Goal: Task Accomplishment & Management: Manage account settings

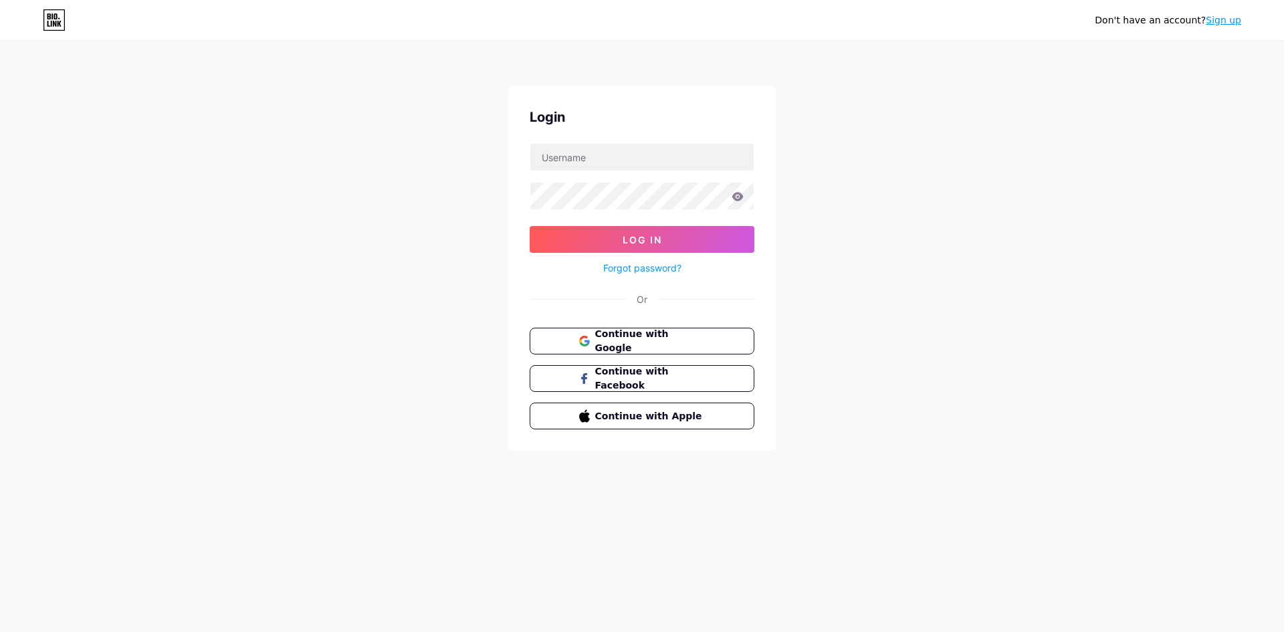
type input "[EMAIL_ADDRESS][DOMAIN_NAME]"
click at [735, 197] on icon at bounding box center [737, 196] width 12 height 9
click at [529, 226] on button "Log In" at bounding box center [641, 239] width 225 height 27
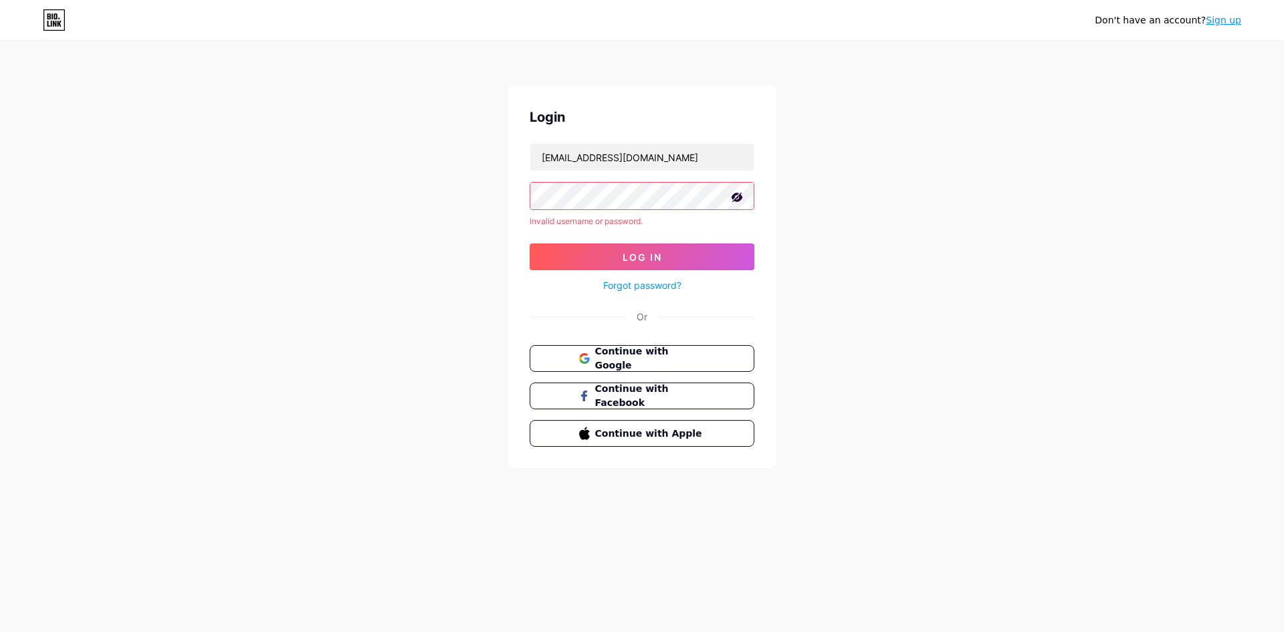
click at [647, 285] on link "Forgot password?" at bounding box center [642, 285] width 78 height 14
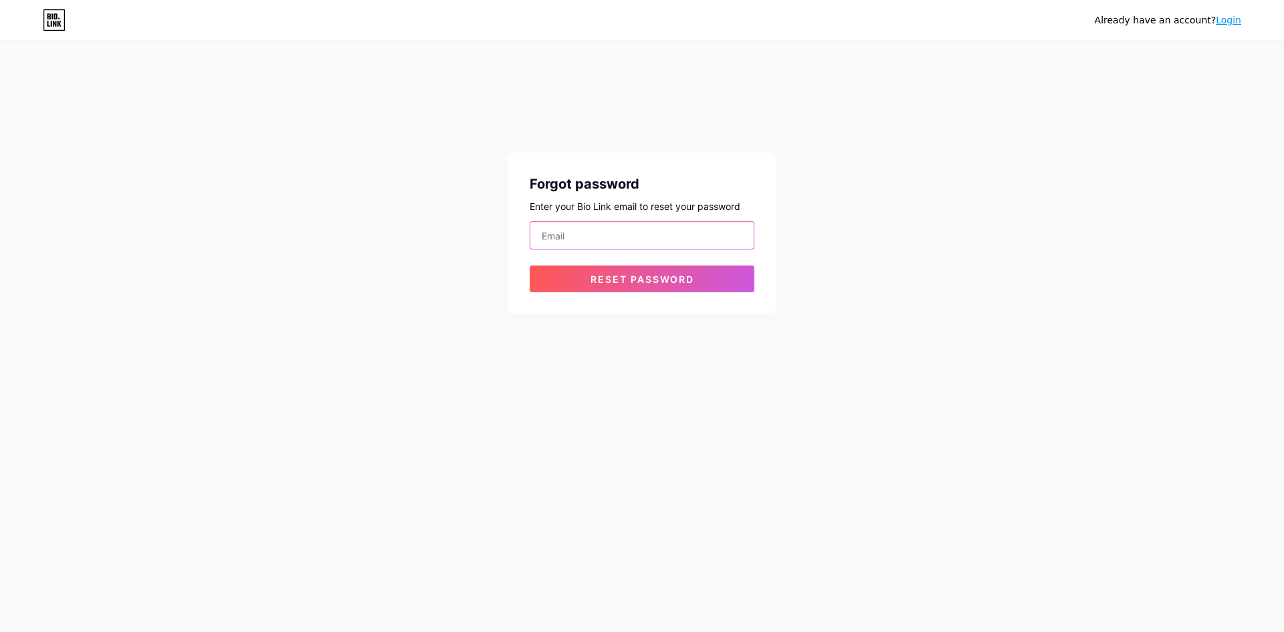
click at [638, 229] on input "email" at bounding box center [641, 235] width 223 height 27
type input "[EMAIL_ADDRESS][DOMAIN_NAME]"
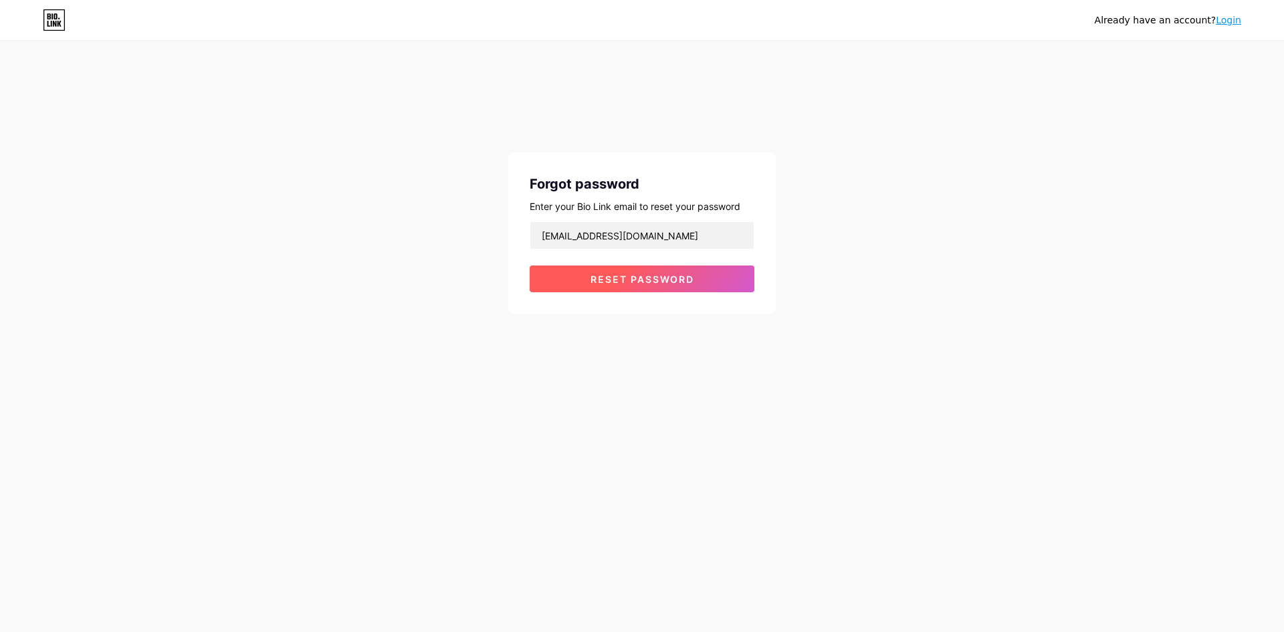
click at [655, 287] on button "Reset password" at bounding box center [641, 278] width 225 height 27
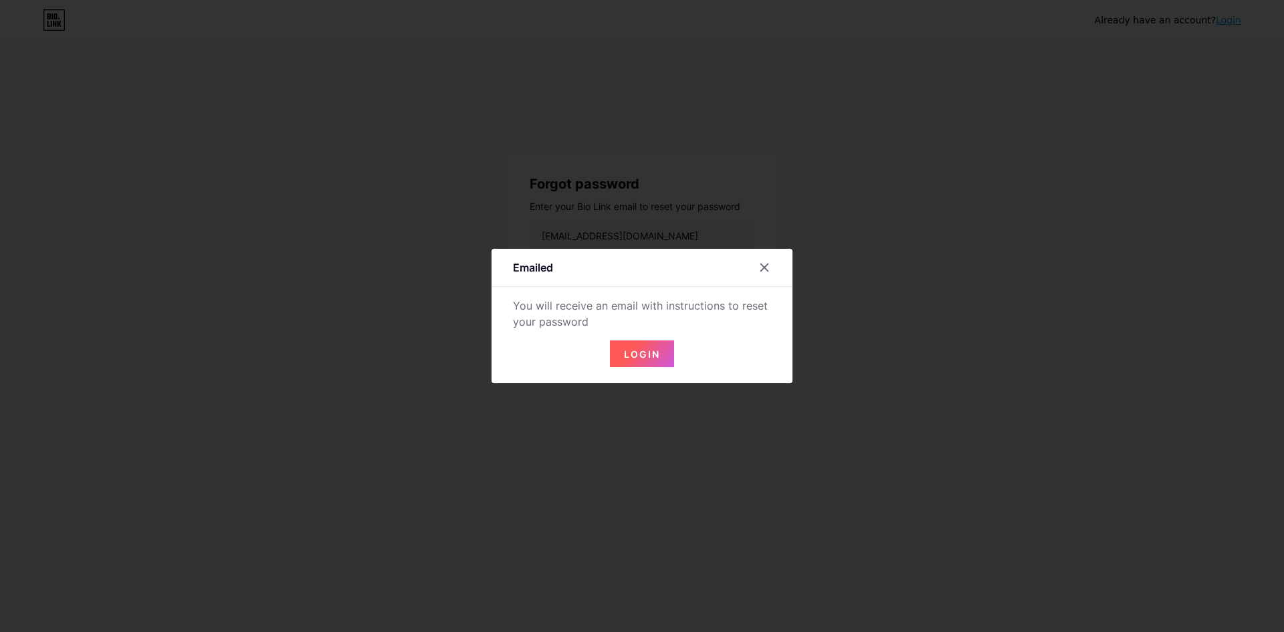
click at [636, 348] on span "Login" at bounding box center [642, 353] width 36 height 11
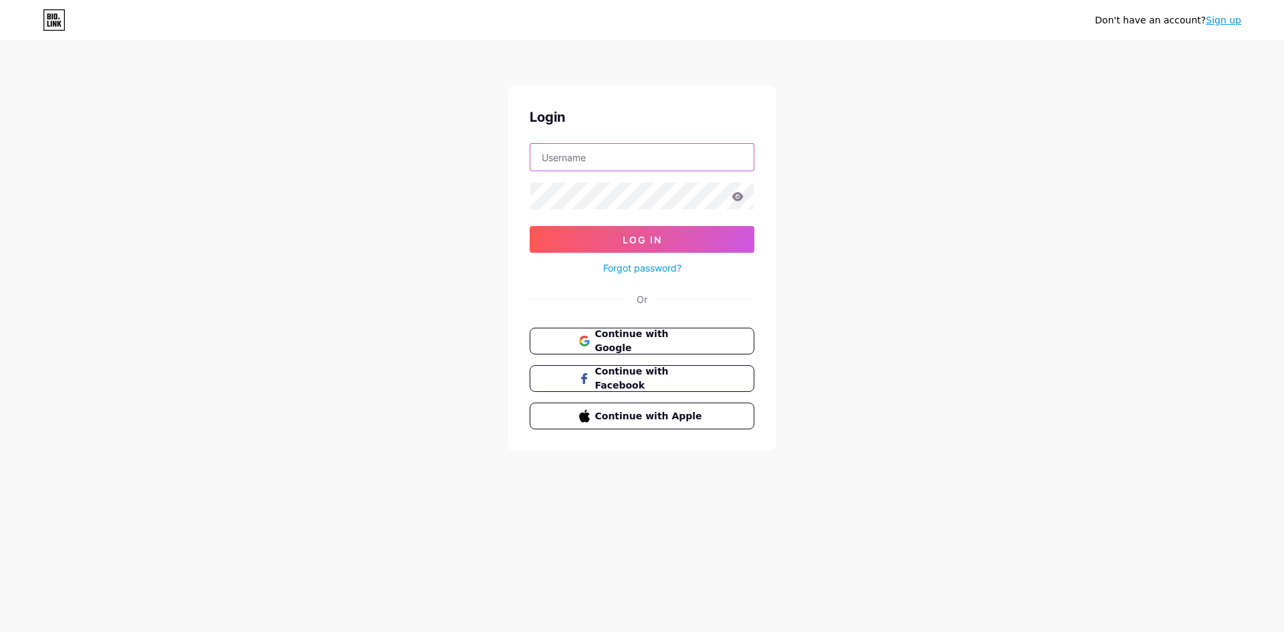
click at [683, 150] on input "text" at bounding box center [641, 157] width 223 height 27
type input "[EMAIL_ADDRESS][DOMAIN_NAME]"
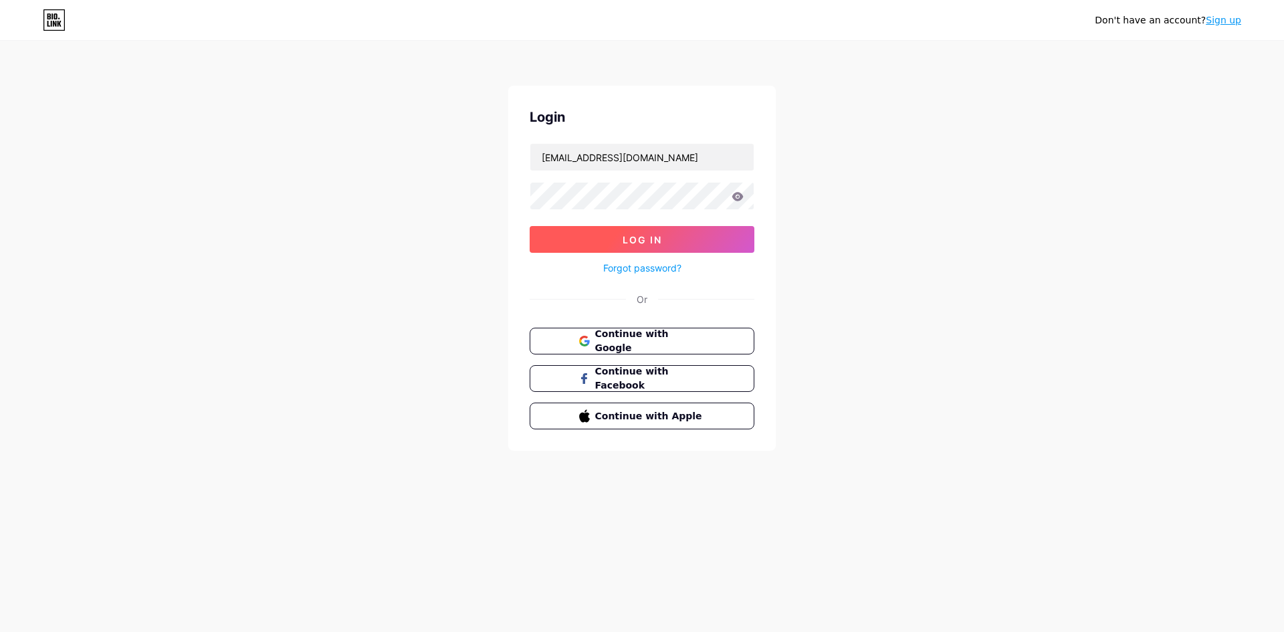
click at [634, 226] on button "Log In" at bounding box center [641, 239] width 225 height 27
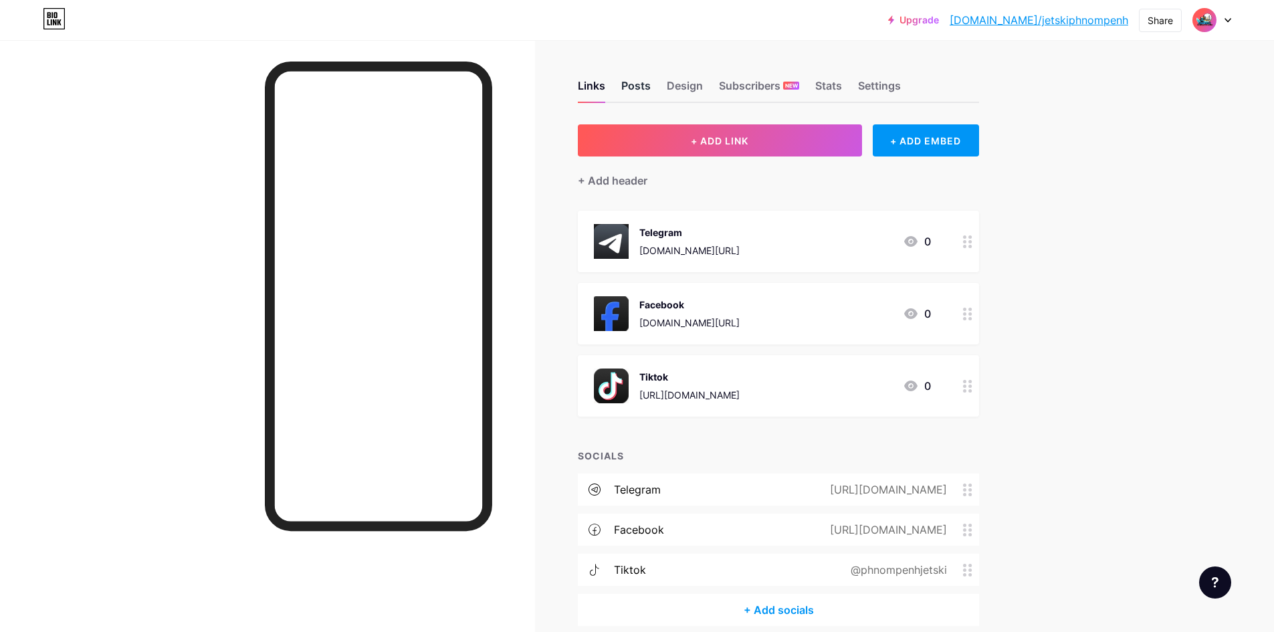
drag, startPoint x: 648, startPoint y: 90, endPoint x: 641, endPoint y: 91, distance: 6.8
click at [646, 91] on div "Posts" at bounding box center [635, 90] width 29 height 24
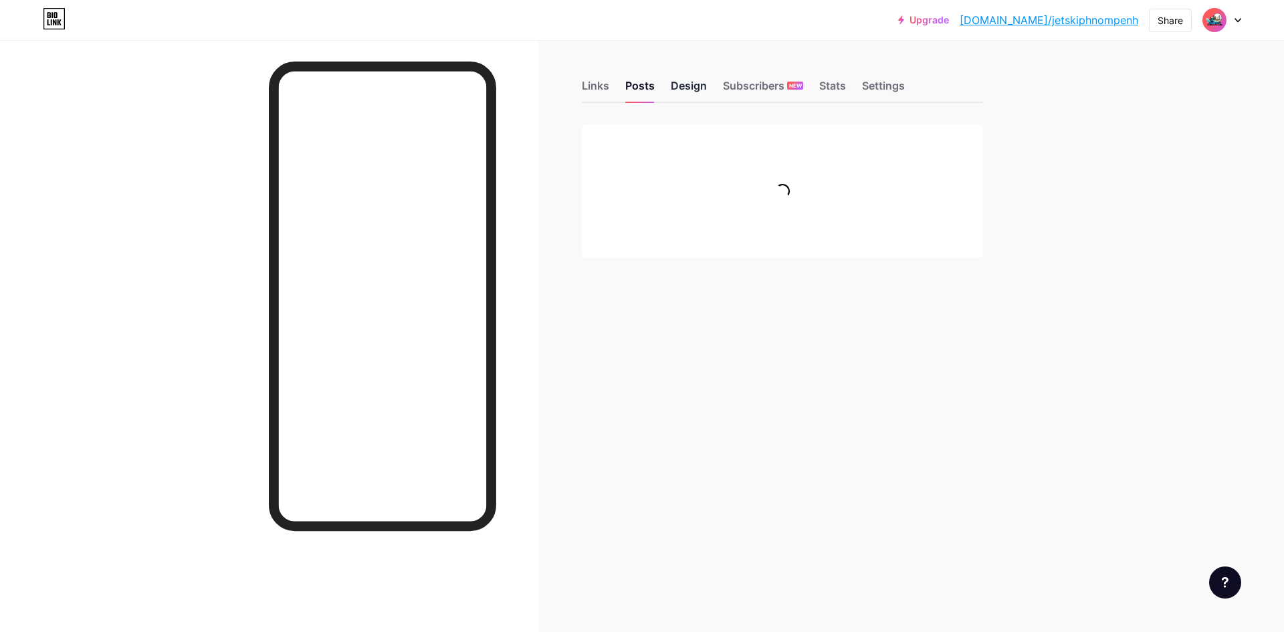
click at [684, 90] on div "Design" at bounding box center [689, 90] width 36 height 24
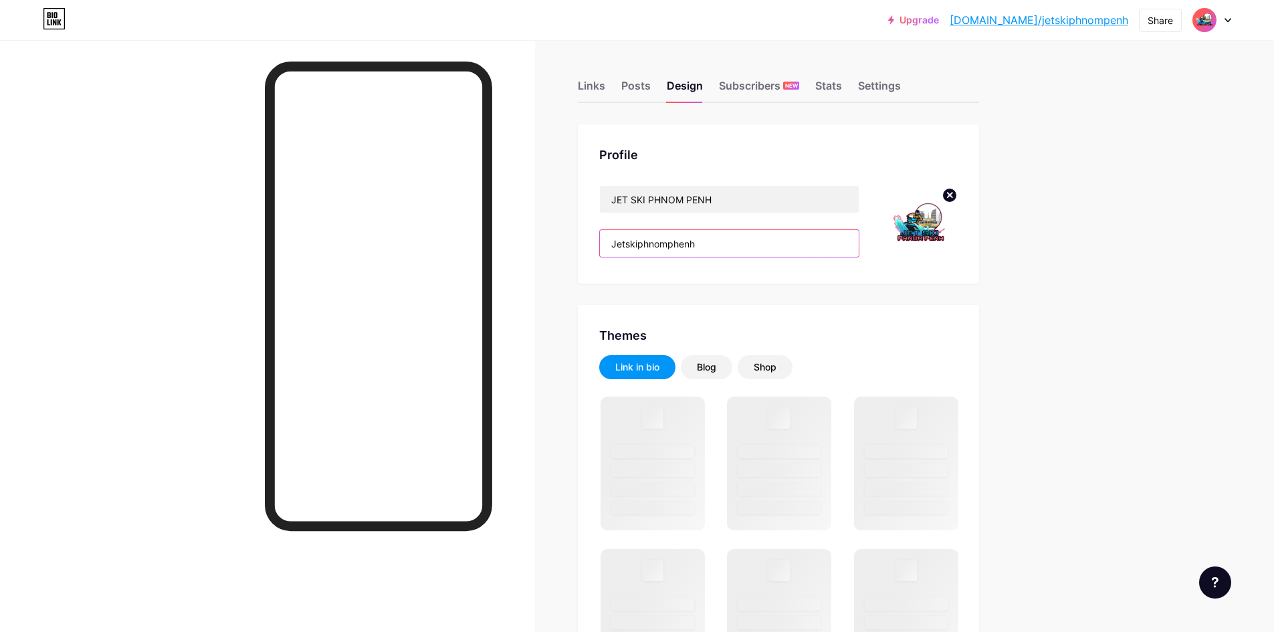
click at [719, 244] on input "Jetskiphnomphenh" at bounding box center [729, 243] width 259 height 27
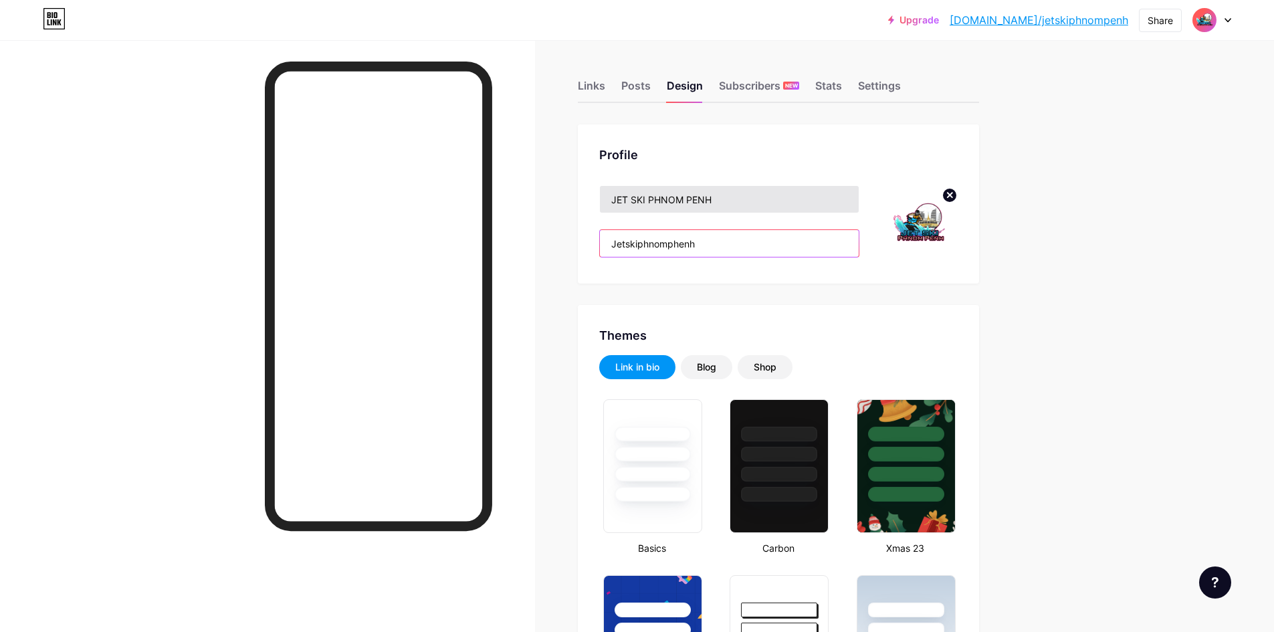
type input "#000000"
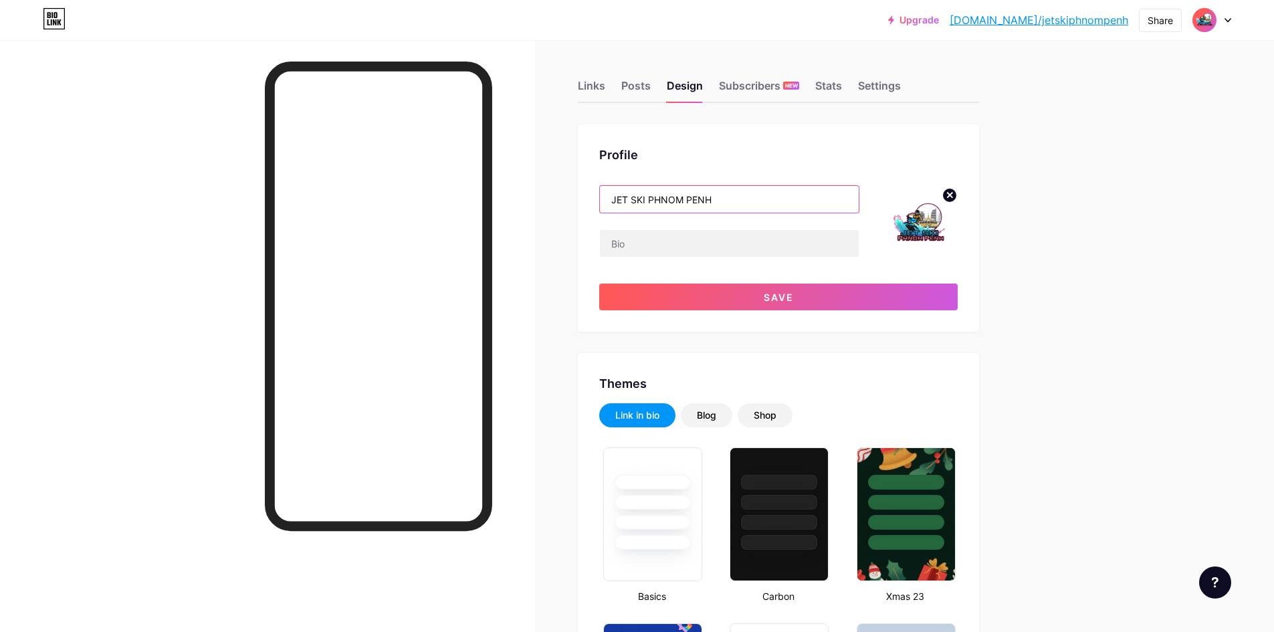
click at [715, 203] on input "JET SKI PHNOM PENH" at bounding box center [729, 199] width 259 height 27
click at [717, 201] on input "JET SKI PHNOM PENH" at bounding box center [729, 199] width 259 height 27
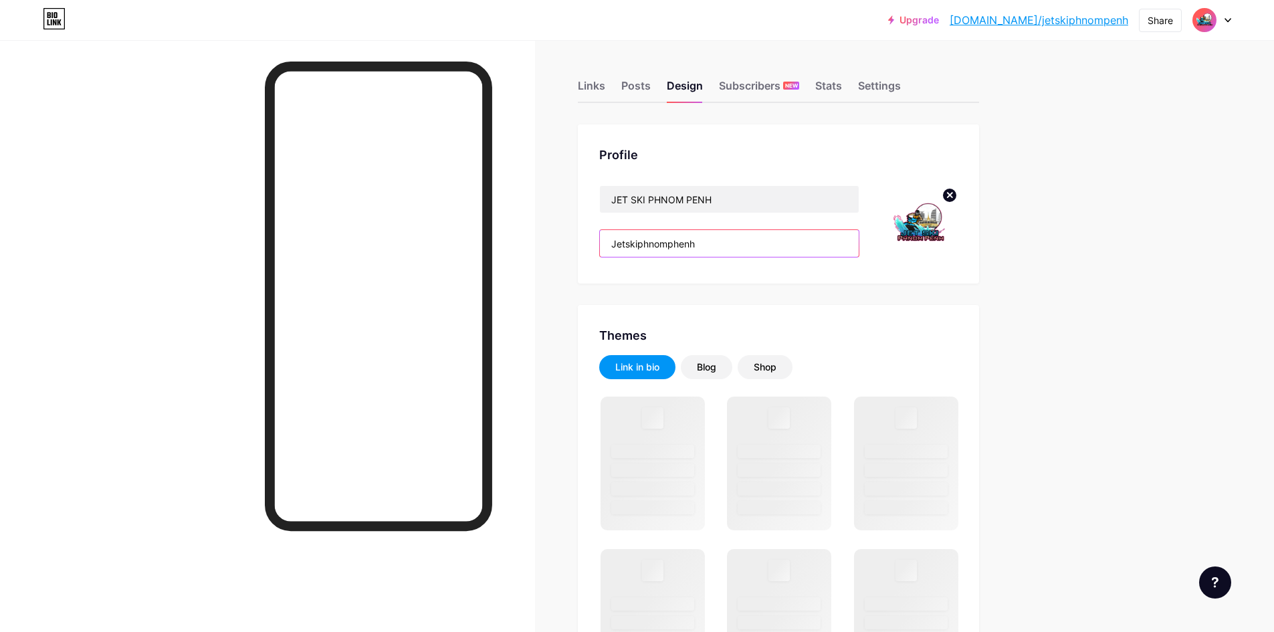
click at [707, 235] on input "Jetskiphnomphenh" at bounding box center [729, 243] width 259 height 27
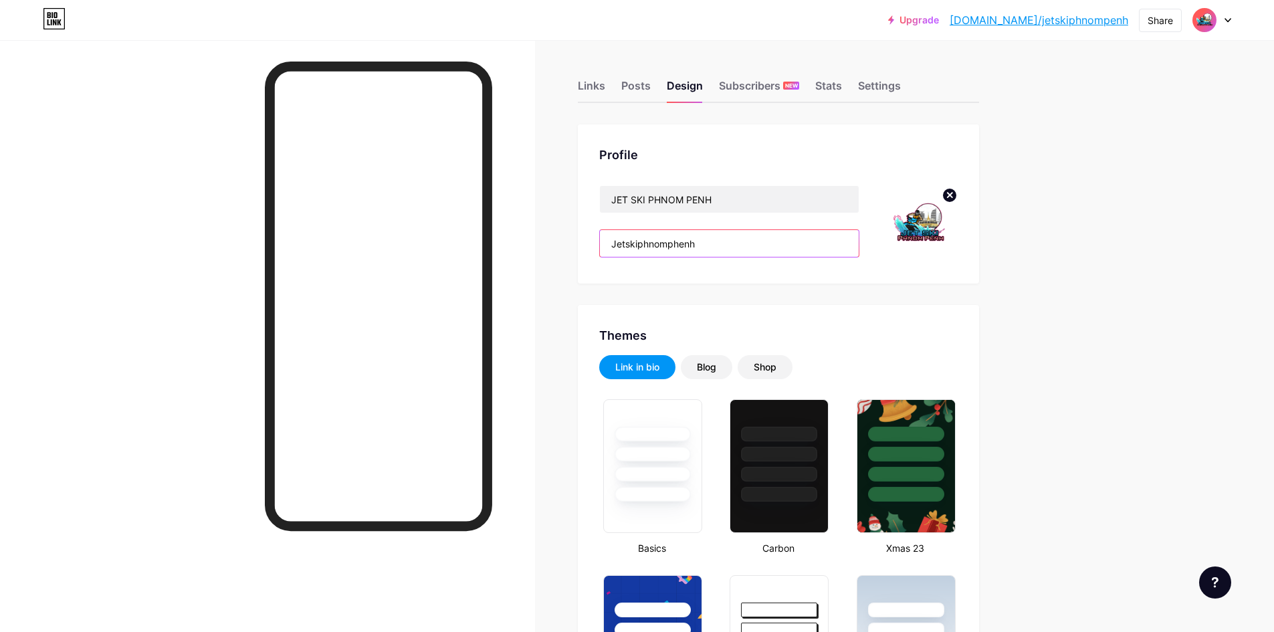
paste input "ET SKI PHNOM PENH"
type input "JET SKI PHNOM PENH"
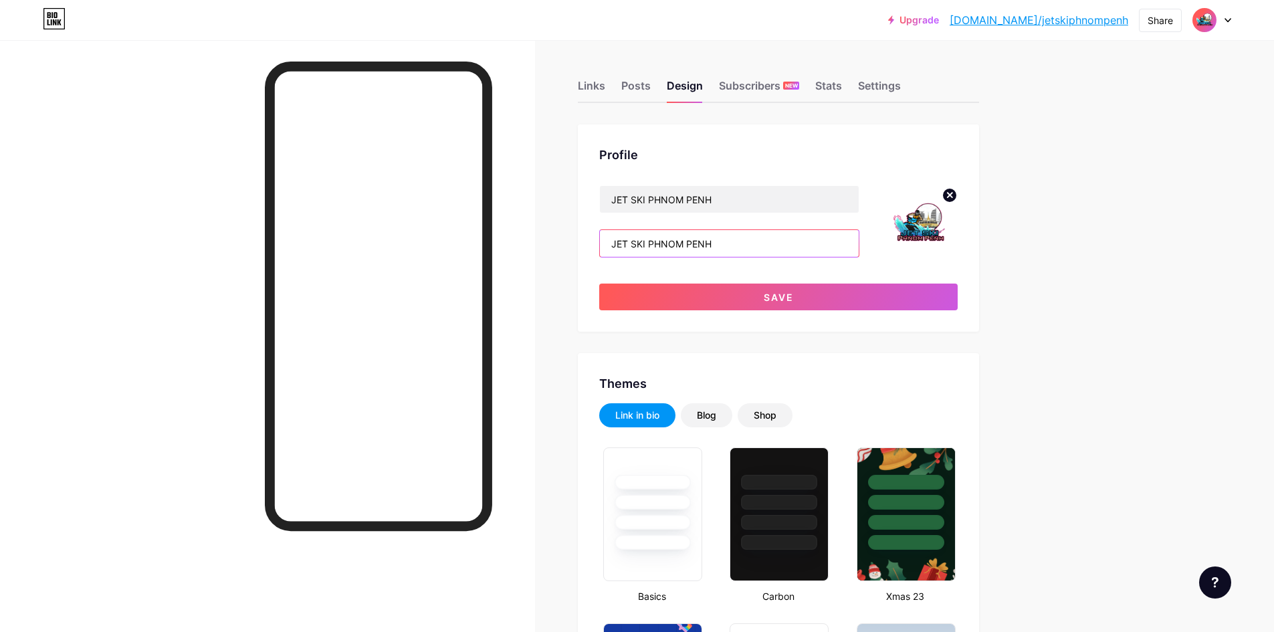
type input "#000000"
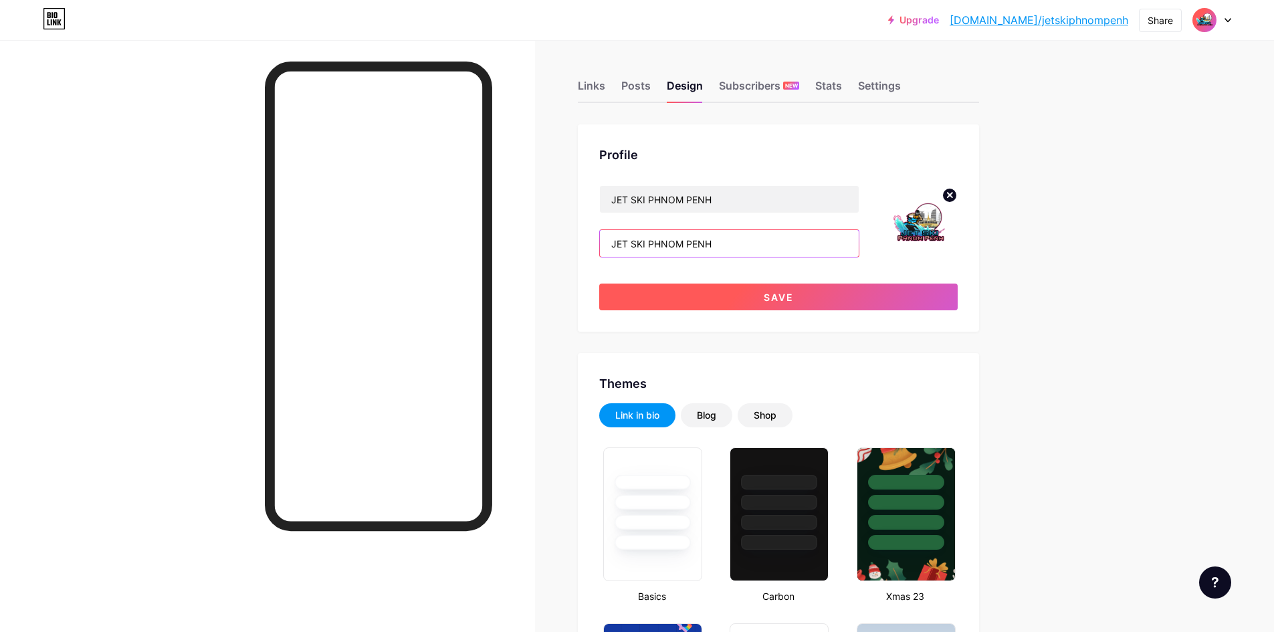
type input "JET SKI PHNOM PENH"
click at [776, 291] on span "Save" at bounding box center [778, 296] width 30 height 11
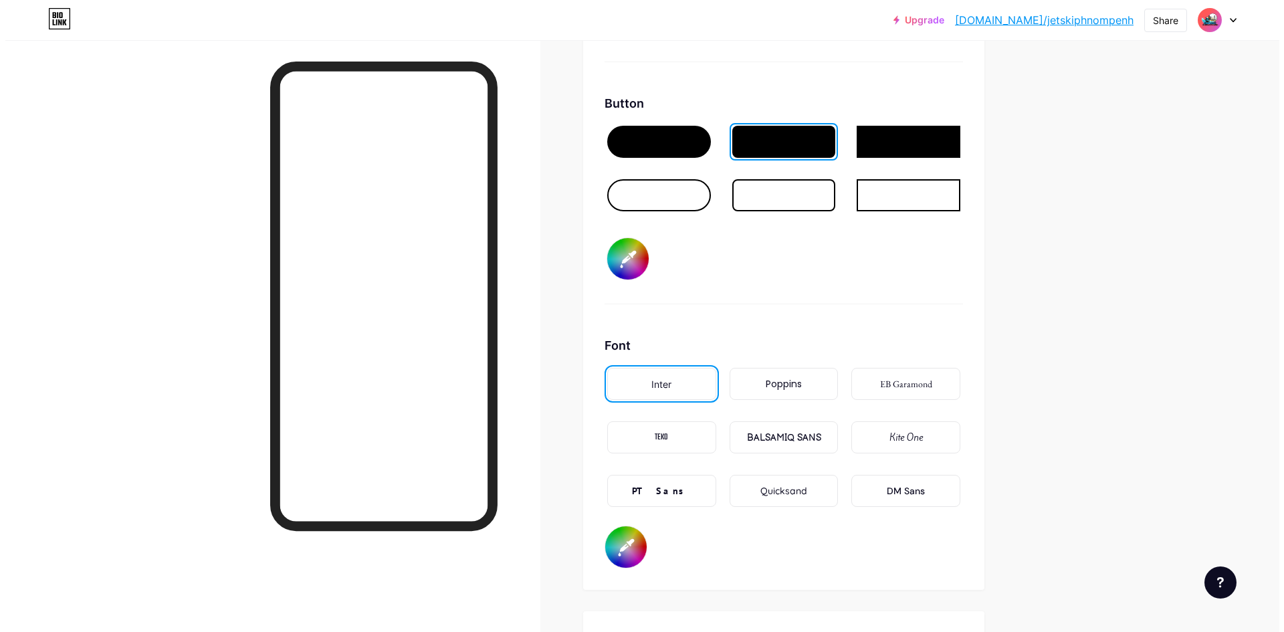
scroll to position [1605, 0]
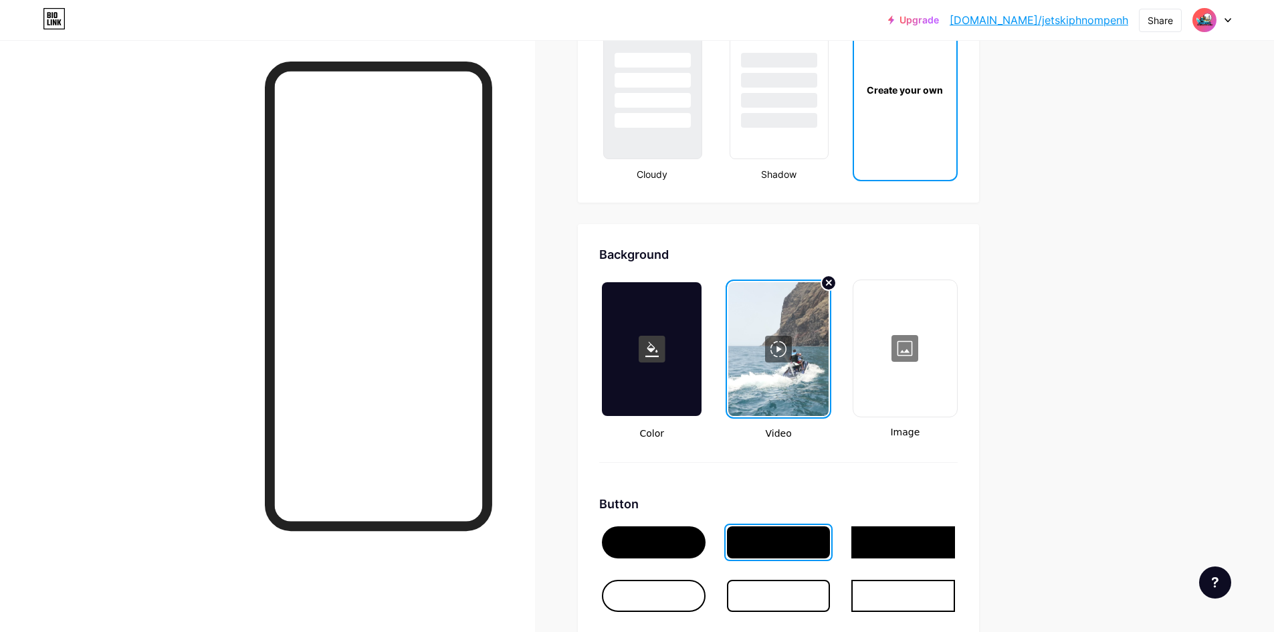
click at [776, 356] on div at bounding box center [778, 349] width 100 height 134
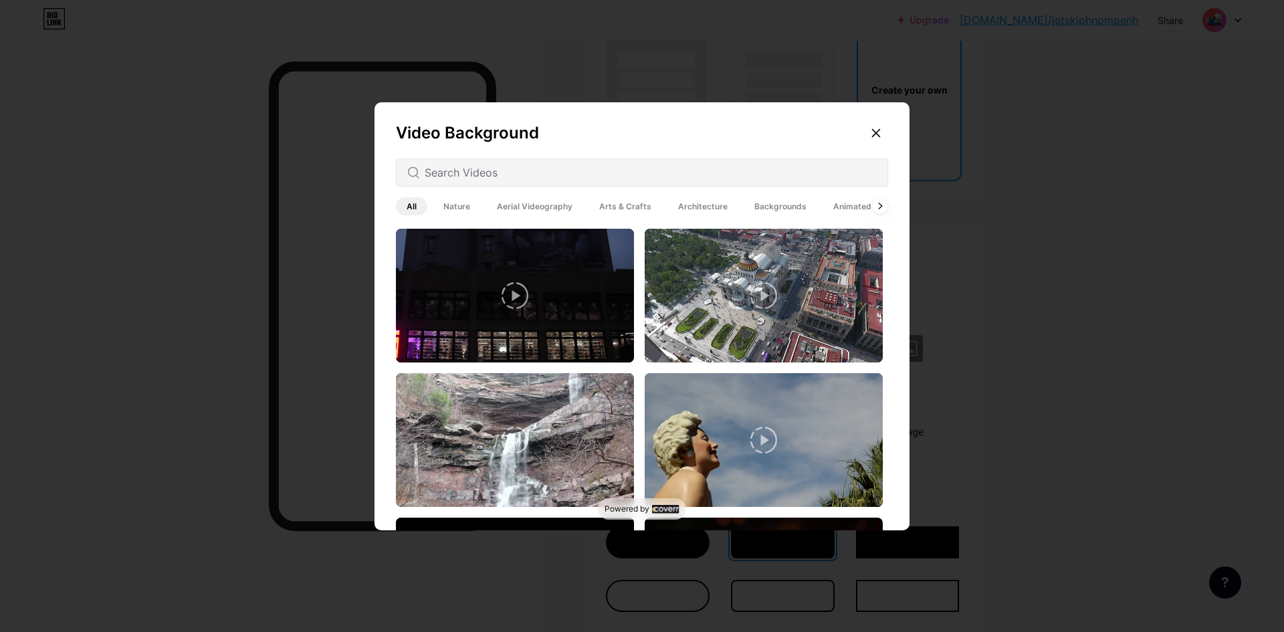
click at [763, 207] on span "Backgrounds" at bounding box center [780, 206] width 74 height 18
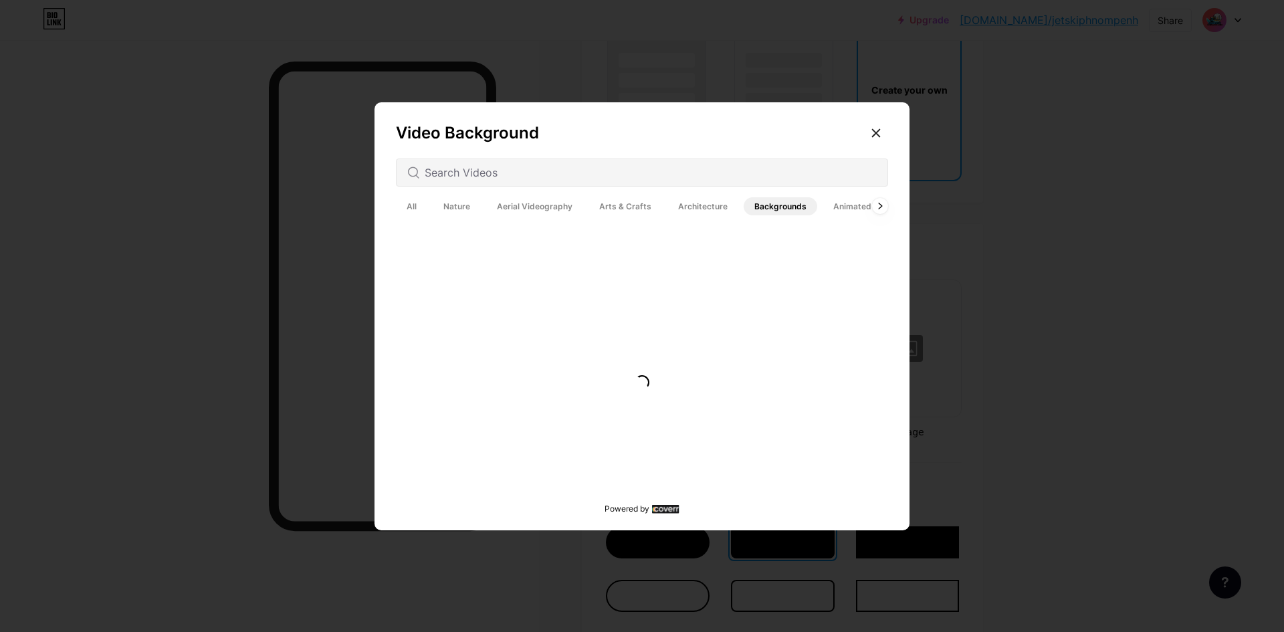
click at [833, 211] on span "Animated" at bounding box center [852, 206] width 60 height 18
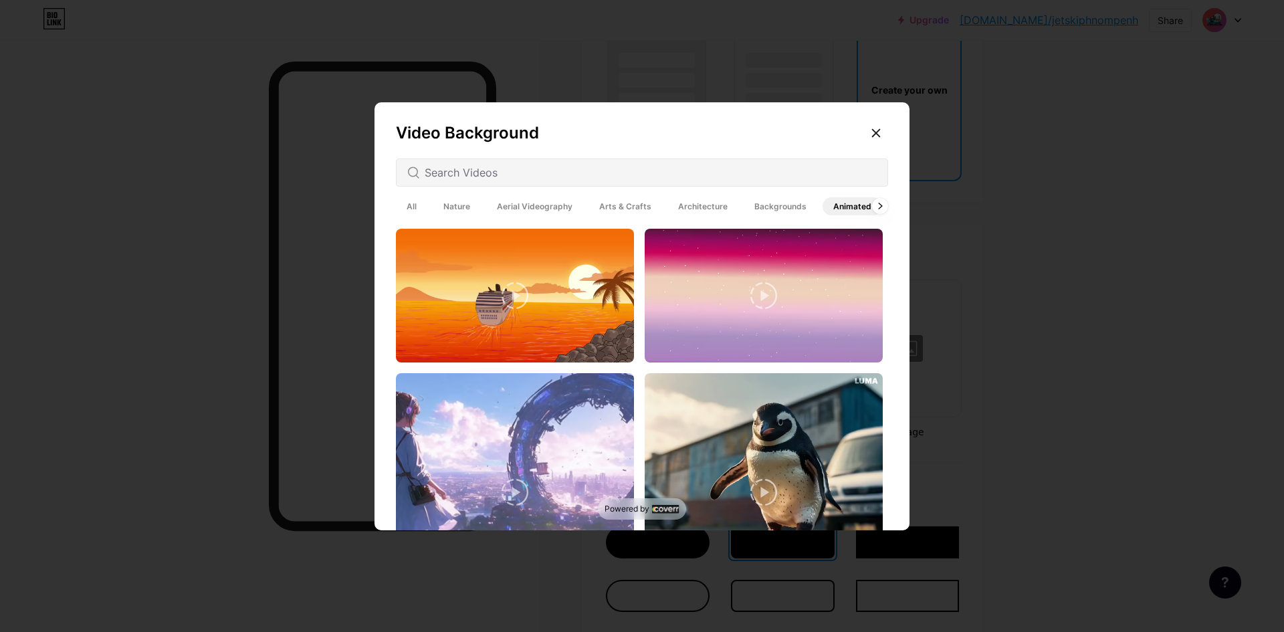
click at [683, 203] on span "Architecture" at bounding box center [702, 206] width 71 height 18
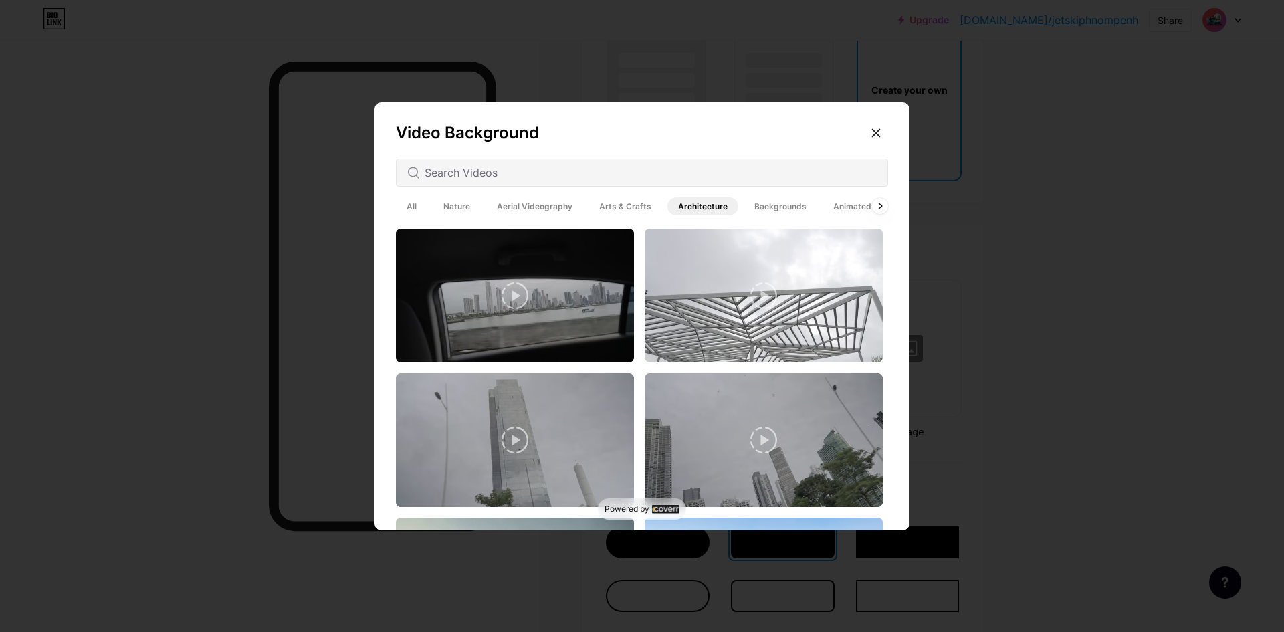
click at [631, 207] on span "Arts & Crafts" at bounding box center [625, 206] width 74 height 18
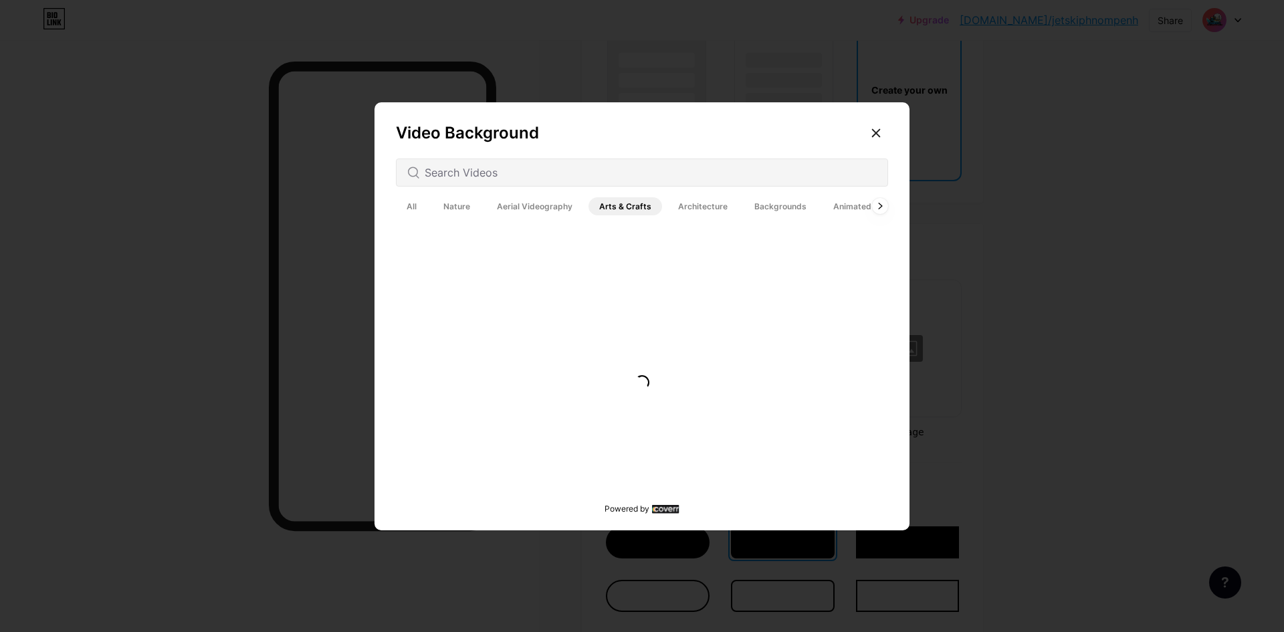
click at [545, 211] on span "Aerial Videography" at bounding box center [534, 206] width 97 height 18
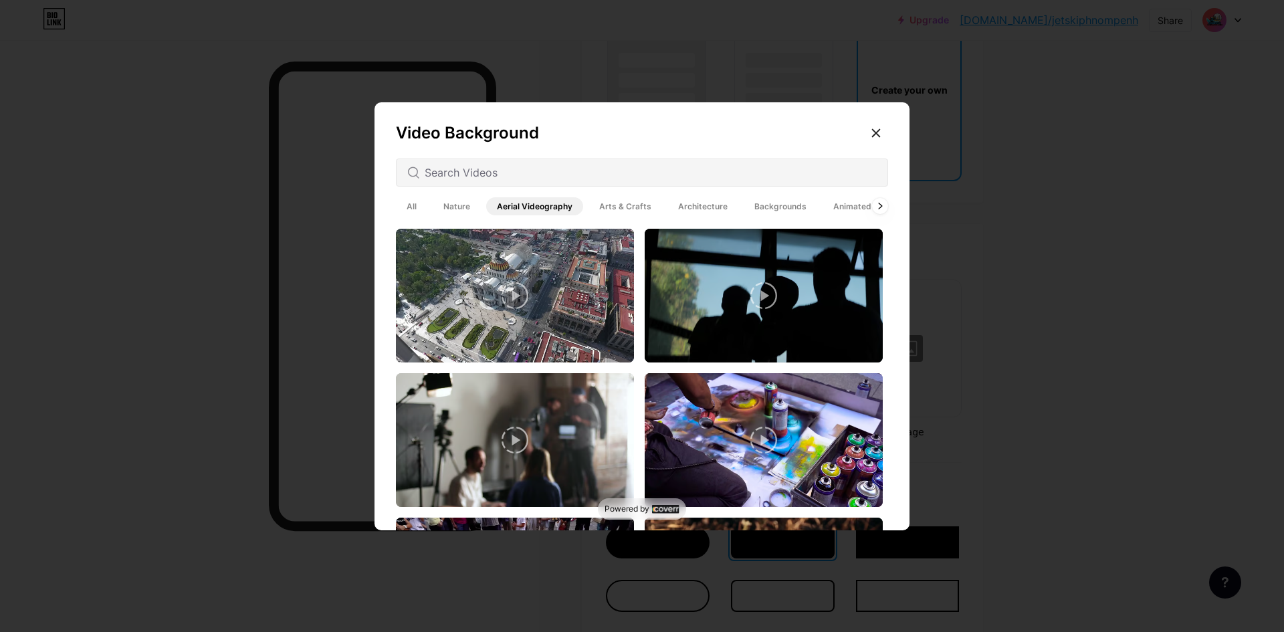
click at [465, 209] on span "Nature" at bounding box center [457, 206] width 48 height 18
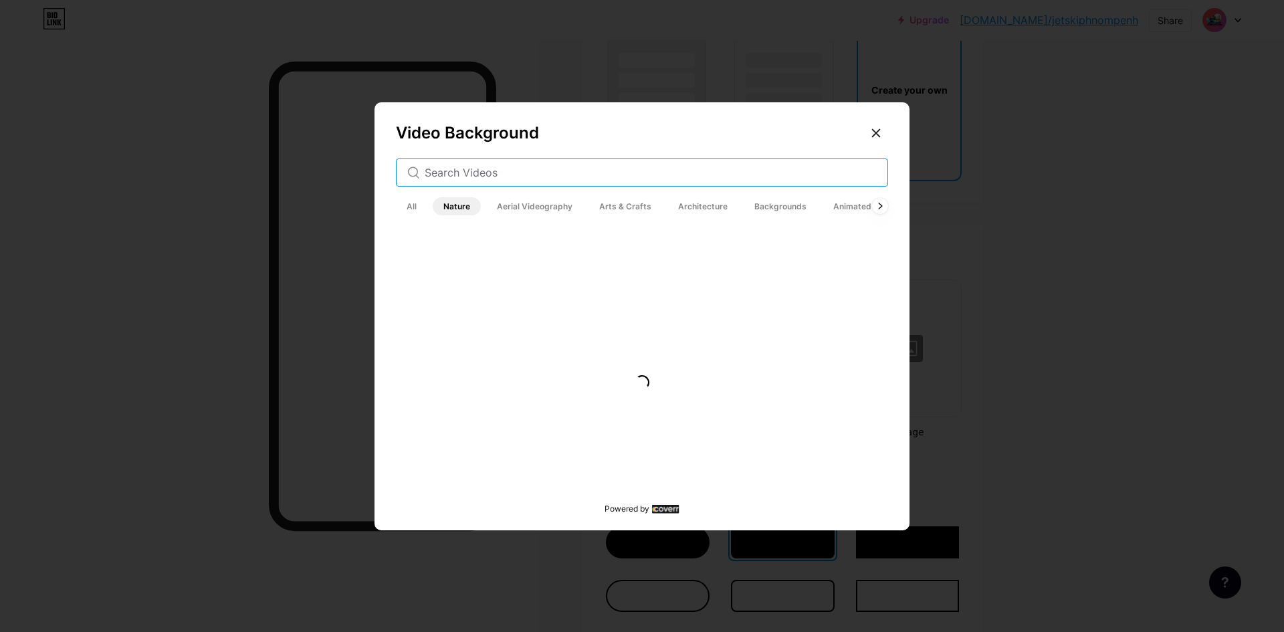
click at [490, 178] on input "text" at bounding box center [651, 172] width 452 height 16
type input "jet ski"
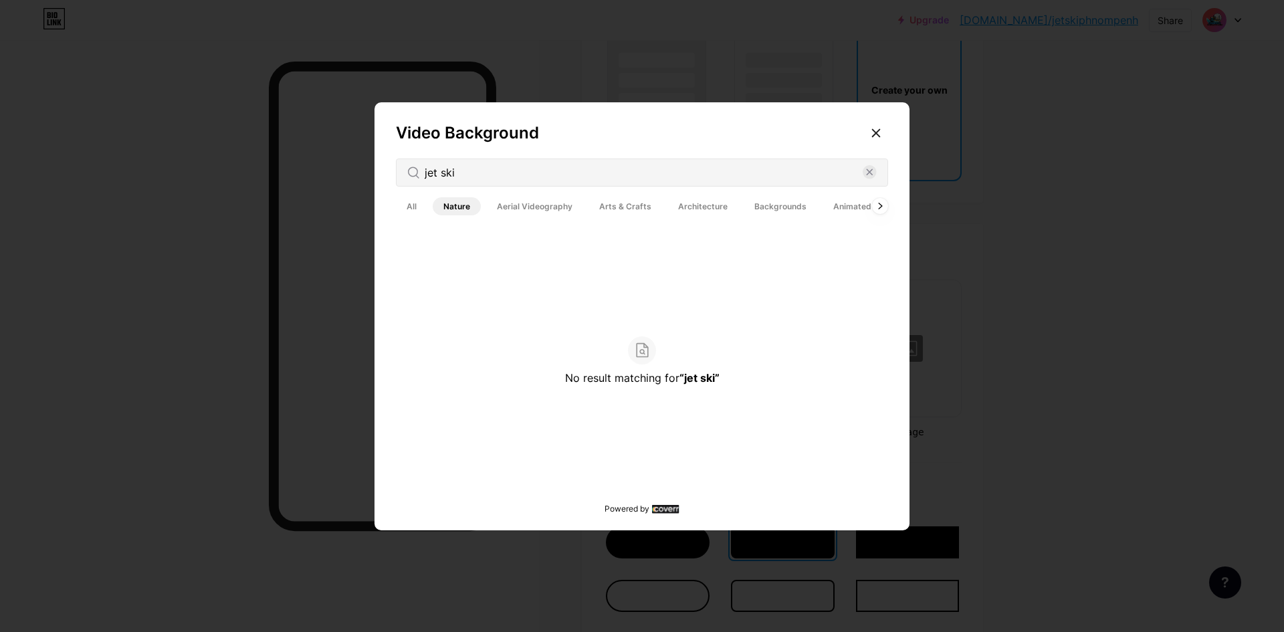
click at [421, 210] on div "All Nature Aerial Videography Arts & Crafts Architecture Backgrounds Animated" at bounding box center [639, 206] width 486 height 23
click at [409, 213] on span "All" at bounding box center [411, 206] width 31 height 18
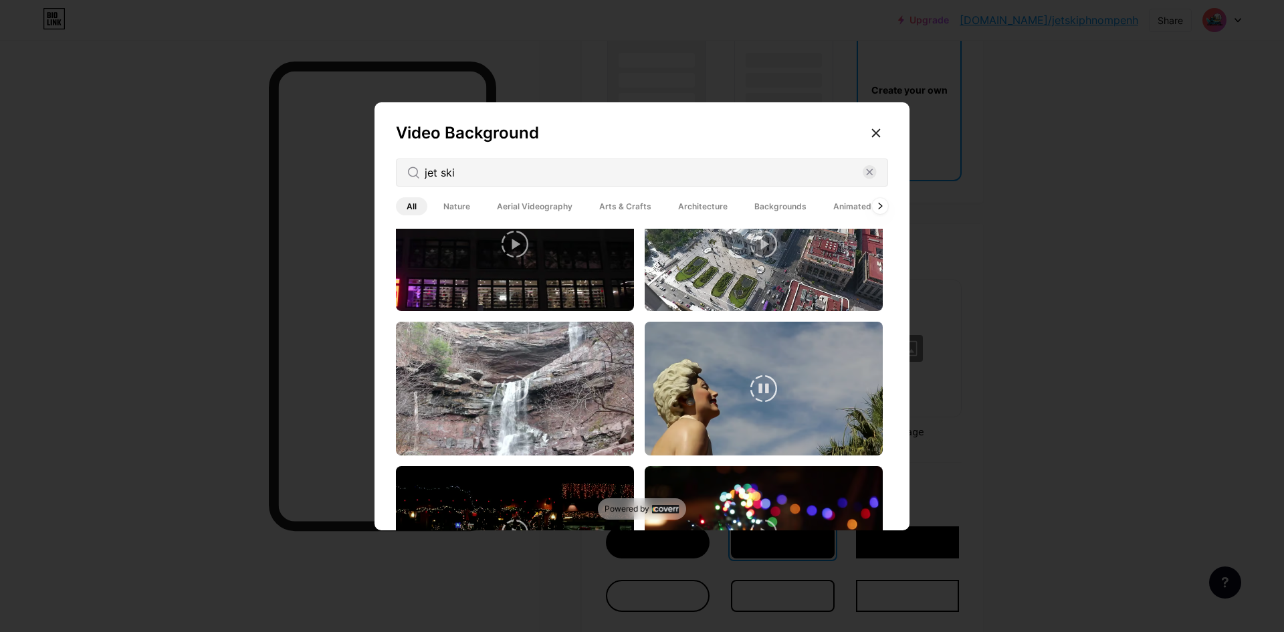
scroll to position [134, 0]
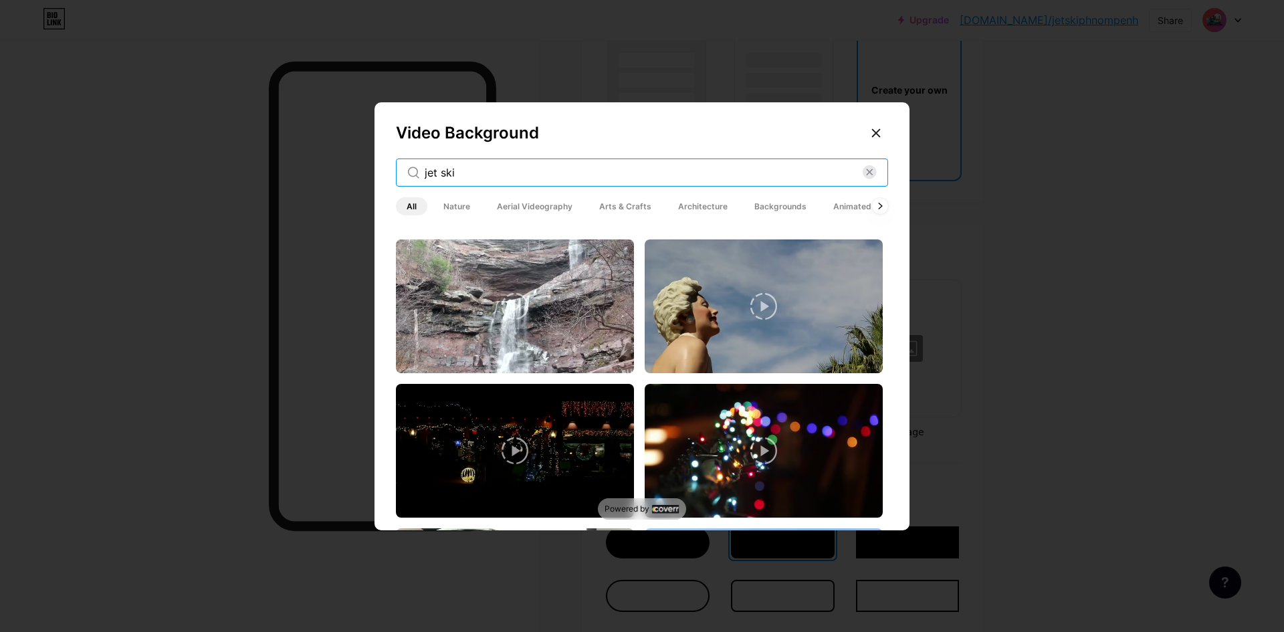
click at [532, 180] on input "jet ski" at bounding box center [644, 172] width 438 height 16
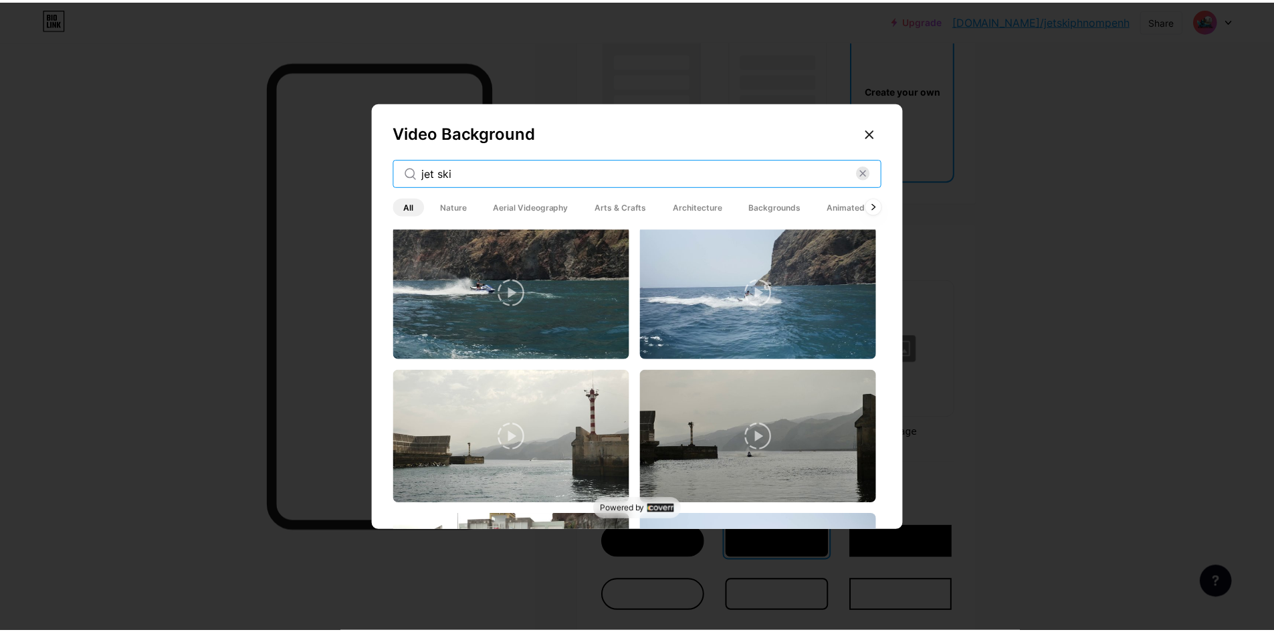
scroll to position [0, 0]
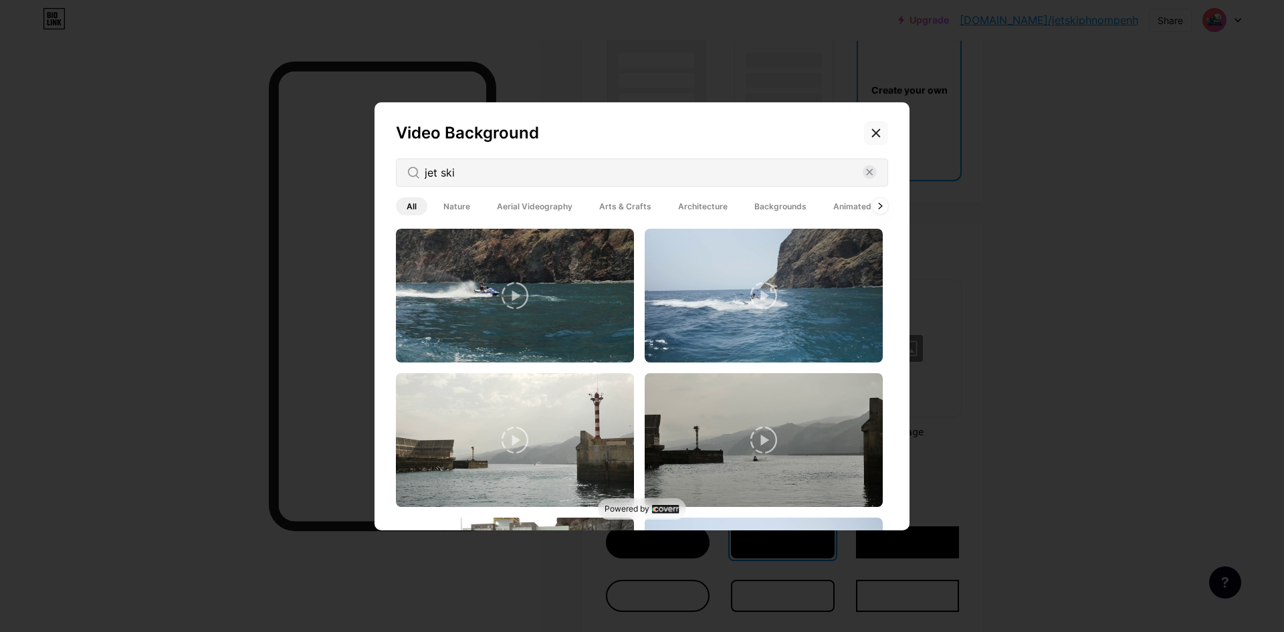
click at [870, 132] on icon at bounding box center [875, 133] width 11 height 11
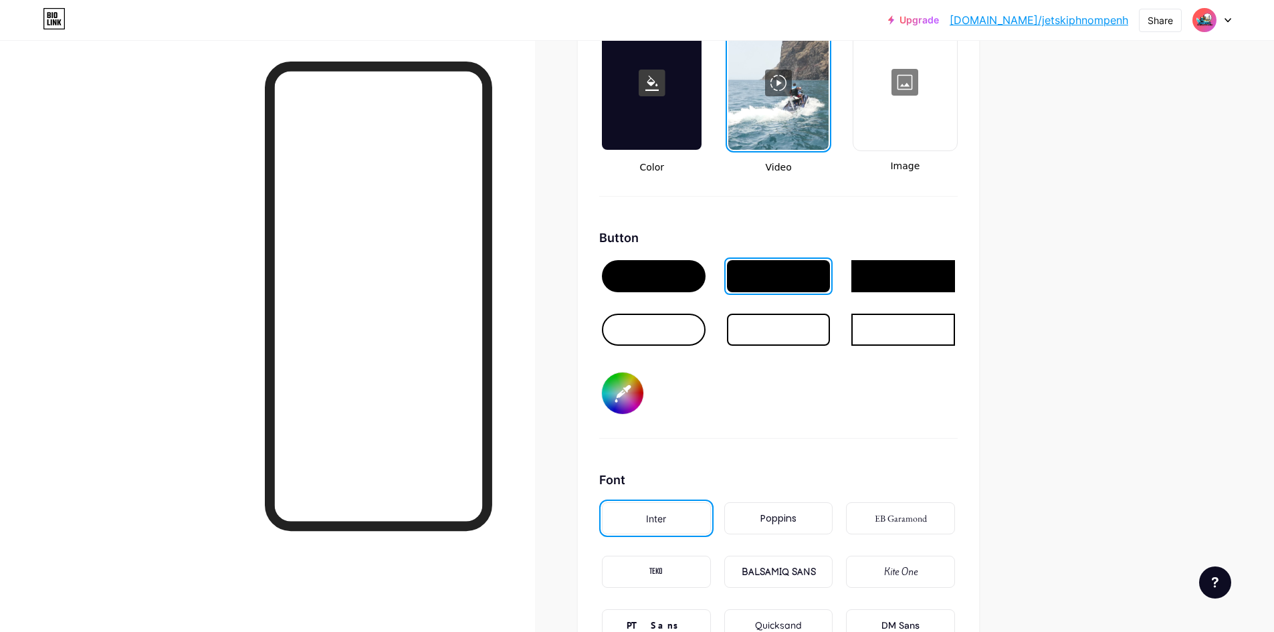
scroll to position [1872, 0]
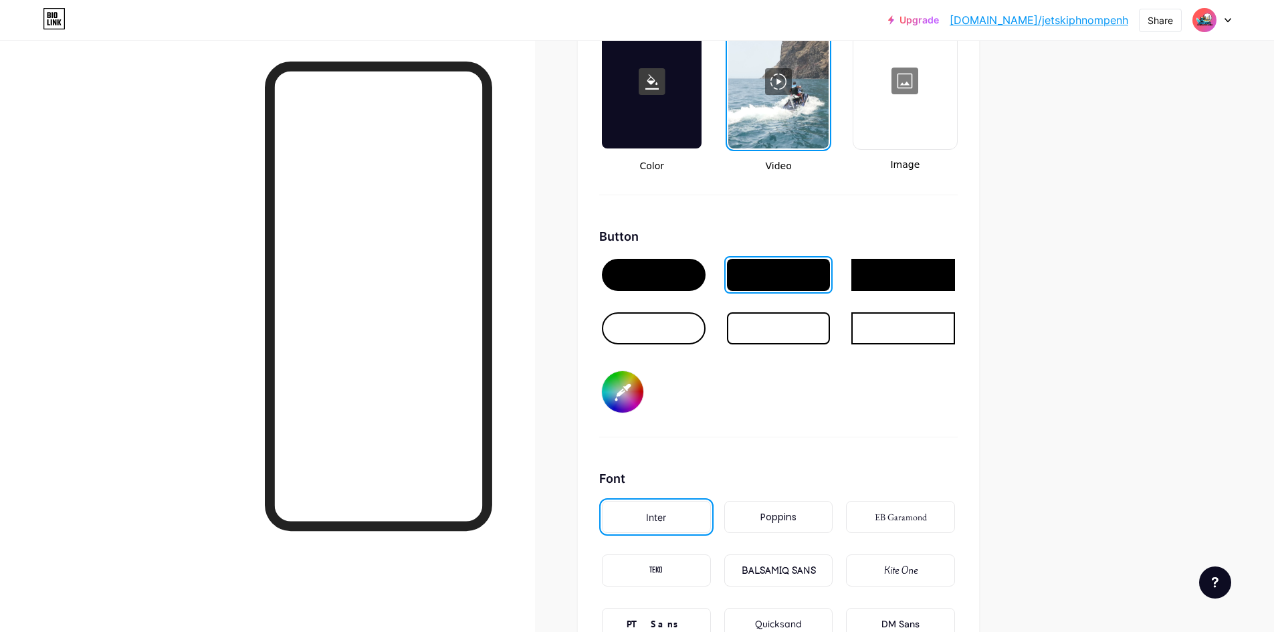
click at [660, 275] on div at bounding box center [654, 275] width 104 height 32
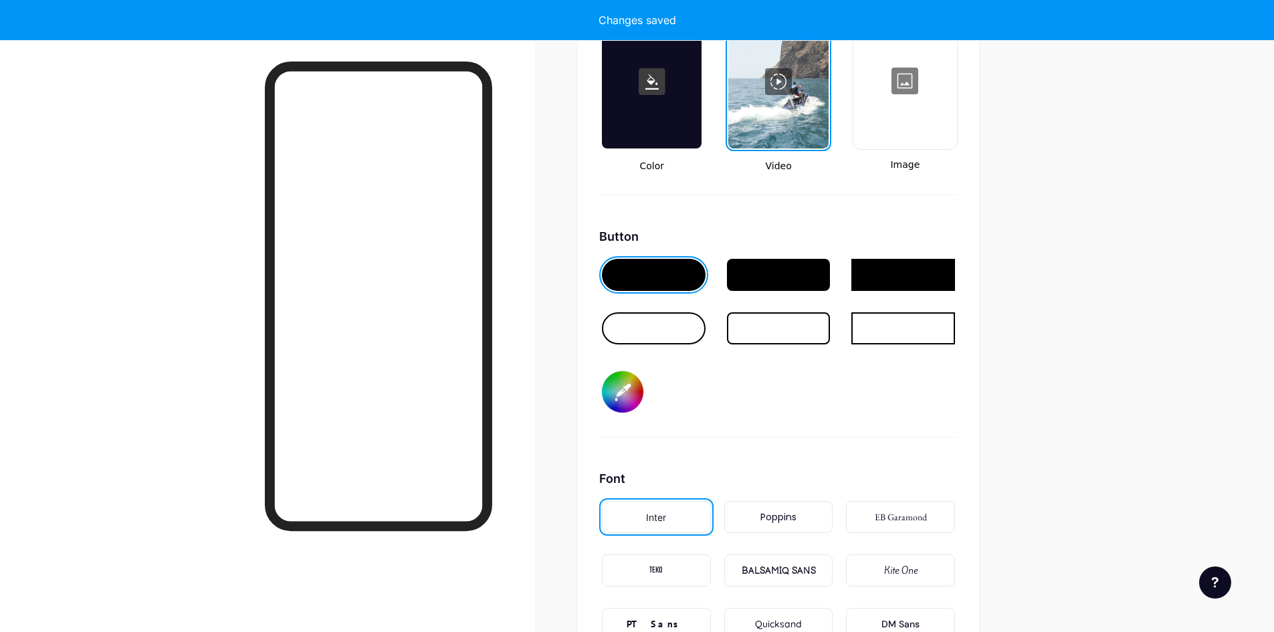
click at [891, 286] on div at bounding box center [903, 275] width 104 height 32
click at [682, 286] on div at bounding box center [654, 275] width 104 height 32
click at [676, 324] on div at bounding box center [654, 328] width 104 height 32
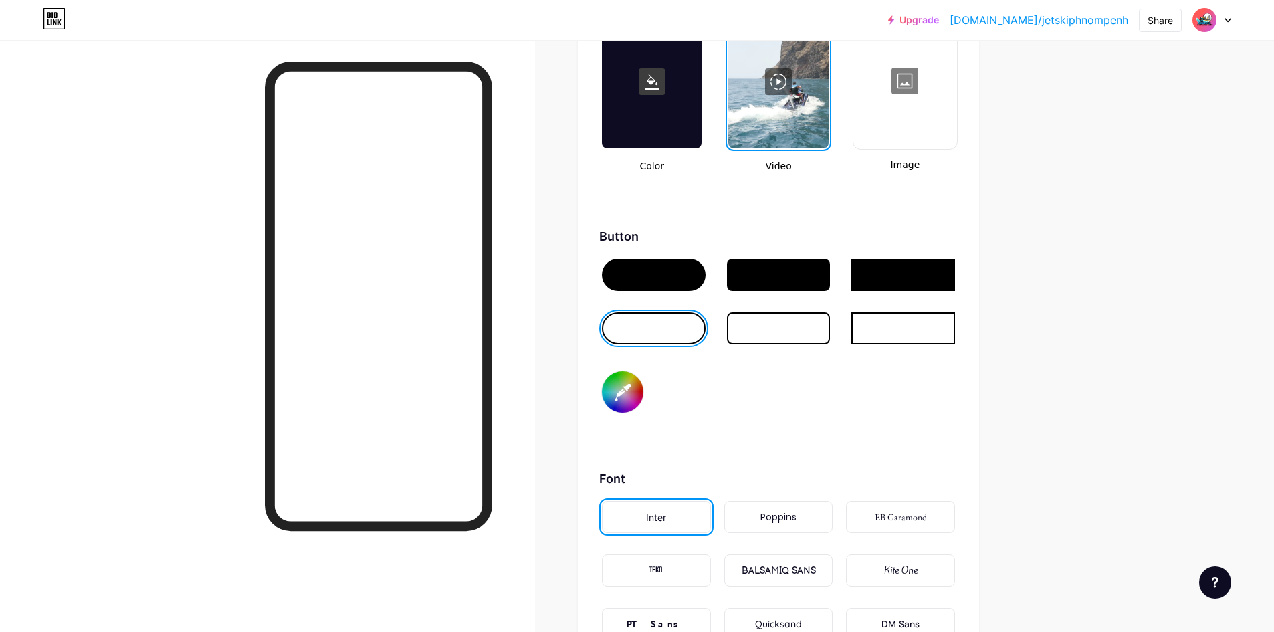
click at [634, 386] on input "#000000" at bounding box center [622, 391] width 41 height 41
type input "#5f5959"
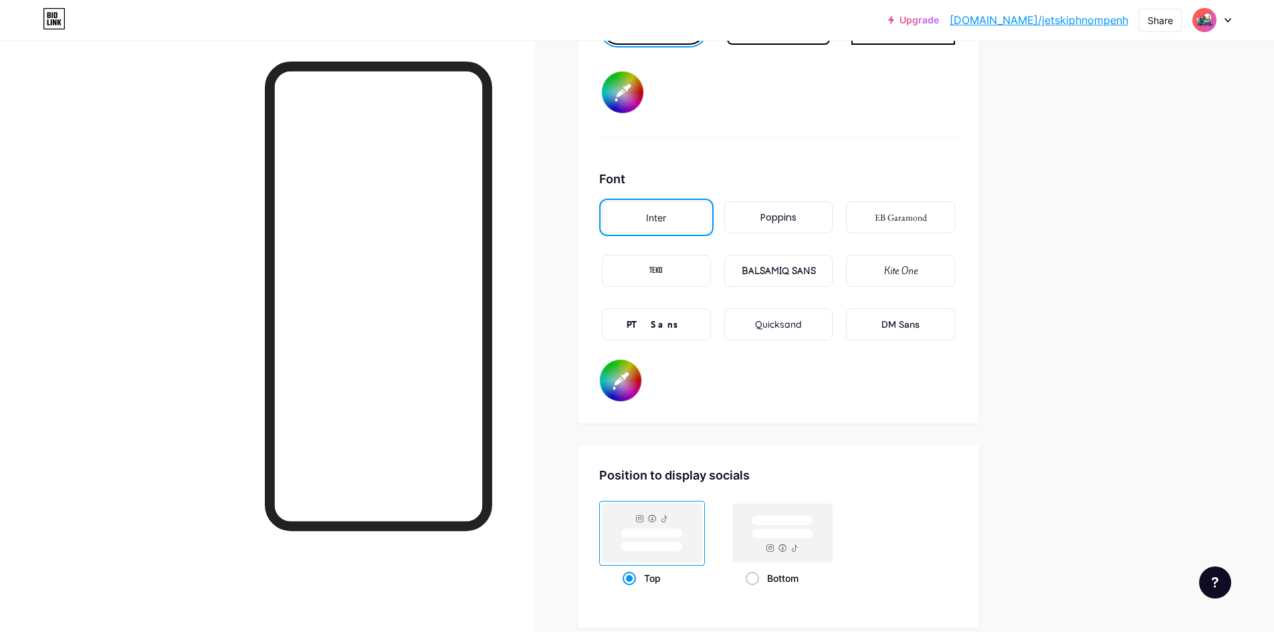
scroll to position [2273, 0]
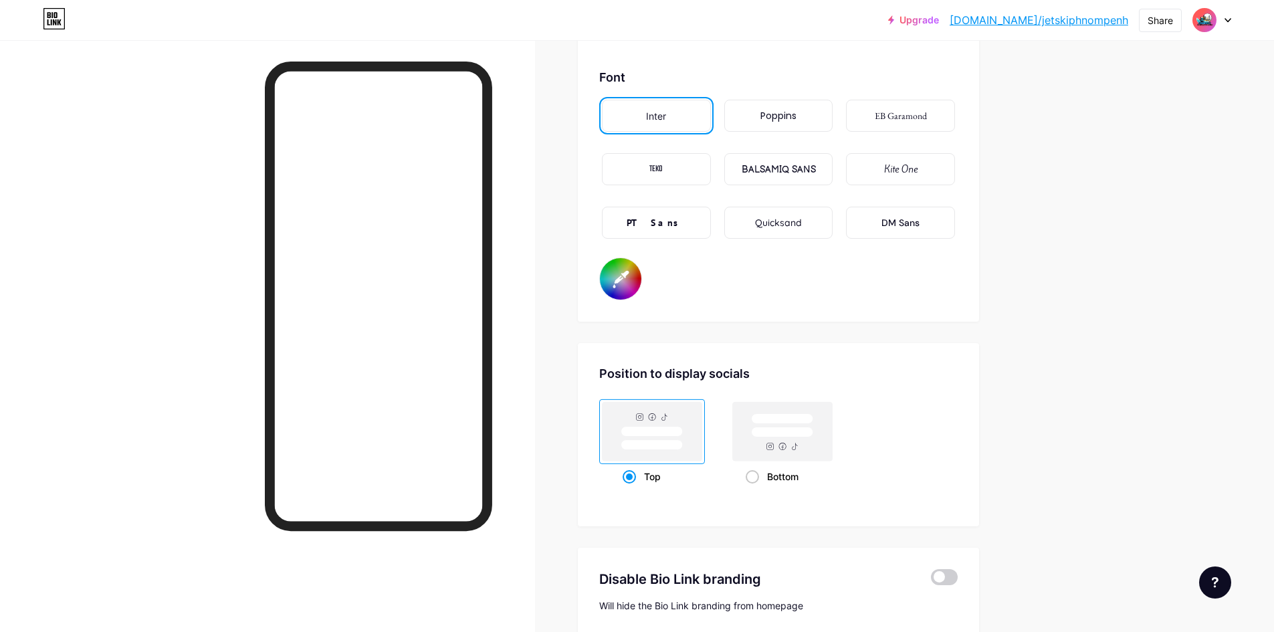
click at [790, 128] on div "Poppins" at bounding box center [778, 116] width 109 height 32
click at [767, 180] on div "BALSAMIQ SANS" at bounding box center [778, 169] width 109 height 32
click at [683, 216] on div "PT Sans" at bounding box center [656, 223] width 109 height 32
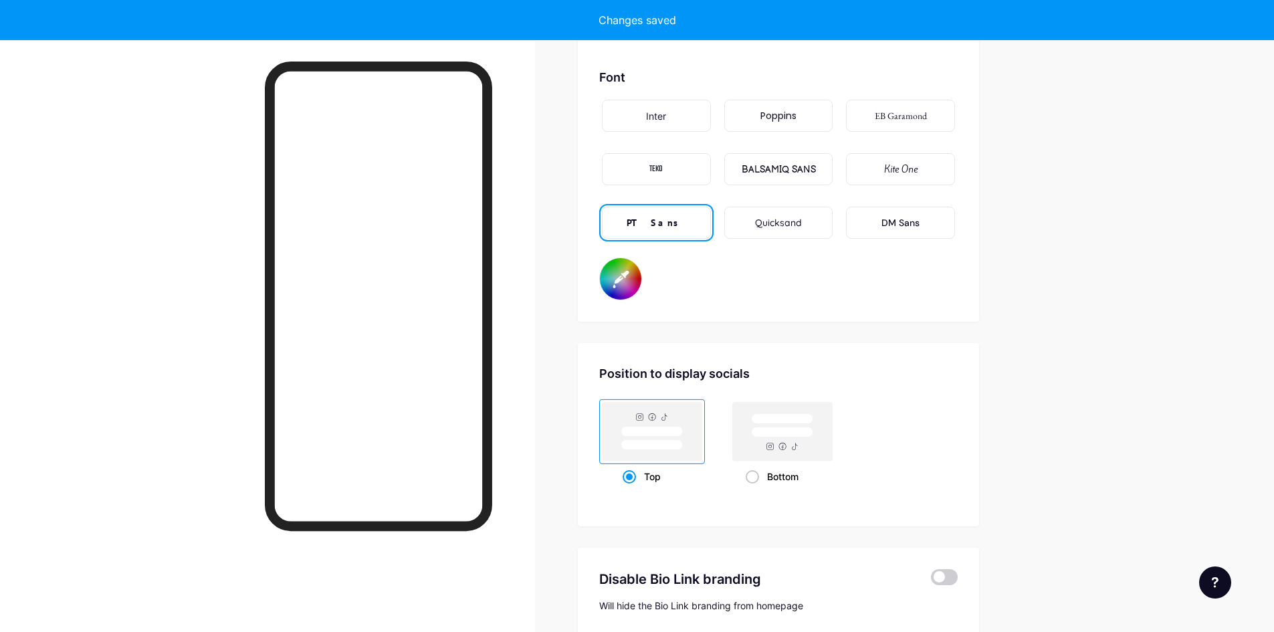
click at [690, 162] on div "TEKO" at bounding box center [656, 169] width 109 height 32
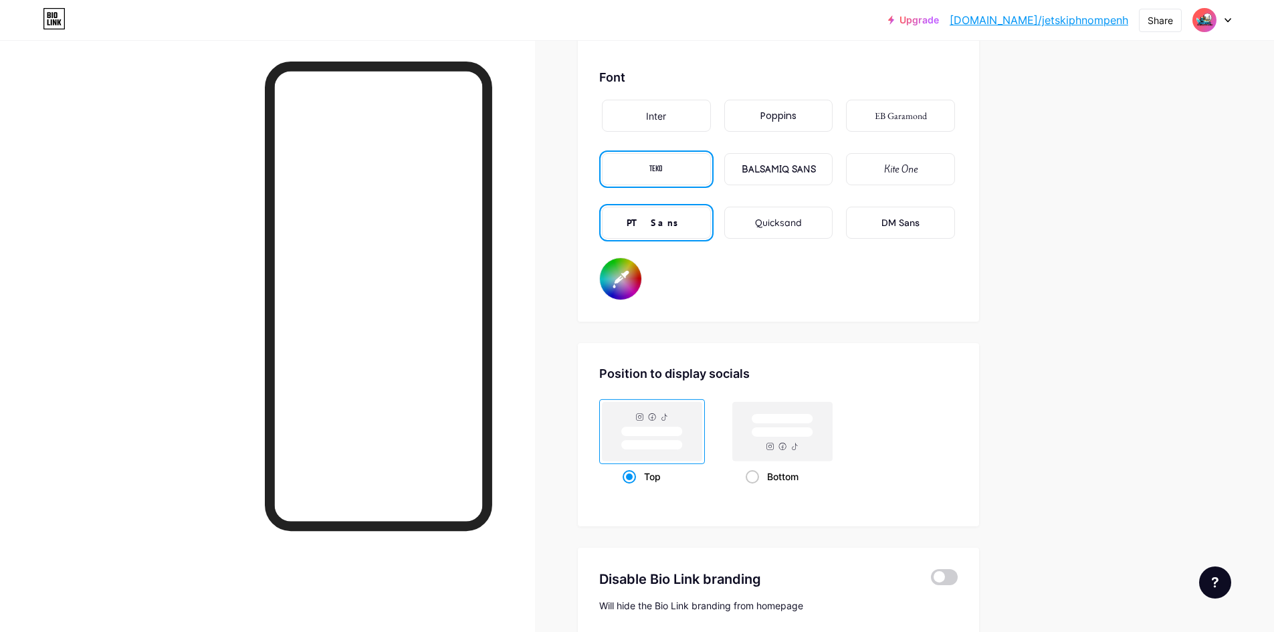
click at [678, 124] on div "Inter" at bounding box center [656, 116] width 109 height 32
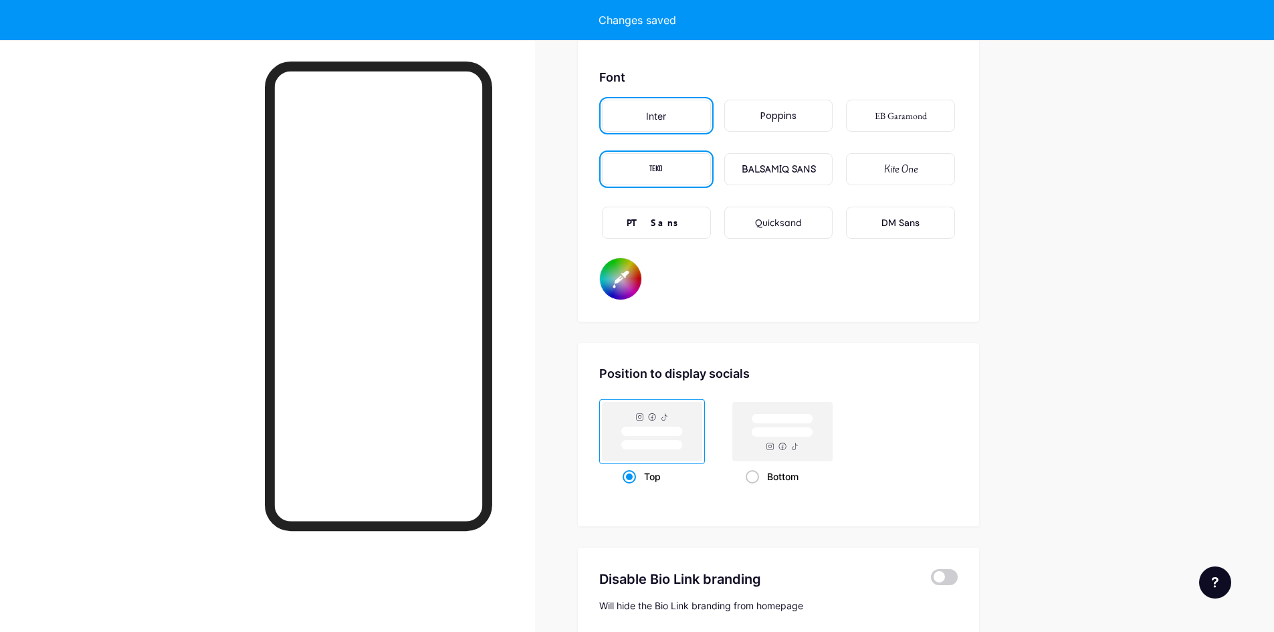
click at [910, 116] on div "EB Garamond" at bounding box center [900, 116] width 52 height 14
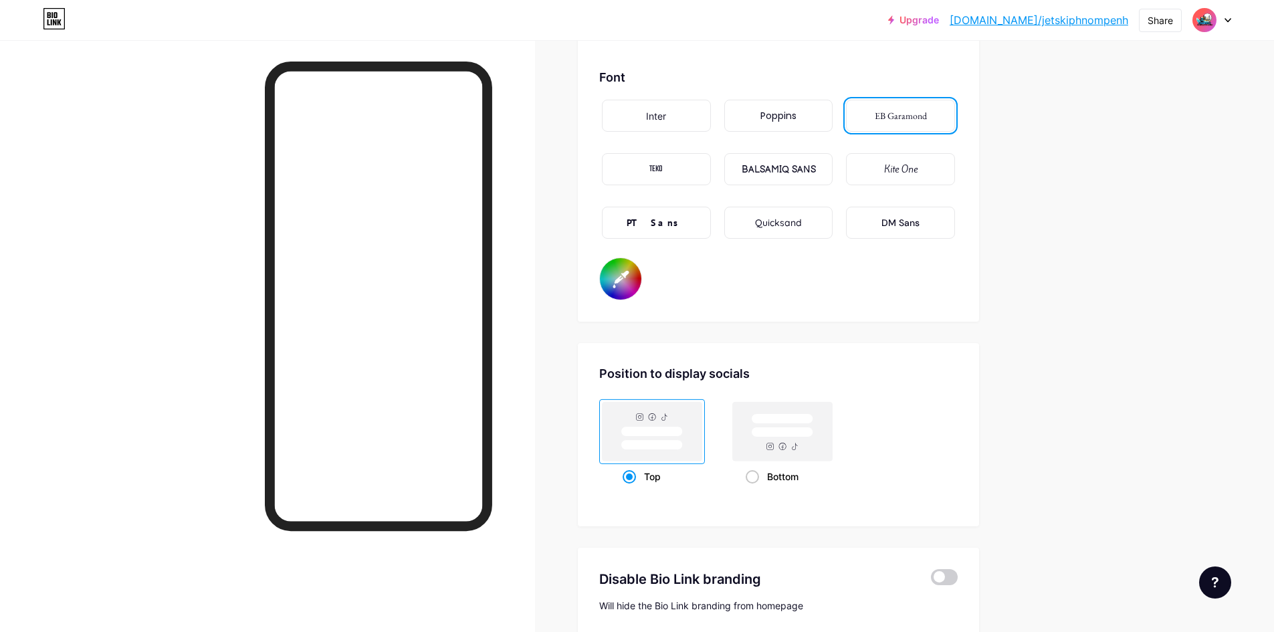
click at [705, 119] on div "Inter" at bounding box center [656, 116] width 109 height 32
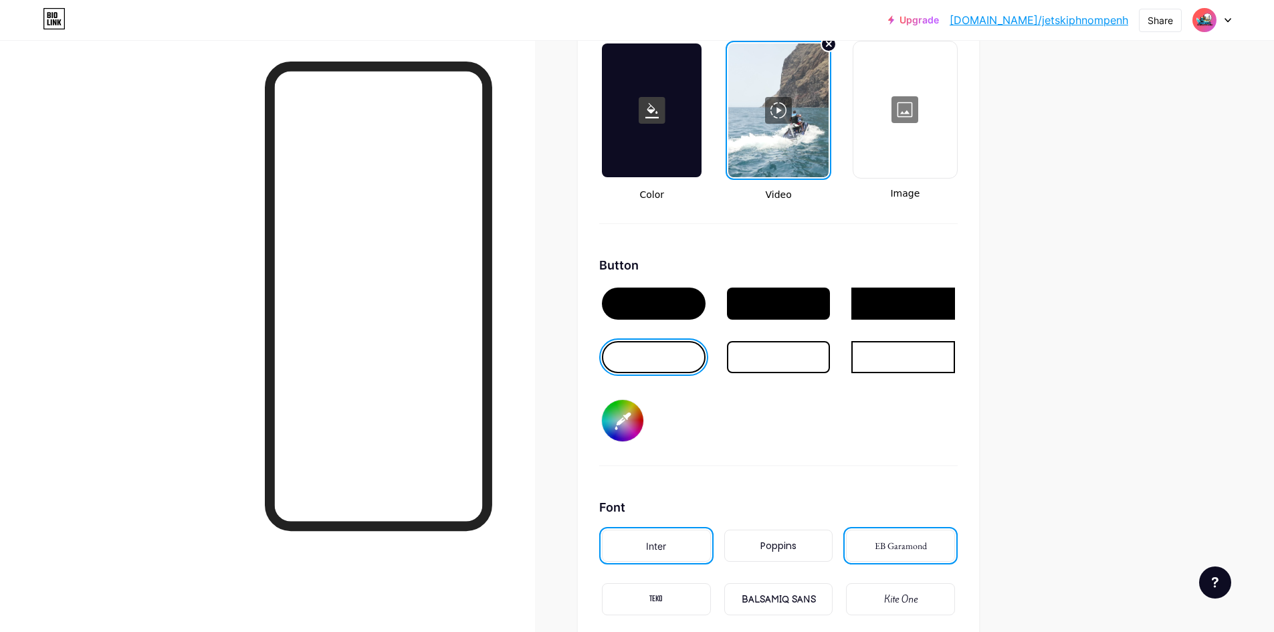
scroll to position [2006, 0]
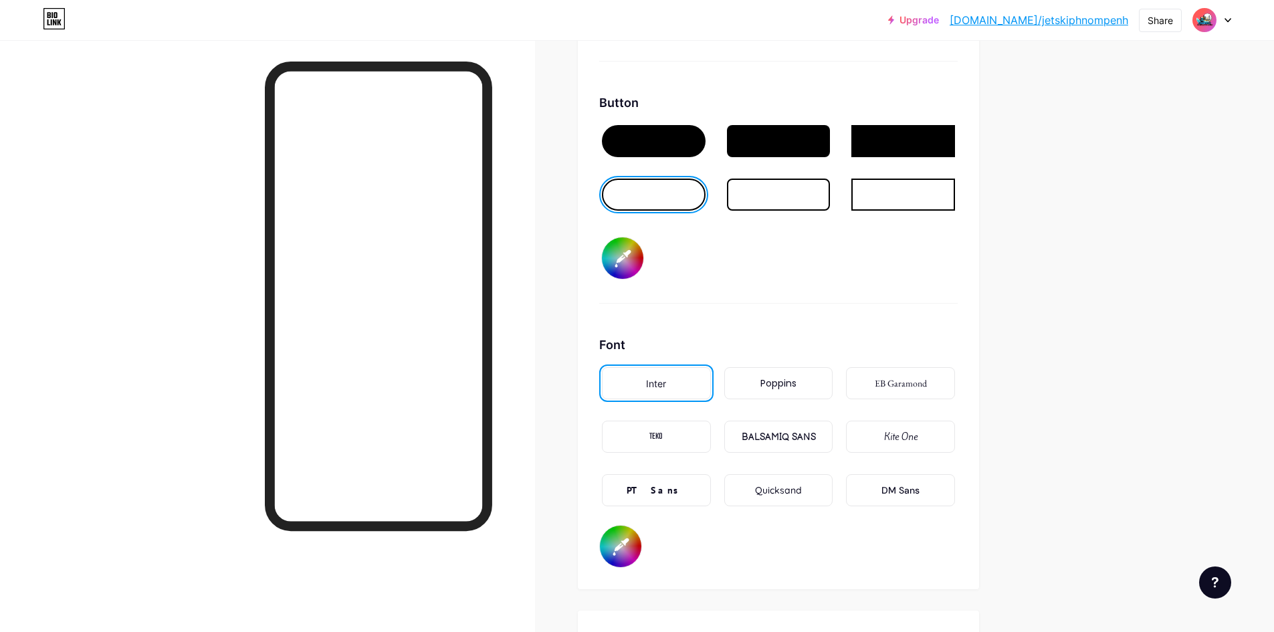
click at [879, 380] on div "EB Garamond" at bounding box center [900, 383] width 52 height 14
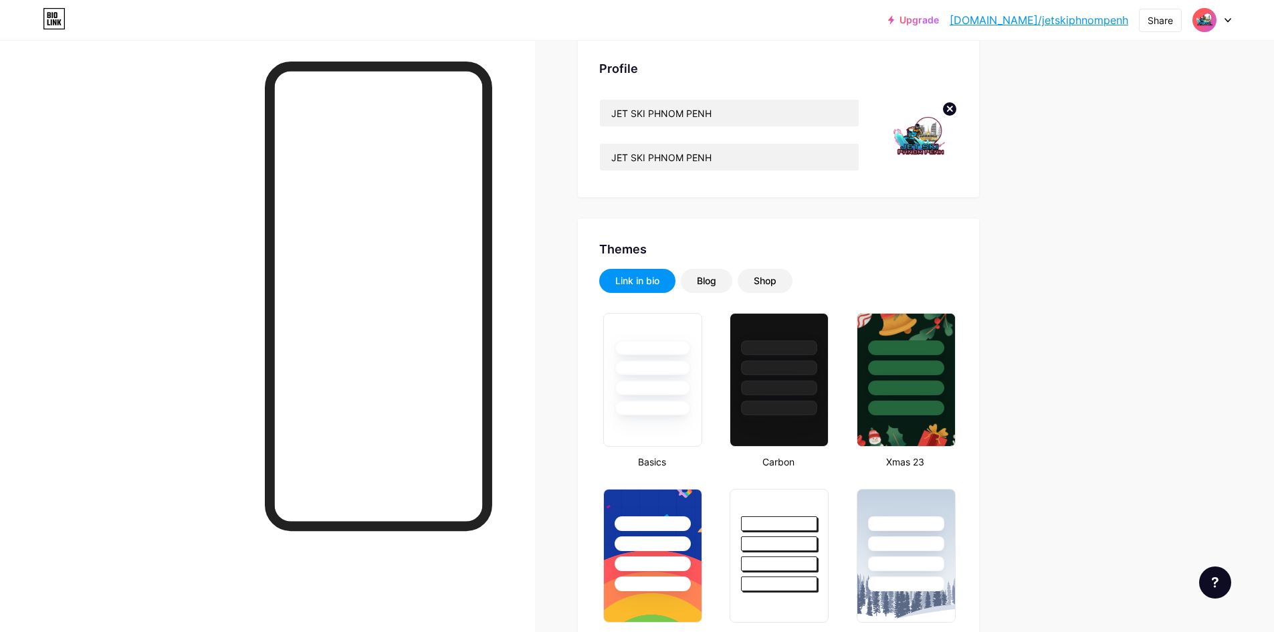
scroll to position [0, 0]
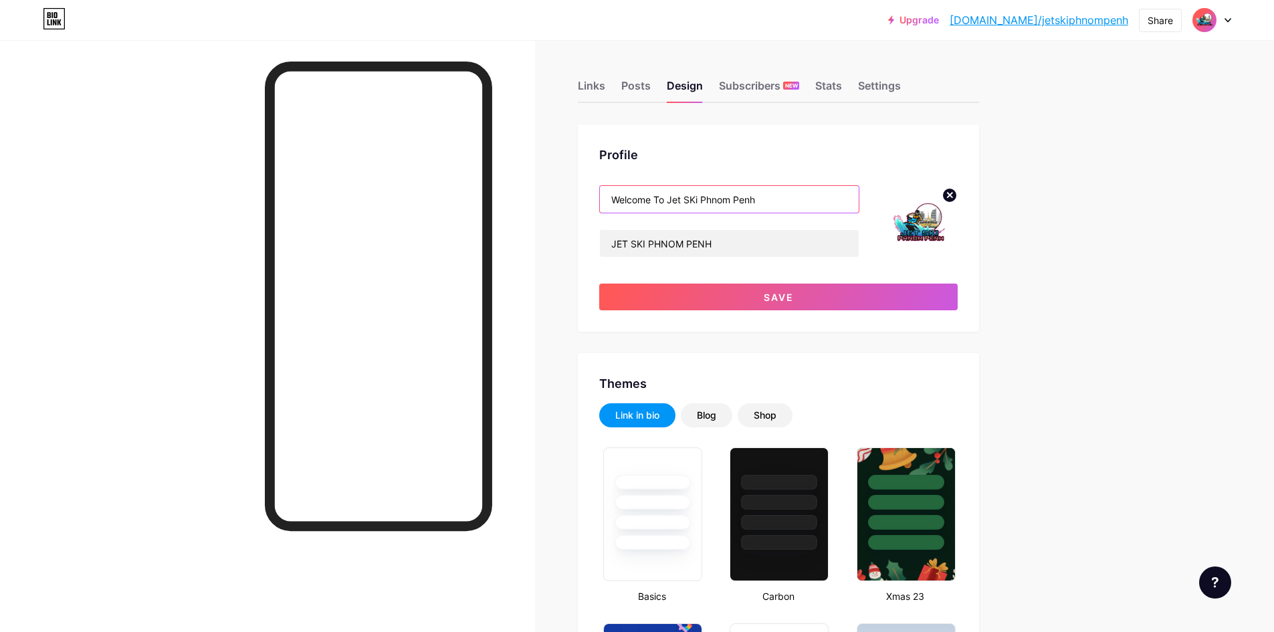
type input "Welcome To Jet SKi Phnom Penh"
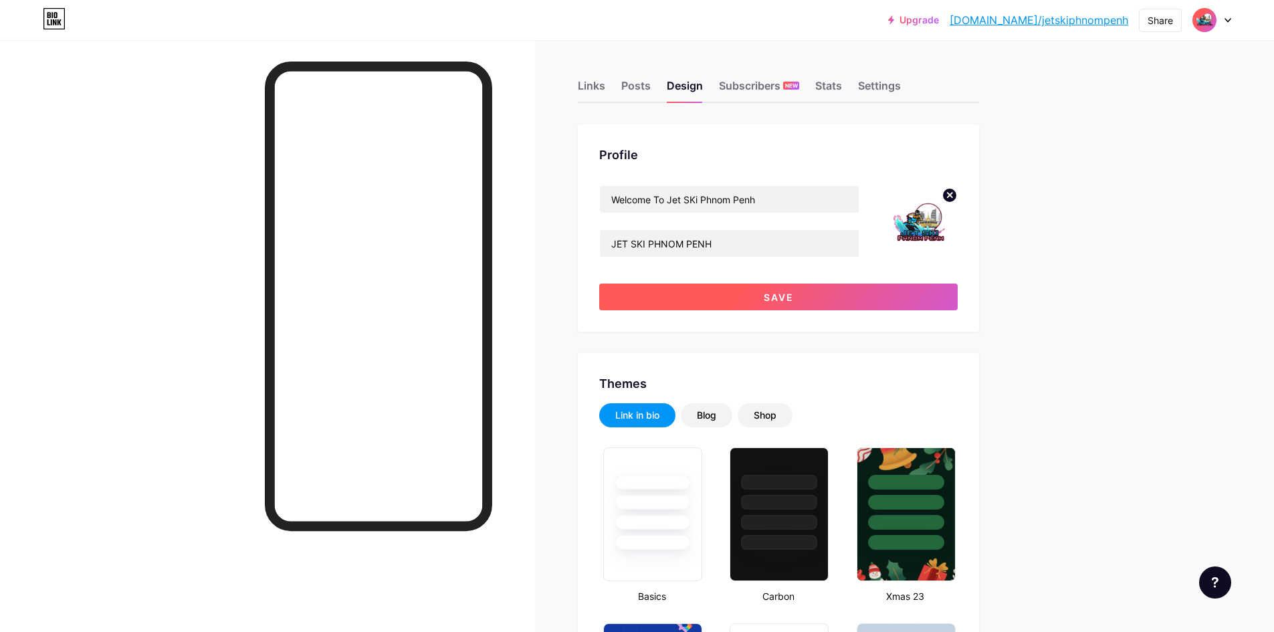
click at [823, 292] on button "Save" at bounding box center [778, 296] width 358 height 27
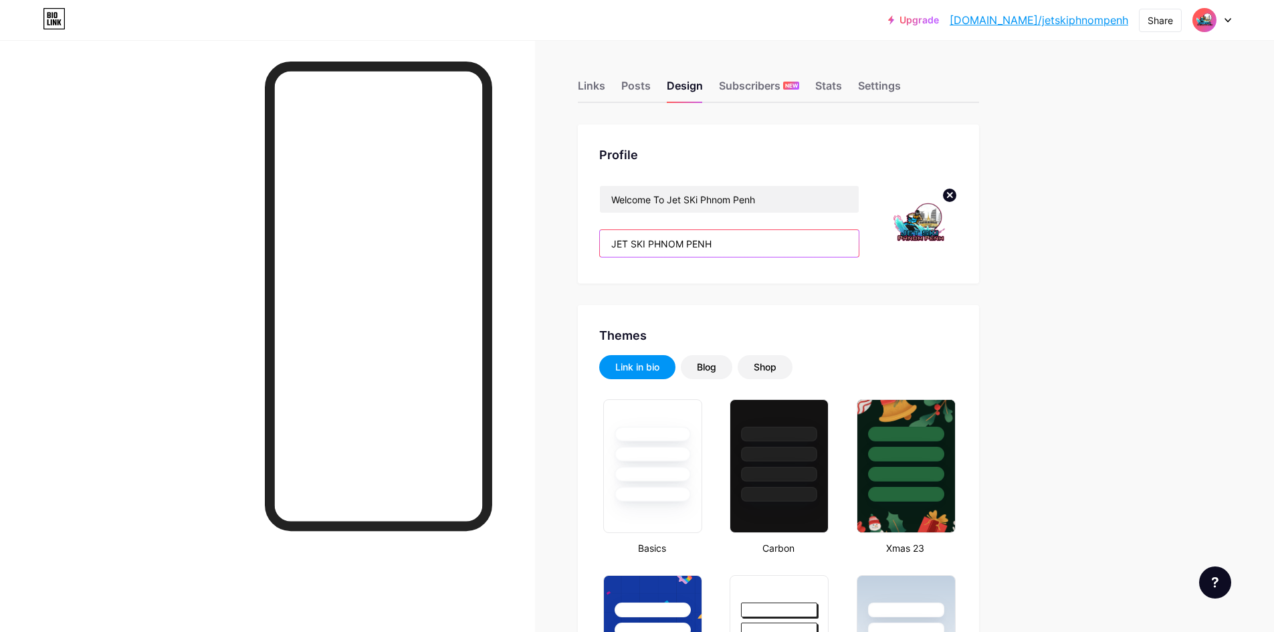
click at [614, 240] on input "JET SKI PHNOM PENH" at bounding box center [729, 243] width 259 height 27
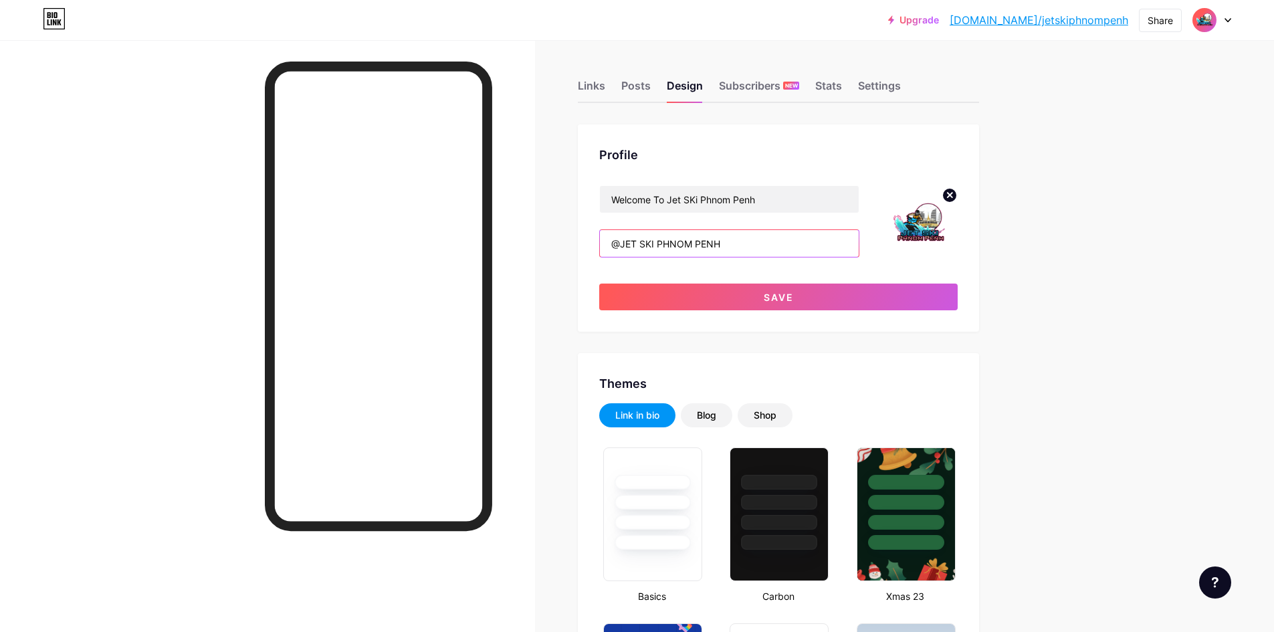
click at [644, 245] on input "@JET SKI PHNOM PENH" at bounding box center [729, 243] width 259 height 27
click at [657, 243] on input "@JETSKI PHNOM PENH" at bounding box center [729, 243] width 259 height 27
click at [657, 251] on input "@JETSKI PHNOM PENH" at bounding box center [729, 243] width 259 height 27
click at [694, 245] on input "@JETSKIPHNOM PENH" at bounding box center [729, 243] width 259 height 27
type input "@JETSKIPHNOMPENH"
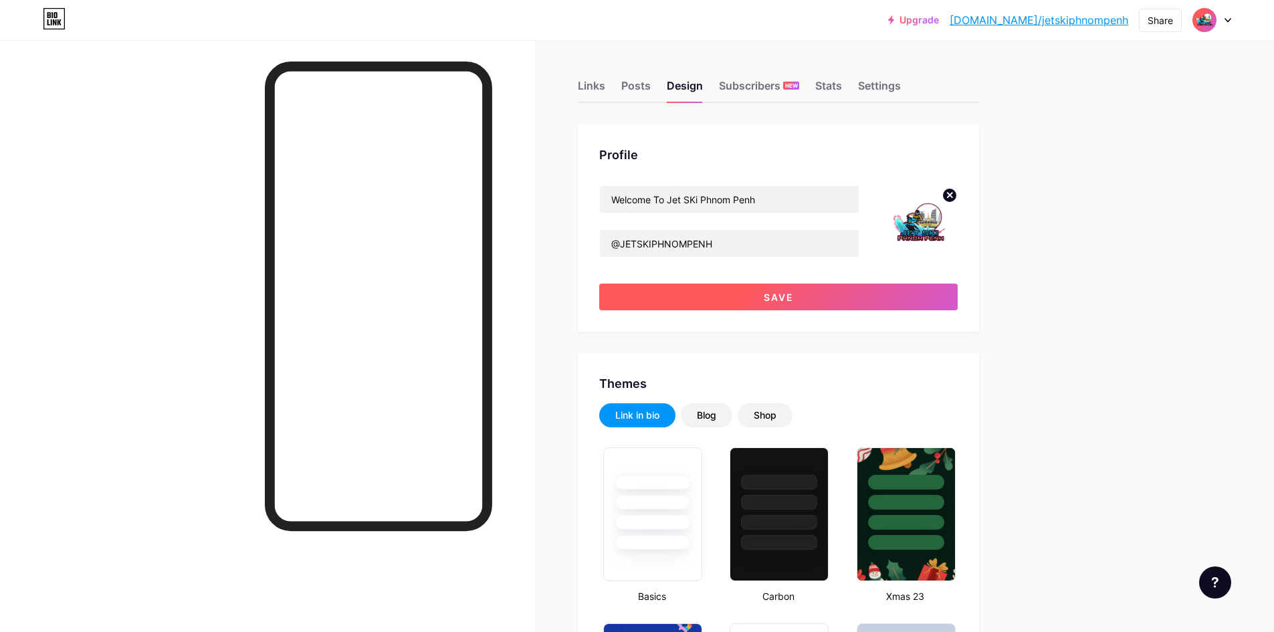
click at [754, 293] on button "Save" at bounding box center [778, 296] width 358 height 27
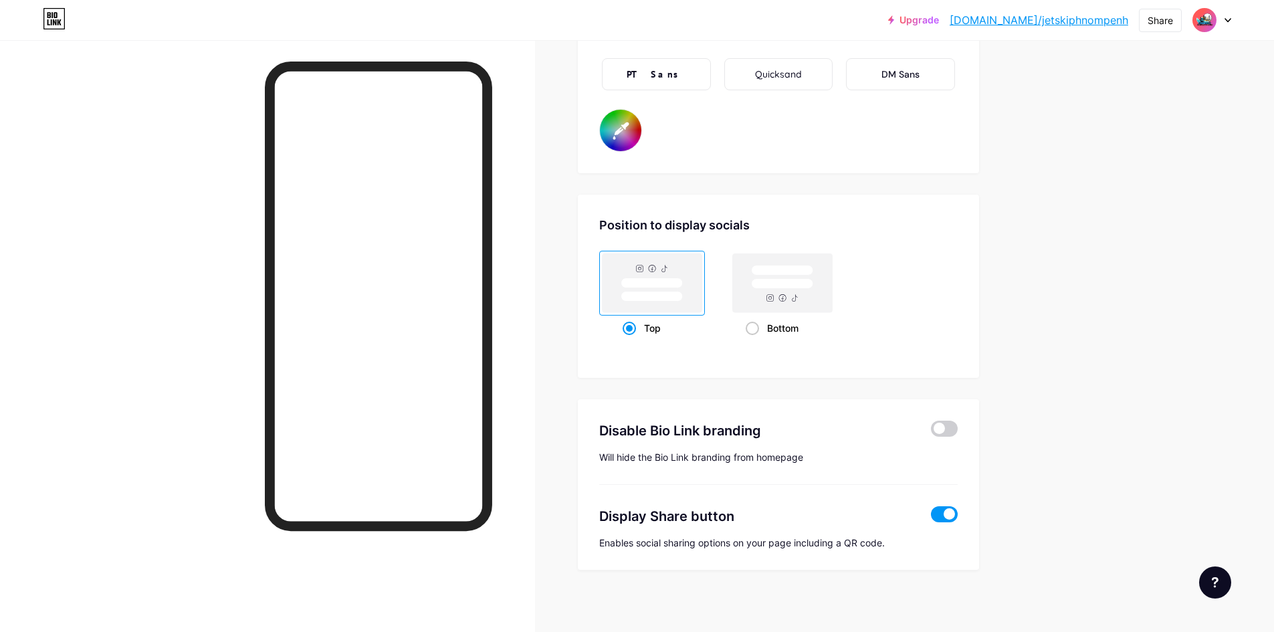
scroll to position [2427, 0]
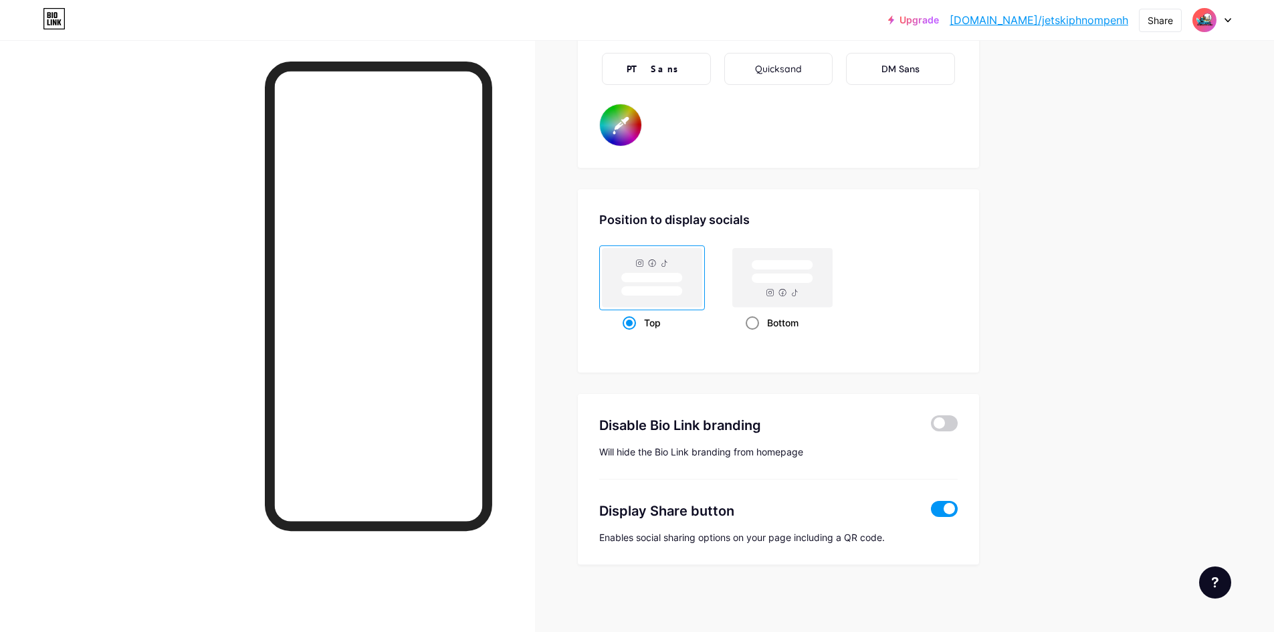
click at [776, 310] on div "Bottom" at bounding box center [782, 322] width 74 height 25
click at [754, 335] on input "Bottom" at bounding box center [749, 339] width 9 height 9
radio input "true"
click at [673, 295] on rect at bounding box center [652, 291] width 62 height 10
click at [631, 335] on input "Top" at bounding box center [626, 339] width 9 height 9
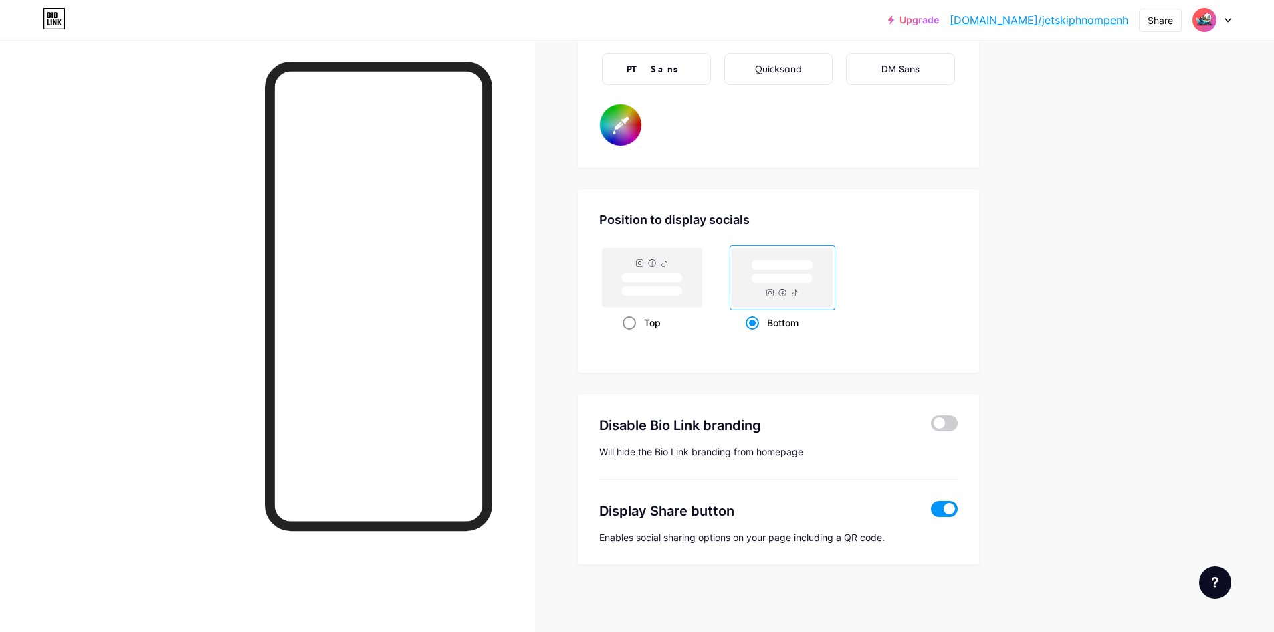
radio input "true"
click at [795, 278] on rect at bounding box center [782, 278] width 62 height 10
click at [754, 335] on input "Bottom" at bounding box center [749, 339] width 9 height 9
radio input "true"
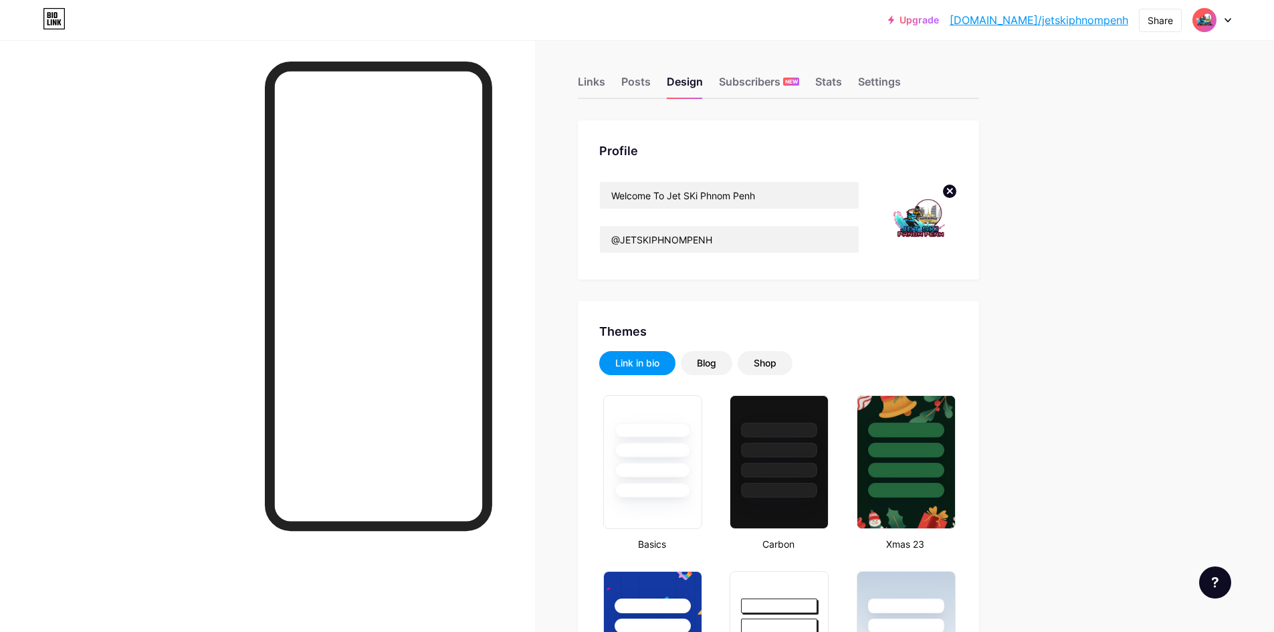
scroll to position [0, 0]
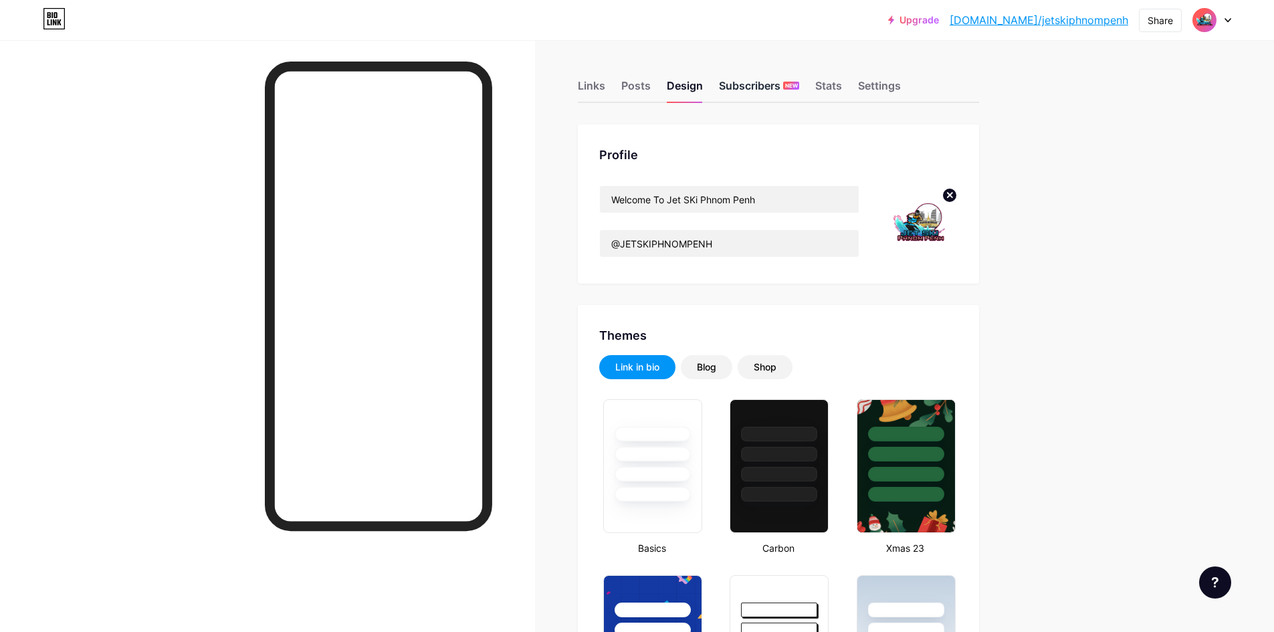
click at [765, 88] on div "Subscribers NEW" at bounding box center [759, 90] width 80 height 24
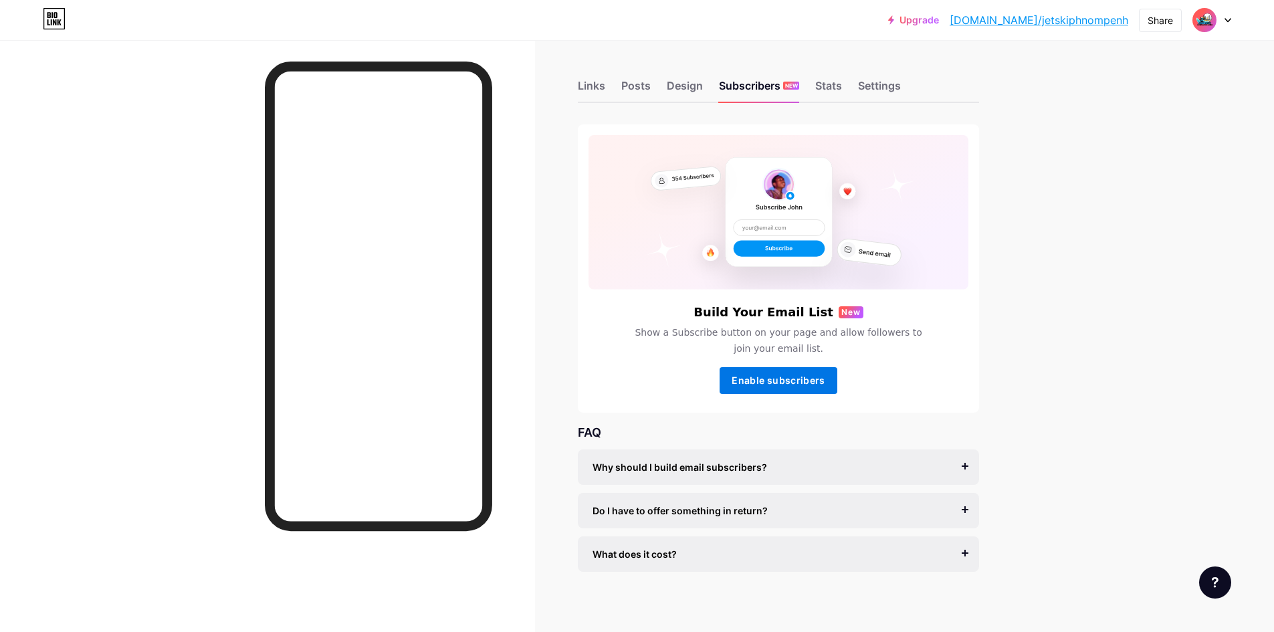
click at [769, 378] on span "Enable subscribers" at bounding box center [777, 379] width 93 height 11
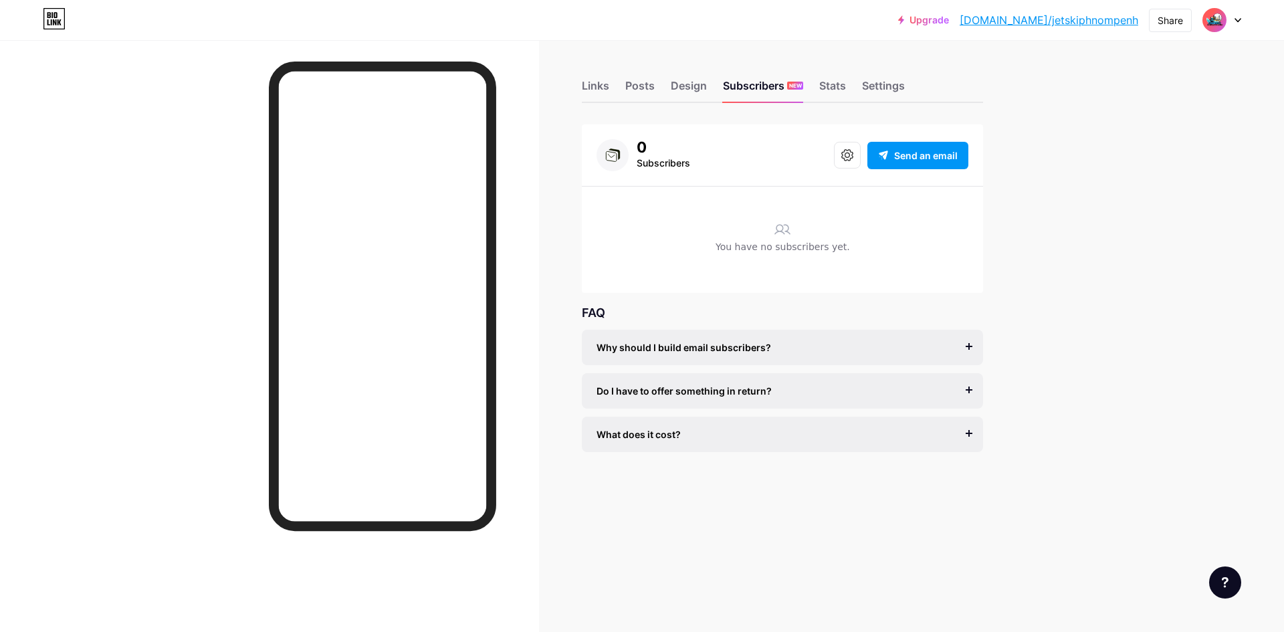
drag, startPoint x: 487, startPoint y: 291, endPoint x: 514, endPoint y: 500, distance: 211.0
click at [538, 534] on div at bounding box center [269, 356] width 539 height 632
click at [826, 89] on div "Stats" at bounding box center [832, 90] width 27 height 24
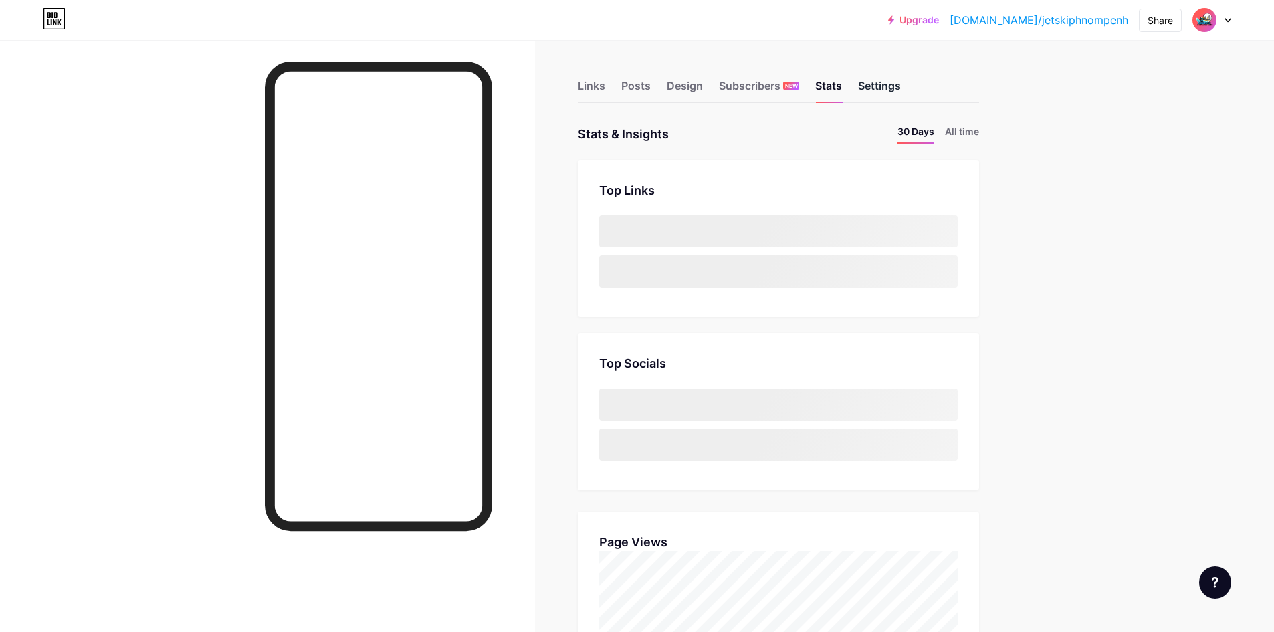
scroll to position [632, 1274]
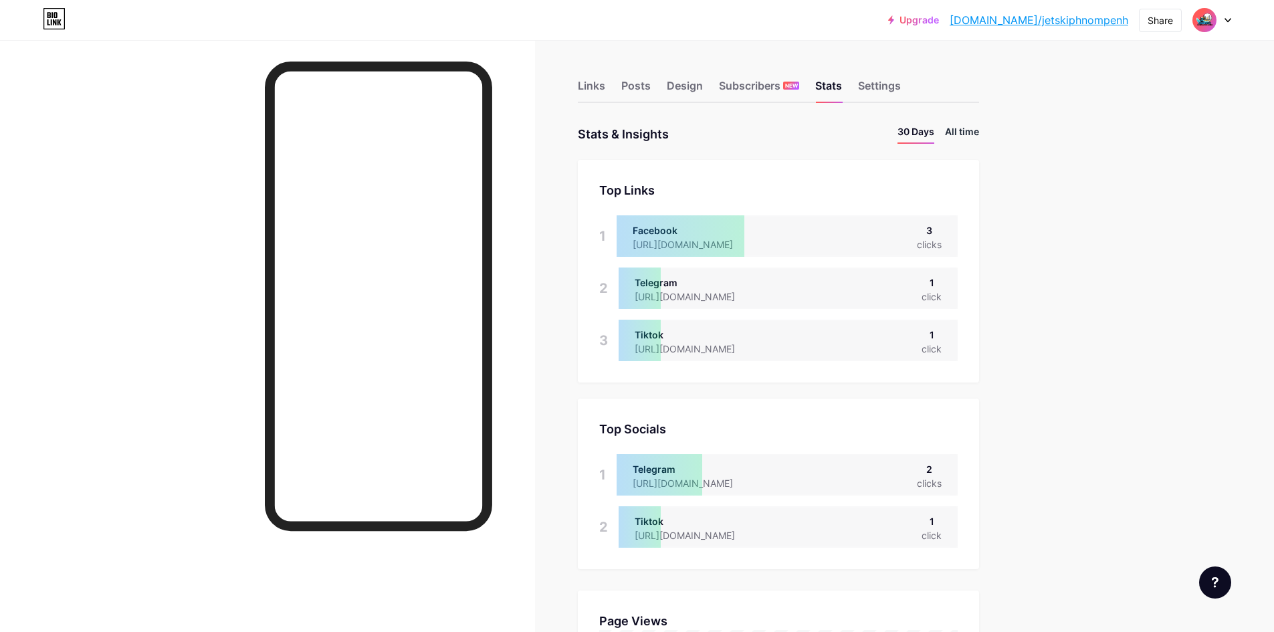
click at [955, 138] on li "All time" at bounding box center [962, 133] width 34 height 19
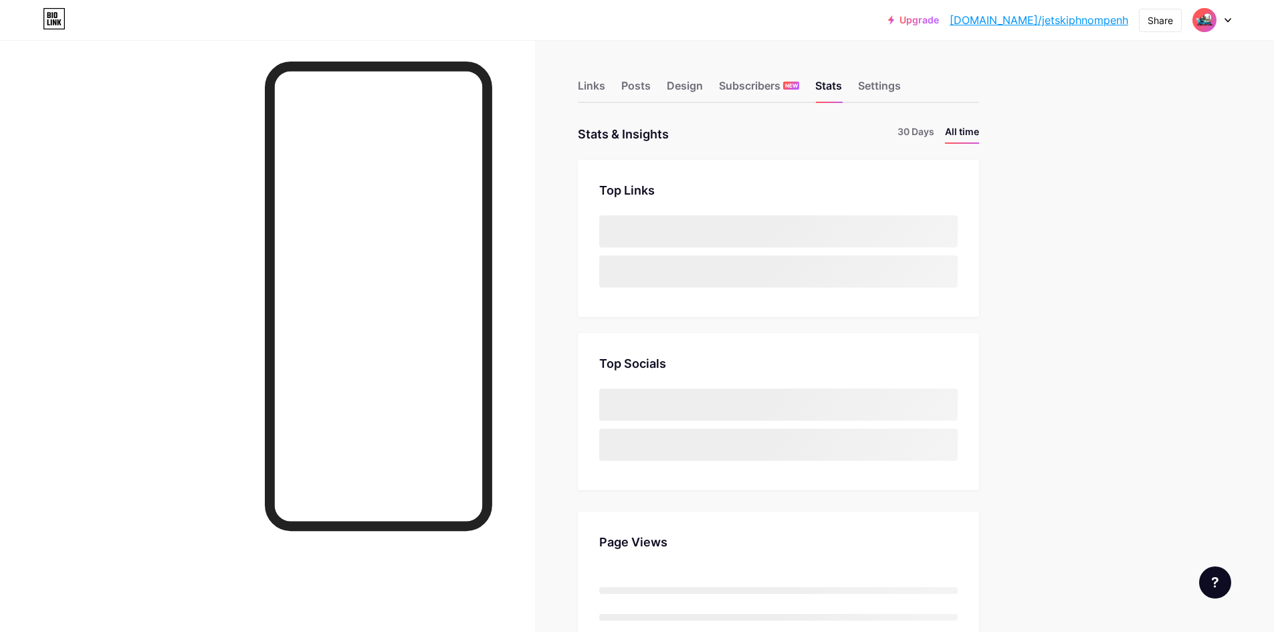
click at [939, 138] on ul "30 Days All time" at bounding box center [933, 133] width 92 height 19
click at [933, 139] on li "30 Days" at bounding box center [915, 133] width 37 height 19
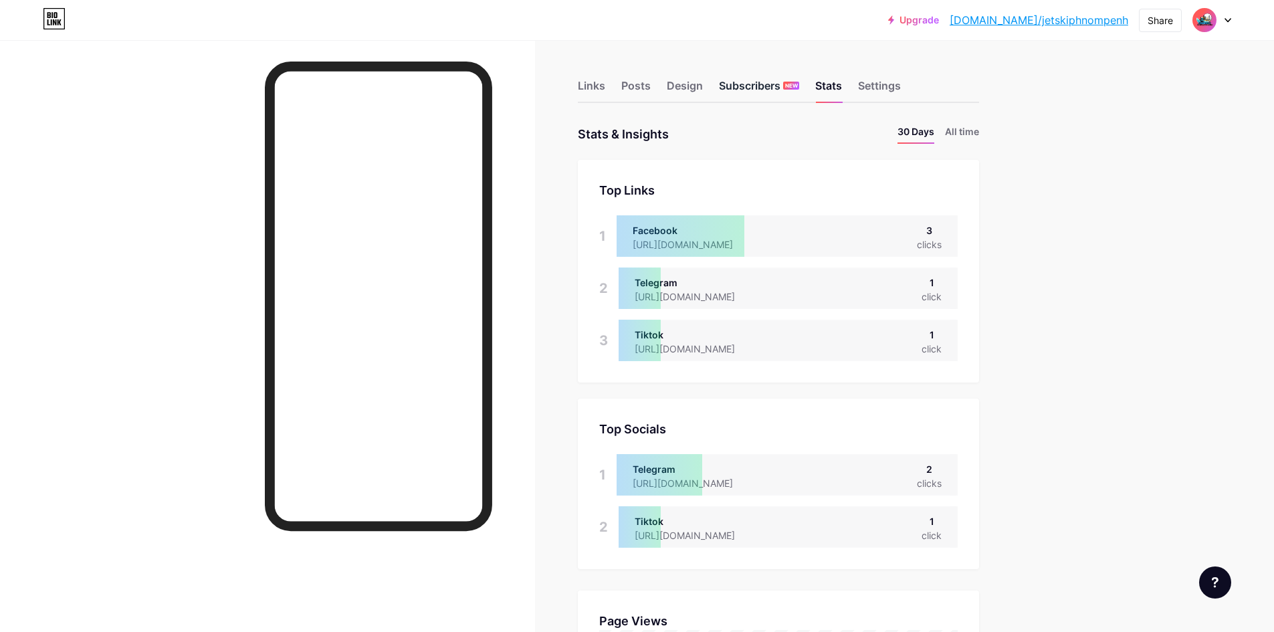
click at [757, 81] on div "Subscribers NEW" at bounding box center [759, 90] width 80 height 24
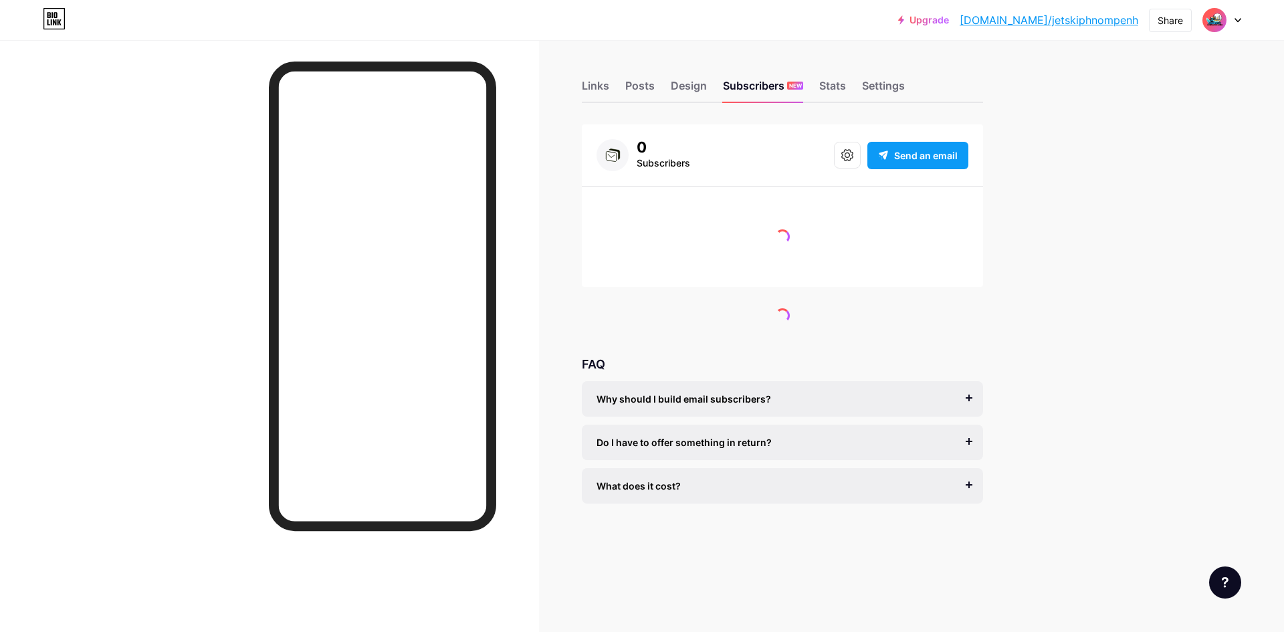
click at [909, 158] on span "Send an email" at bounding box center [926, 155] width 64 height 14
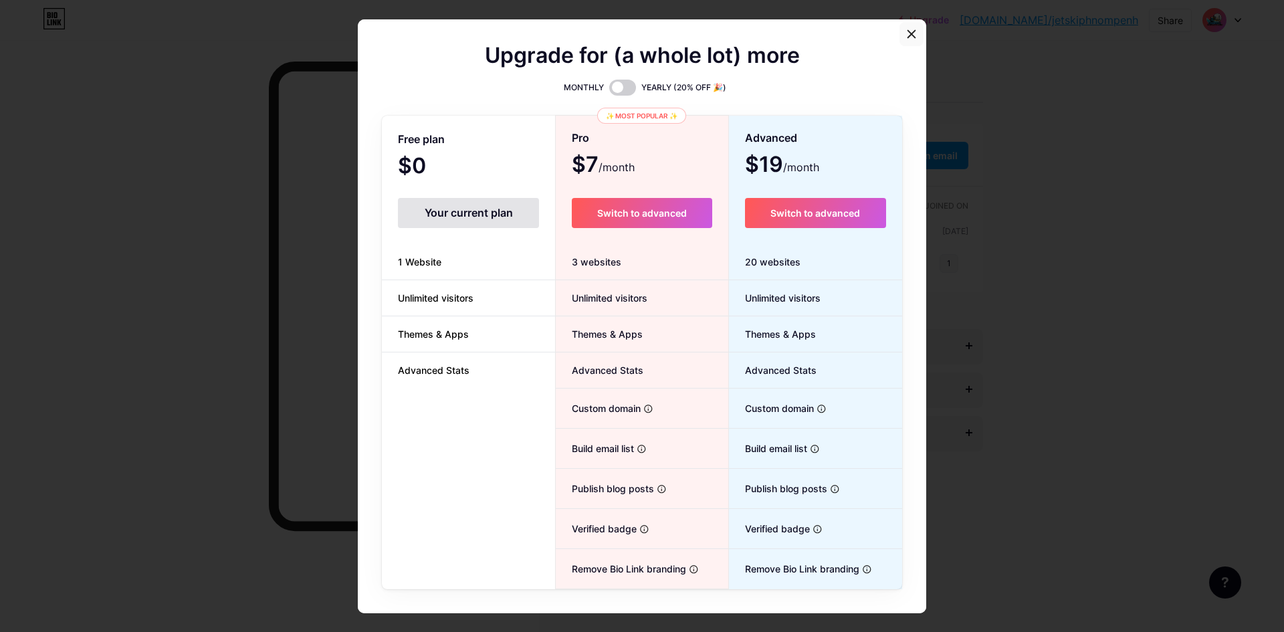
click at [905, 39] on div at bounding box center [911, 34] width 24 height 24
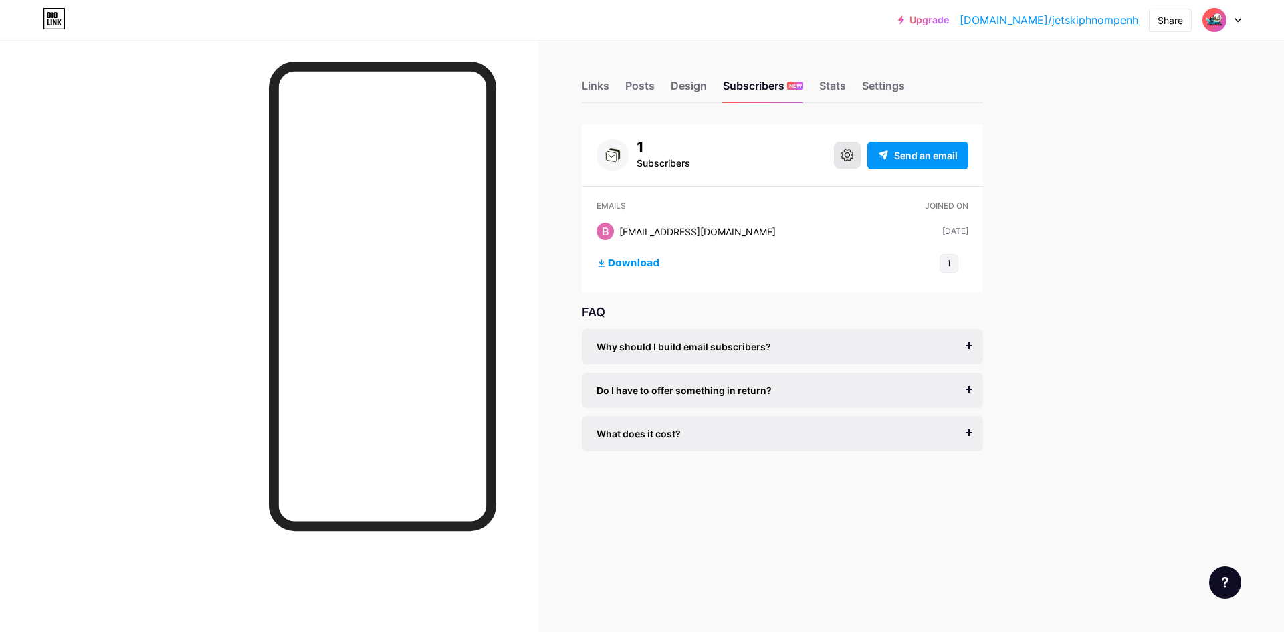
click at [846, 158] on icon at bounding box center [847, 155] width 12 height 12
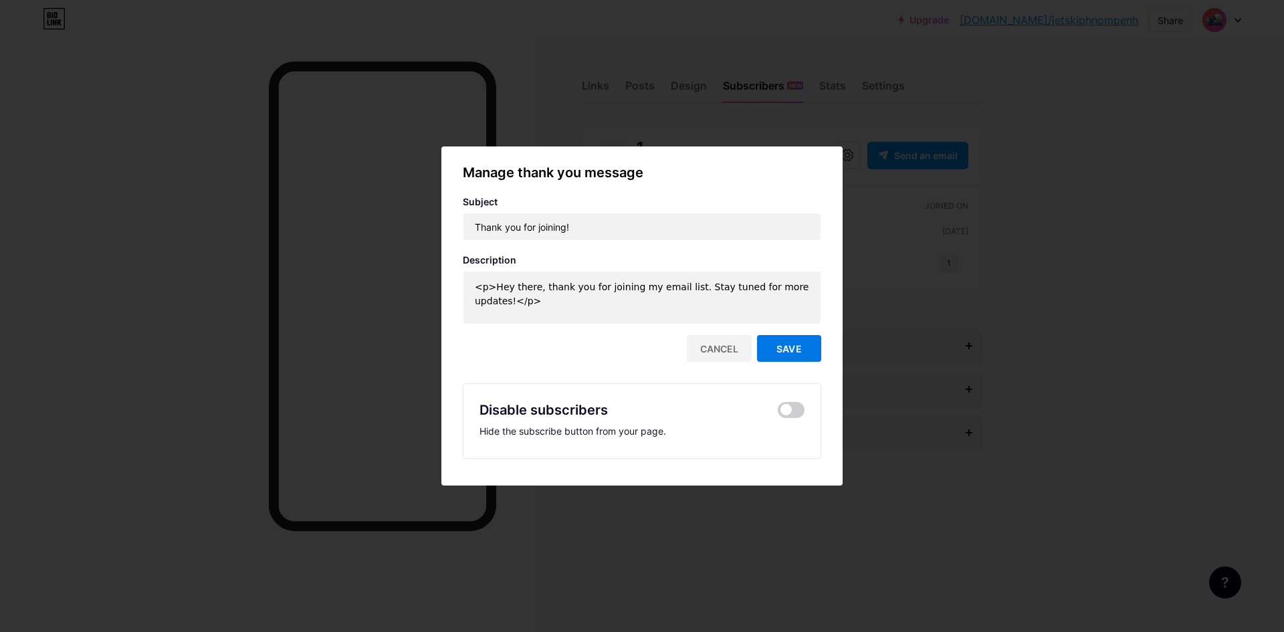
click at [776, 348] on span "Save" at bounding box center [788, 348] width 25 height 11
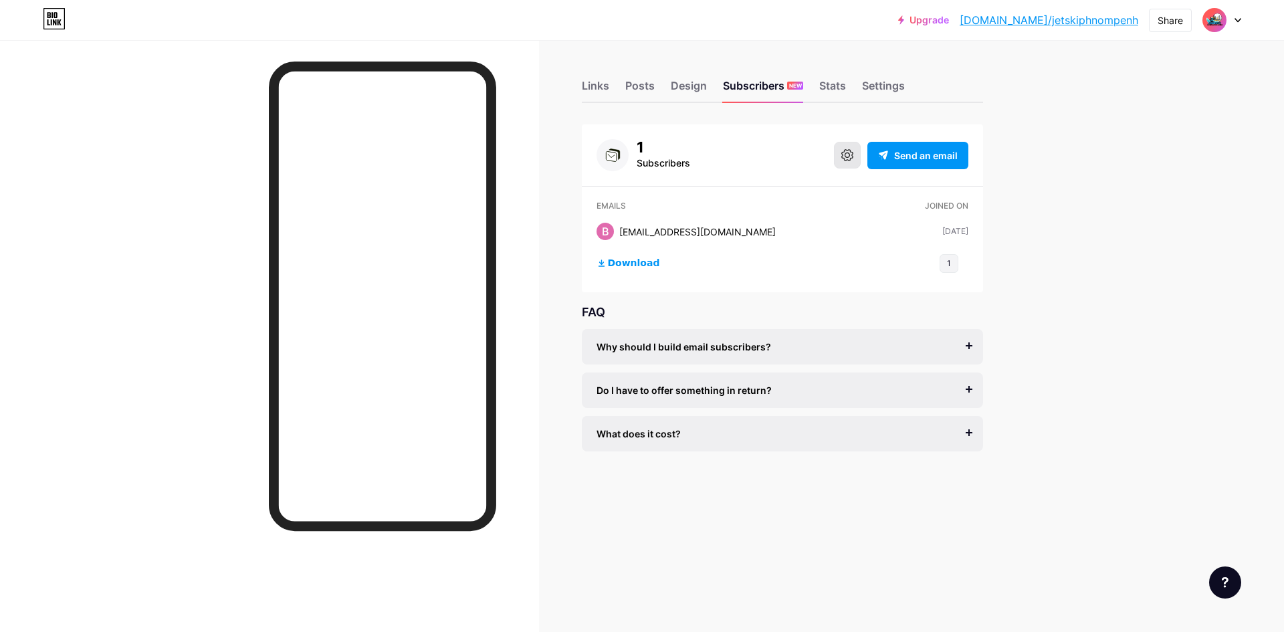
click at [845, 158] on icon at bounding box center [847, 155] width 12 height 12
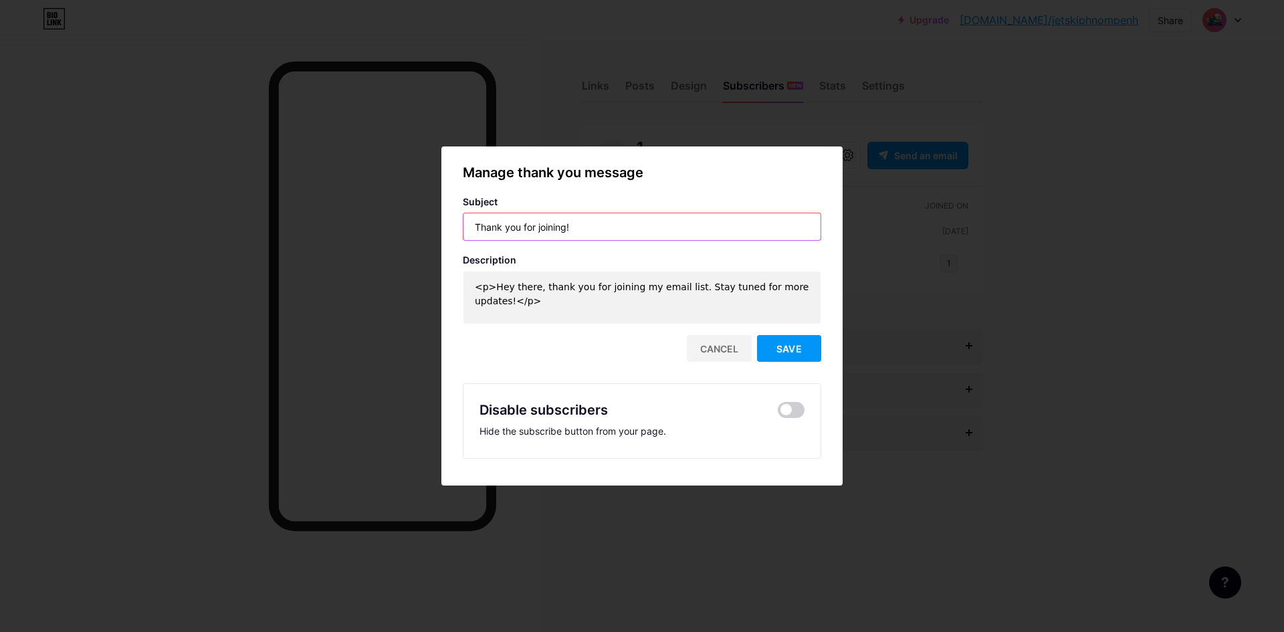
drag, startPoint x: 614, startPoint y: 229, endPoint x: 390, endPoint y: 229, distance: 224.6
click at [390, 229] on div "Manage thank you message Subject Thank you for joining! Description <p>Hey ther…" at bounding box center [642, 316] width 1284 height 632
click at [606, 238] on input "Thank you for joining!" at bounding box center [641, 226] width 357 height 27
click at [607, 237] on input "Thank you for joining!" at bounding box center [641, 226] width 357 height 27
type input "Thank you for Spport"
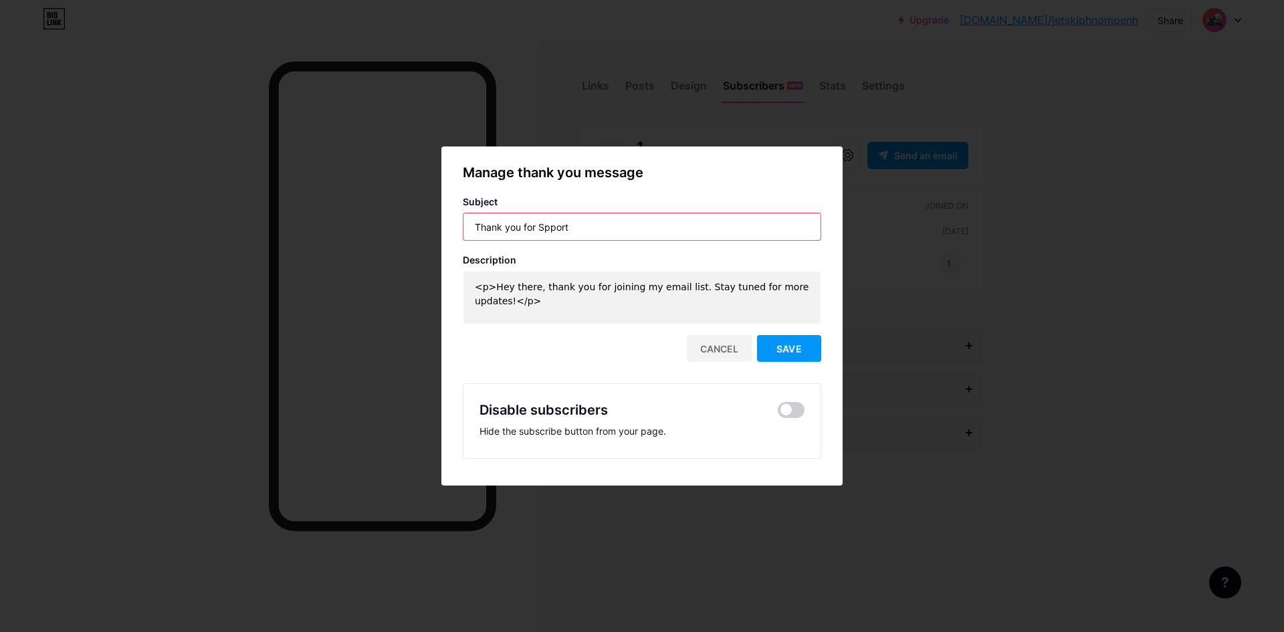
click at [644, 222] on input "Thank you for Spport" at bounding box center [641, 226] width 357 height 27
drag, startPoint x: 616, startPoint y: 164, endPoint x: 453, endPoint y: 176, distance: 163.6
click at [445, 183] on div "Manage thank you message Subject Thank you for Spport Description <p>Hey there,…" at bounding box center [641, 315] width 401 height 307
click at [606, 223] on input "Thank you for Spport" at bounding box center [641, 226] width 357 height 27
drag, startPoint x: 606, startPoint y: 231, endPoint x: 339, endPoint y: 204, distance: 268.2
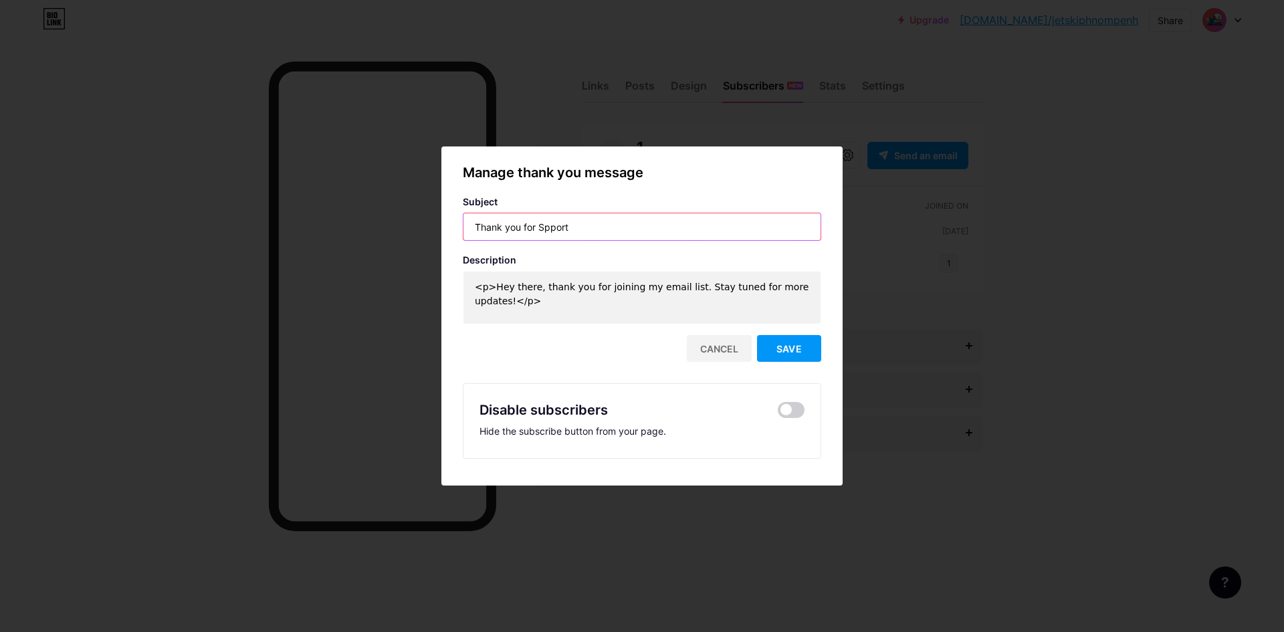
click at [345, 205] on div "Manage thank you message Subject Thank you for Spport Description <p>Hey there,…" at bounding box center [642, 316] width 1284 height 632
click at [1001, 152] on div at bounding box center [642, 316] width 1284 height 632
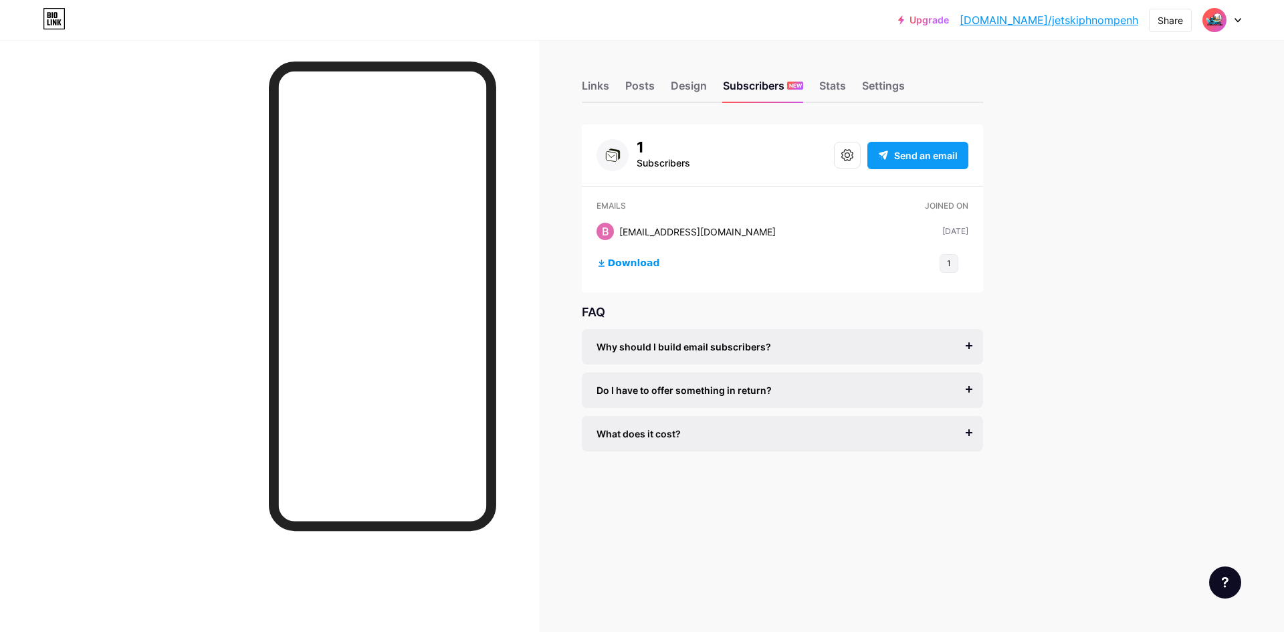
click at [907, 152] on span "Send an email" at bounding box center [926, 155] width 64 height 14
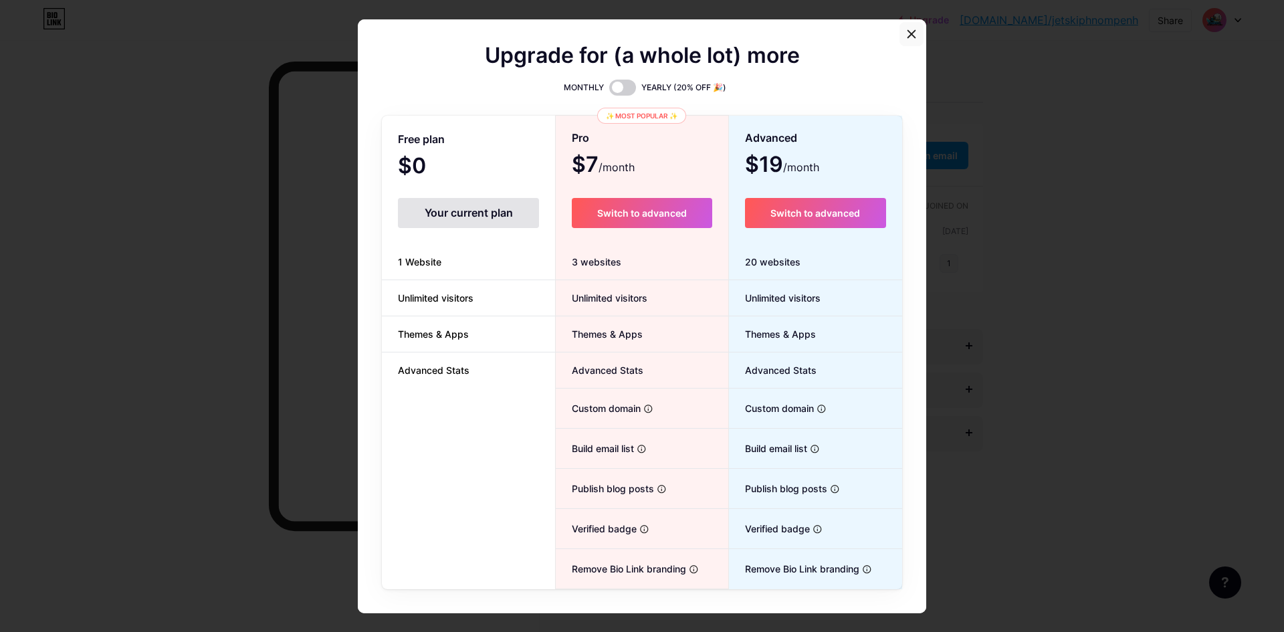
click at [906, 29] on icon at bounding box center [911, 34] width 11 height 11
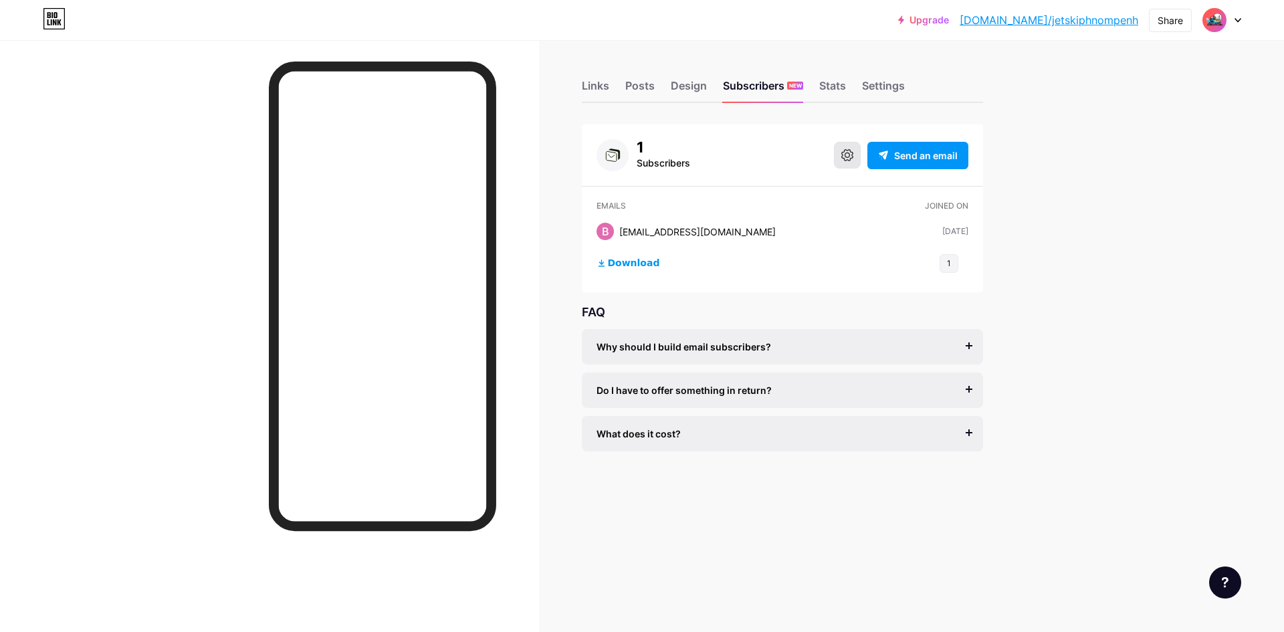
click at [856, 160] on button at bounding box center [847, 155] width 27 height 27
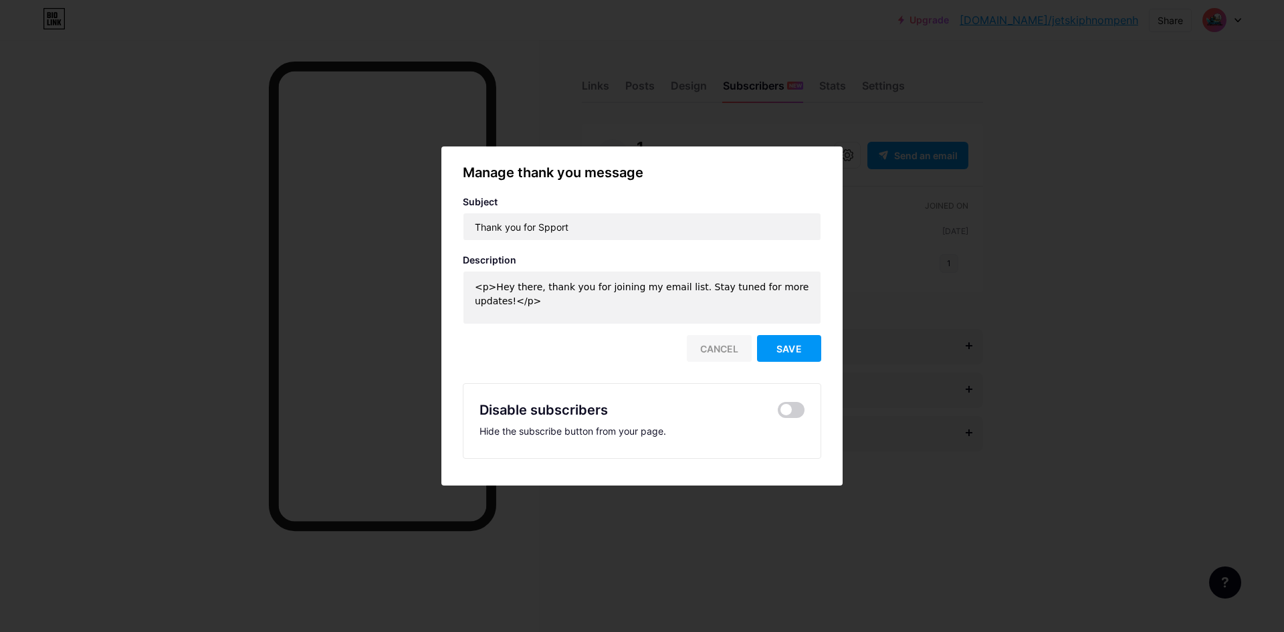
click at [713, 348] on div "Cancel" at bounding box center [719, 348] width 65 height 27
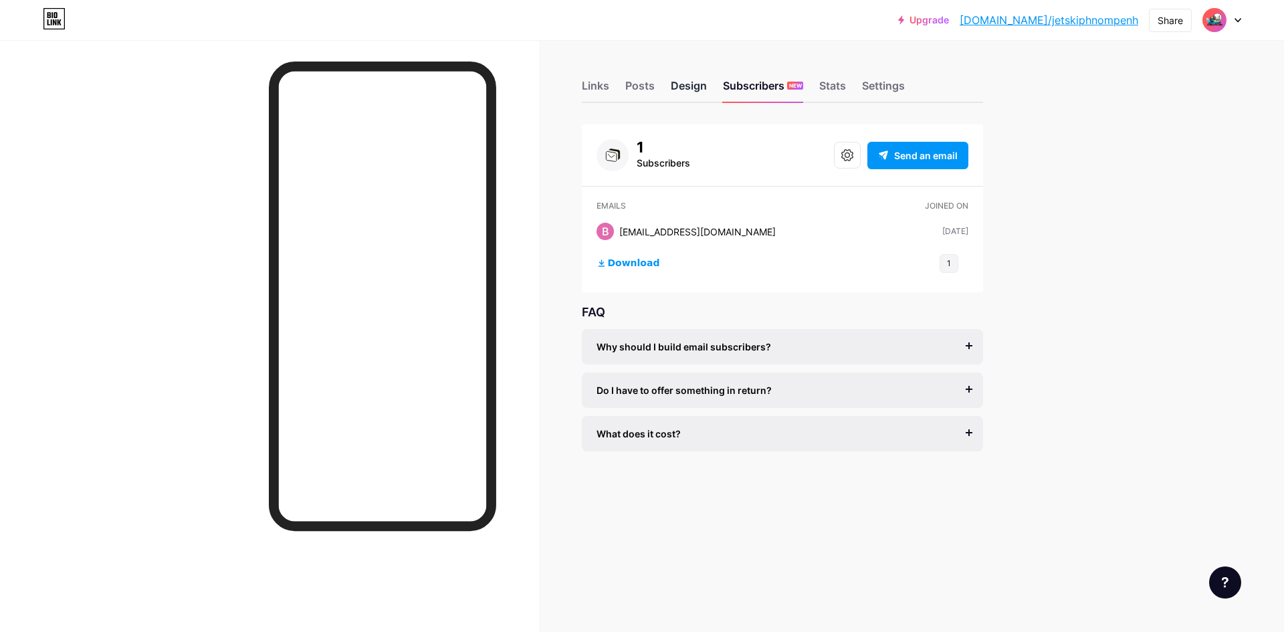
click at [693, 92] on div "Design" at bounding box center [689, 90] width 36 height 24
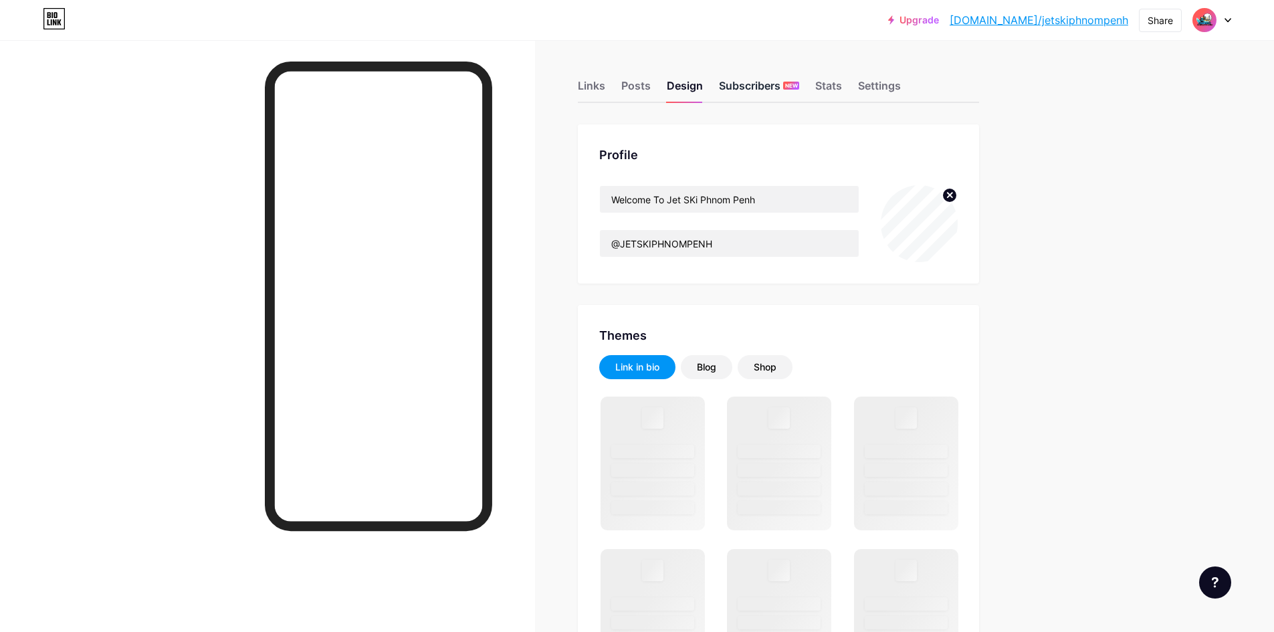
click at [759, 96] on div "Subscribers NEW" at bounding box center [759, 90] width 80 height 24
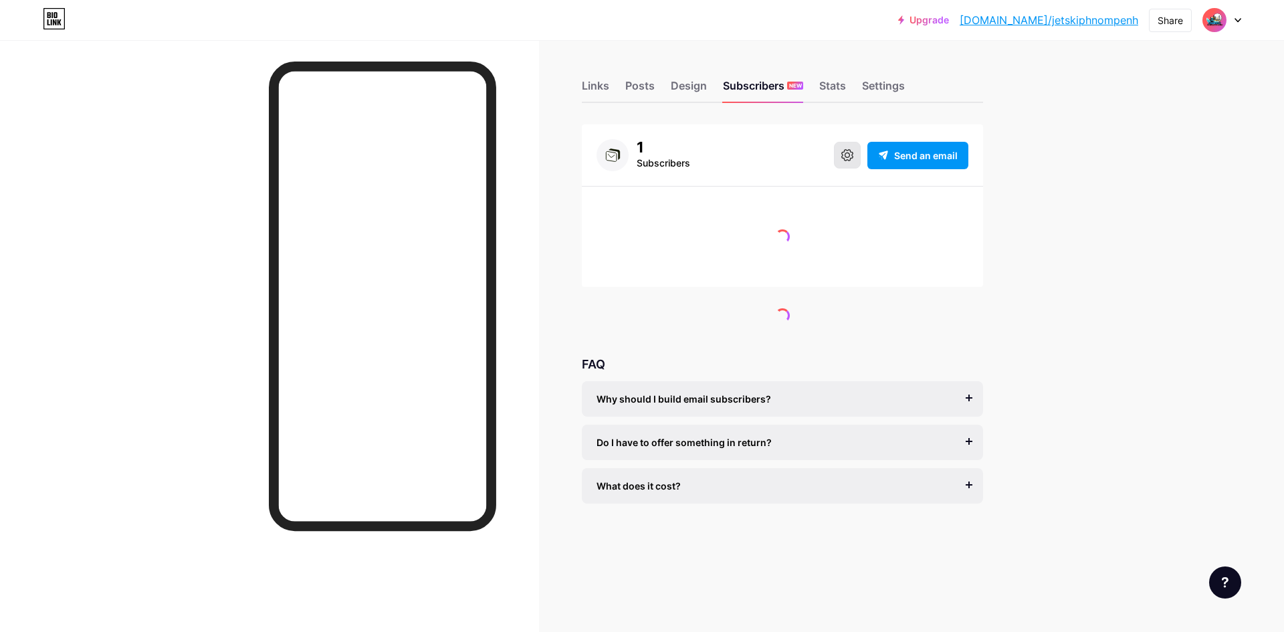
click at [845, 159] on icon at bounding box center [847, 155] width 12 height 12
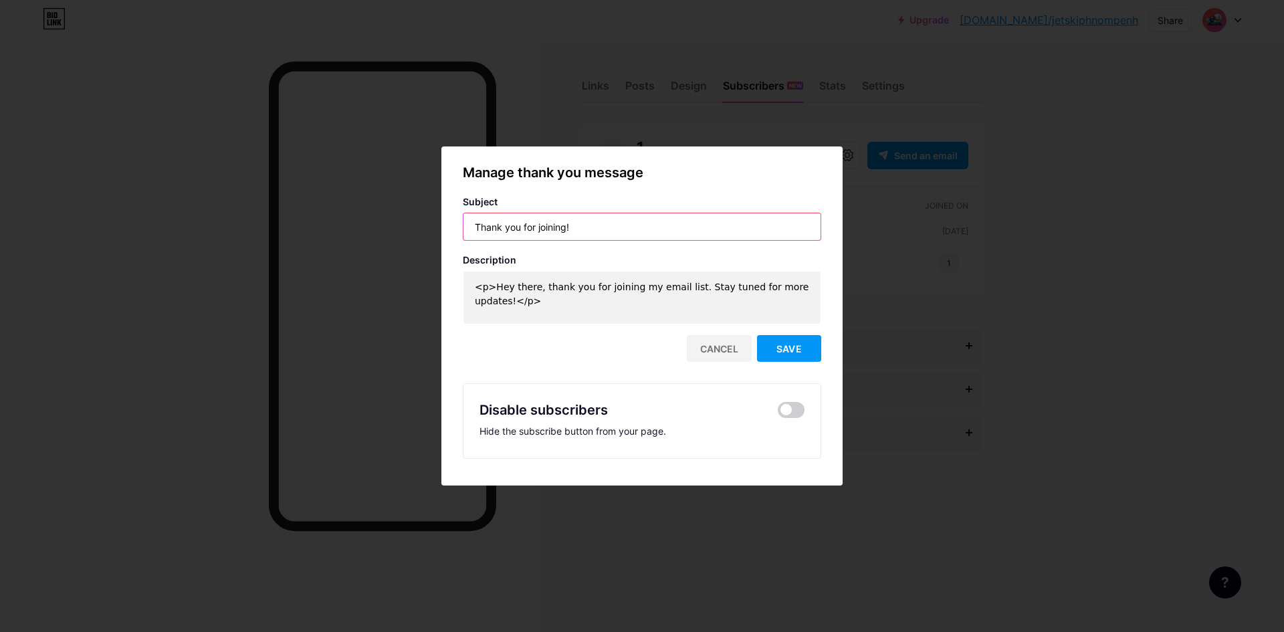
drag, startPoint x: 640, startPoint y: 230, endPoint x: 433, endPoint y: 198, distance: 210.4
click at [433, 198] on div "Manage thank you message Subject Thank you for joining! Description <p>Hey ther…" at bounding box center [642, 316] width 1284 height 632
click at [578, 223] on input "Thank you for joining!" at bounding box center [641, 226] width 357 height 27
drag, startPoint x: 495, startPoint y: 223, endPoint x: 437, endPoint y: 221, distance: 57.5
click at [441, 221] on div "Manage thank you message Subject Thank you for joining! Description <p>Hey ther…" at bounding box center [641, 315] width 401 height 307
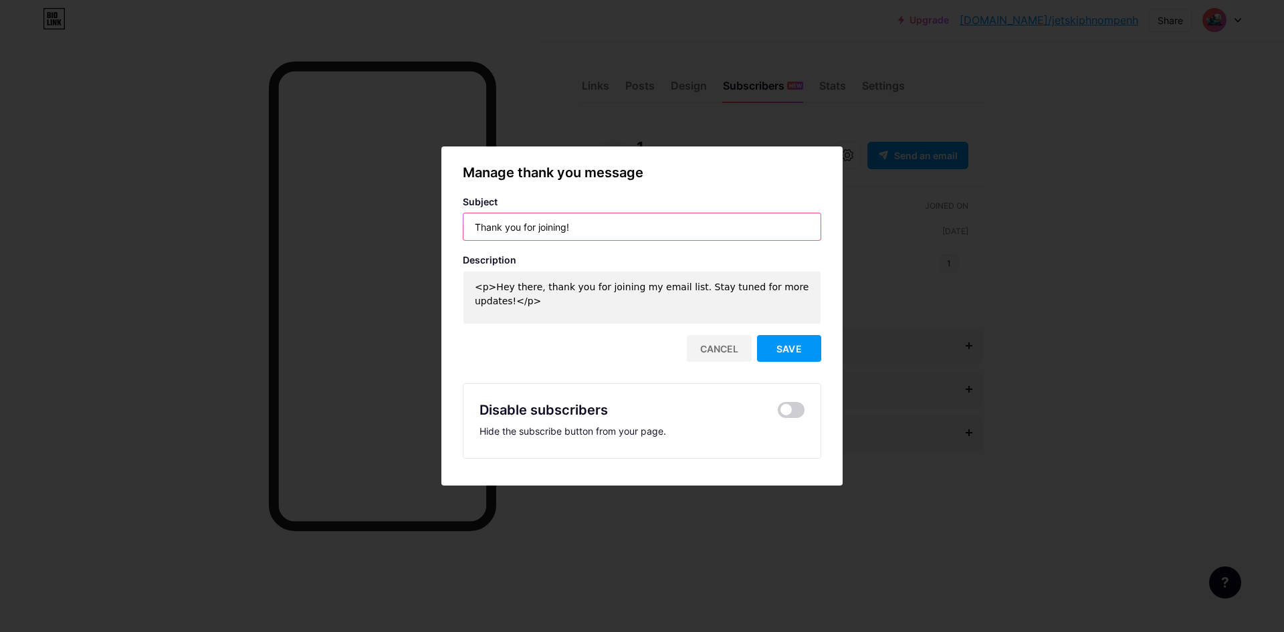
paste input "Spport"
type input "Thank you for Spport!"
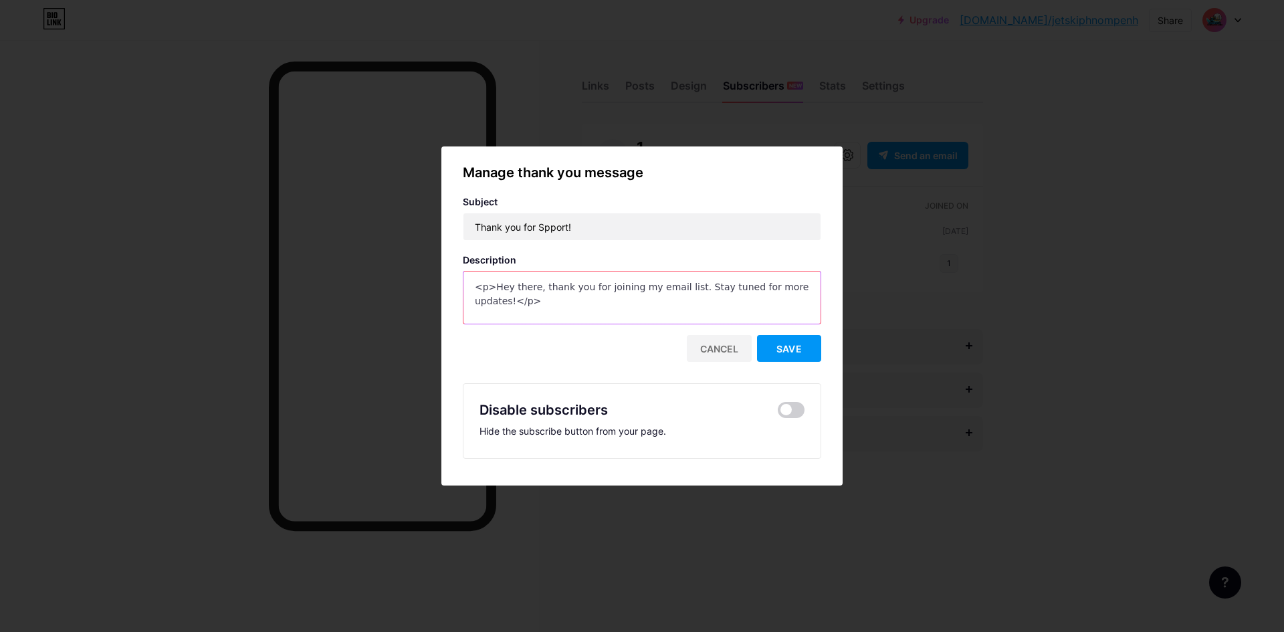
click at [699, 285] on textarea "<p>Hey there, thank you for joining my email list. Stay tuned for more updates!…" at bounding box center [641, 297] width 357 height 53
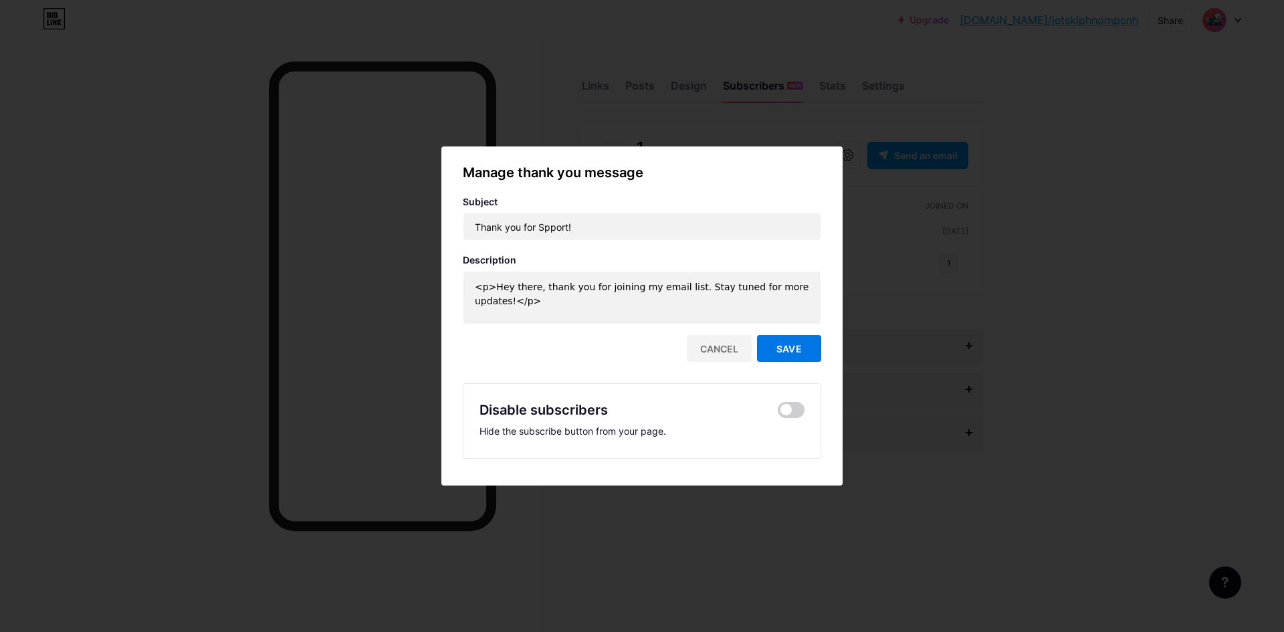
click at [786, 352] on span "Save" at bounding box center [788, 348] width 25 height 11
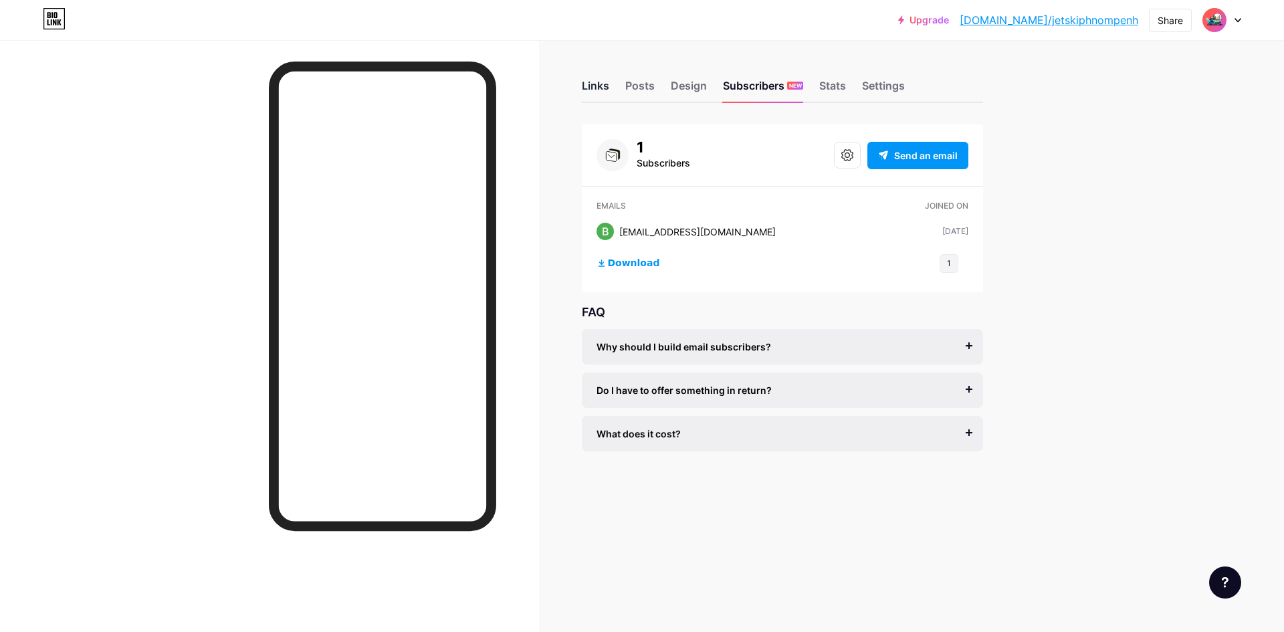
click at [589, 81] on div "Links" at bounding box center [595, 90] width 27 height 24
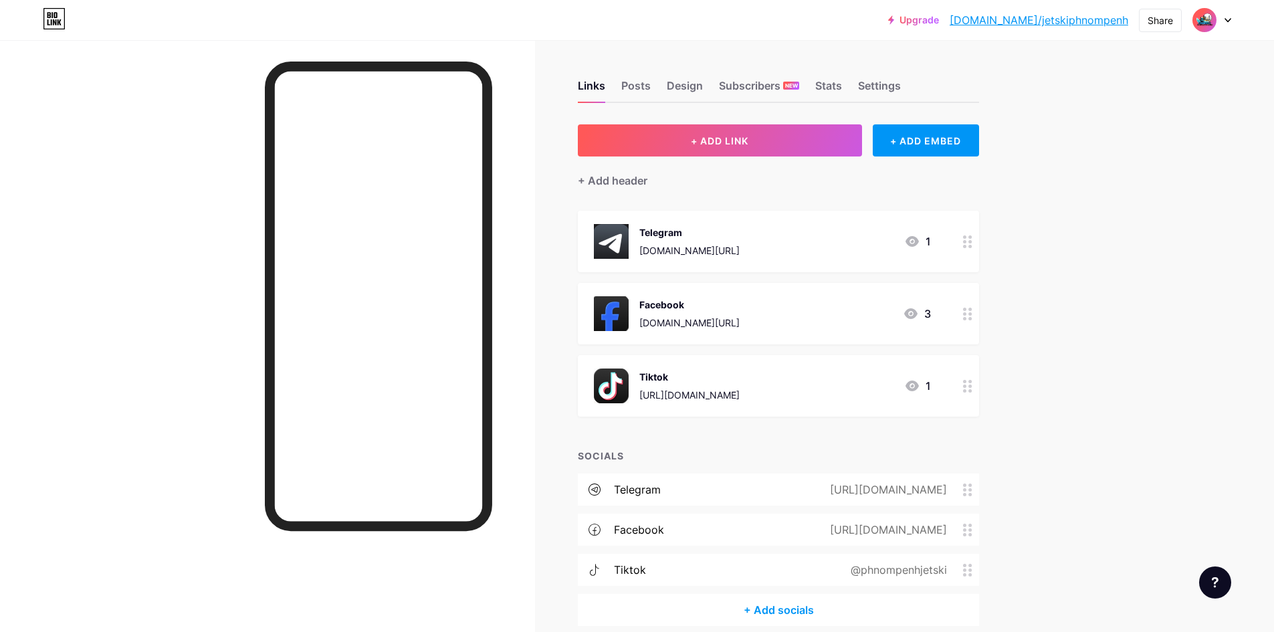
click at [915, 318] on icon at bounding box center [910, 313] width 13 height 11
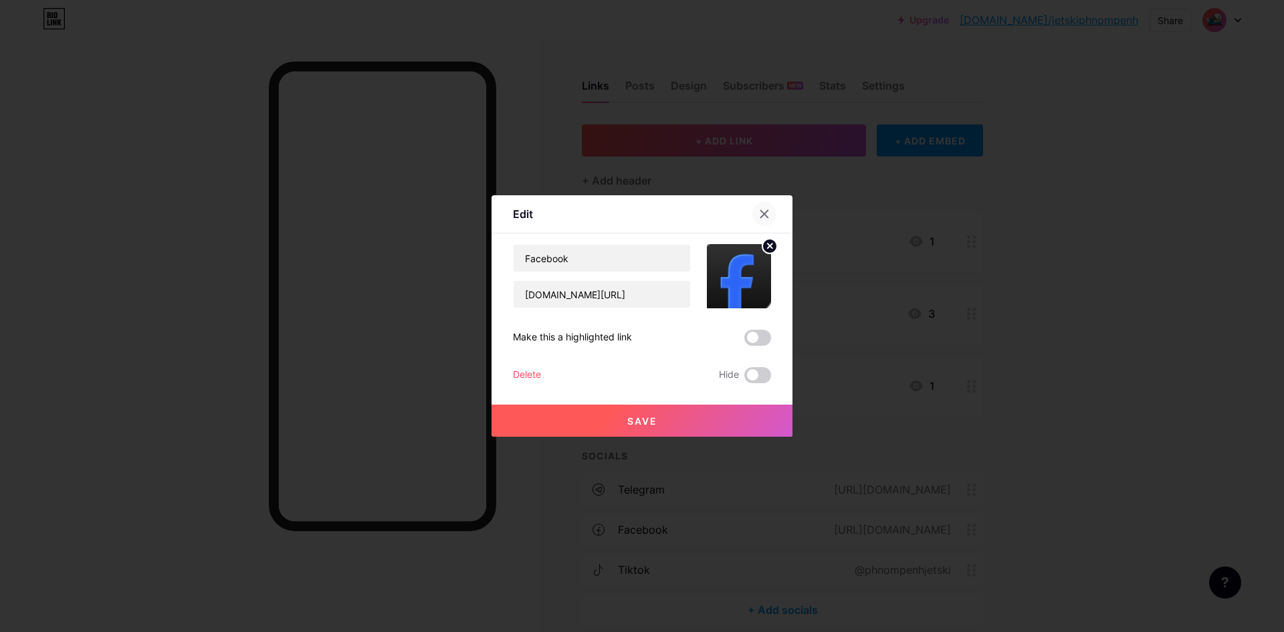
click at [759, 212] on icon at bounding box center [764, 214] width 11 height 11
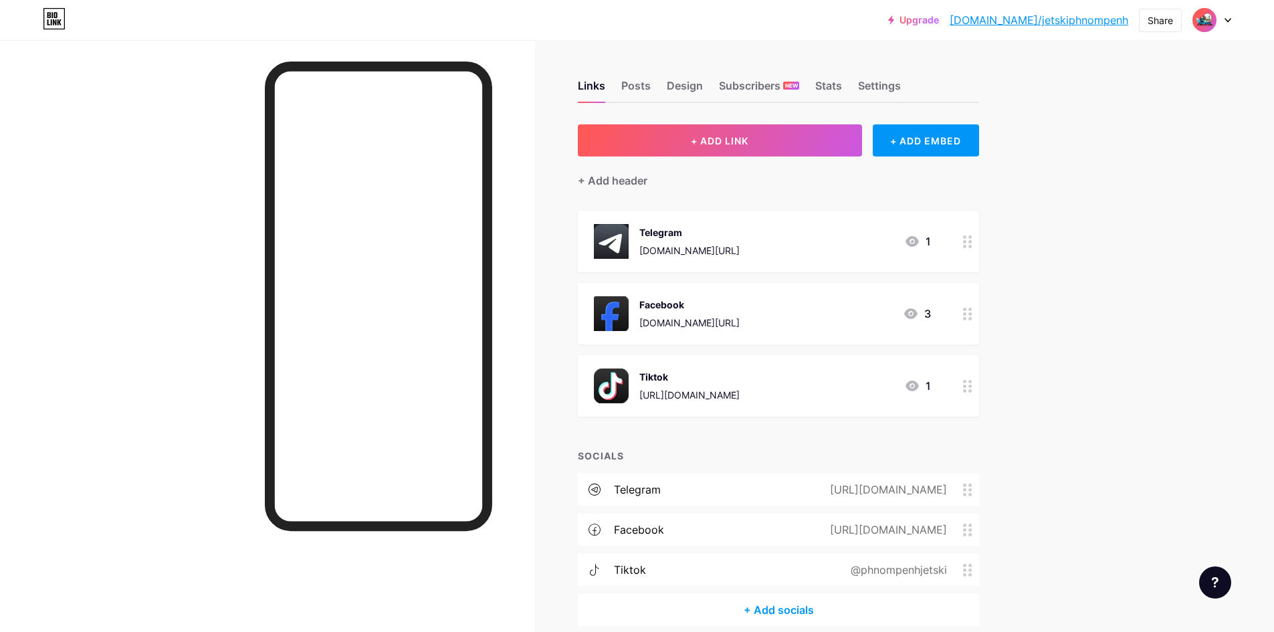
click at [979, 318] on div at bounding box center [967, 314] width 23 height 62
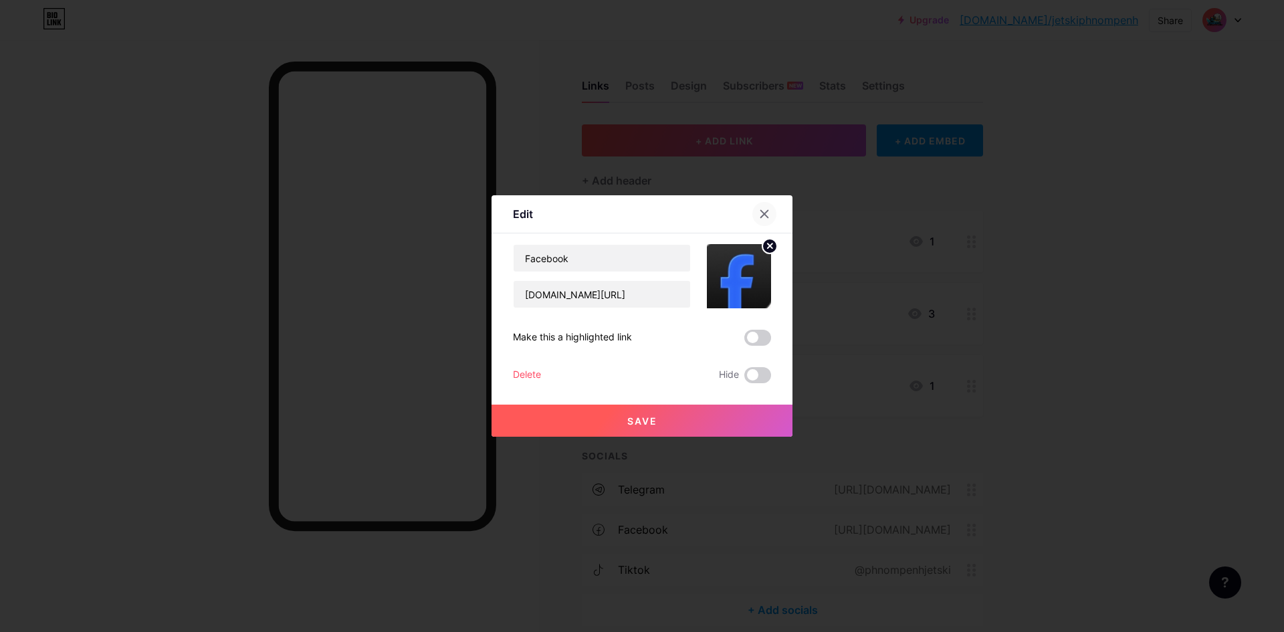
click at [759, 213] on icon at bounding box center [764, 214] width 11 height 11
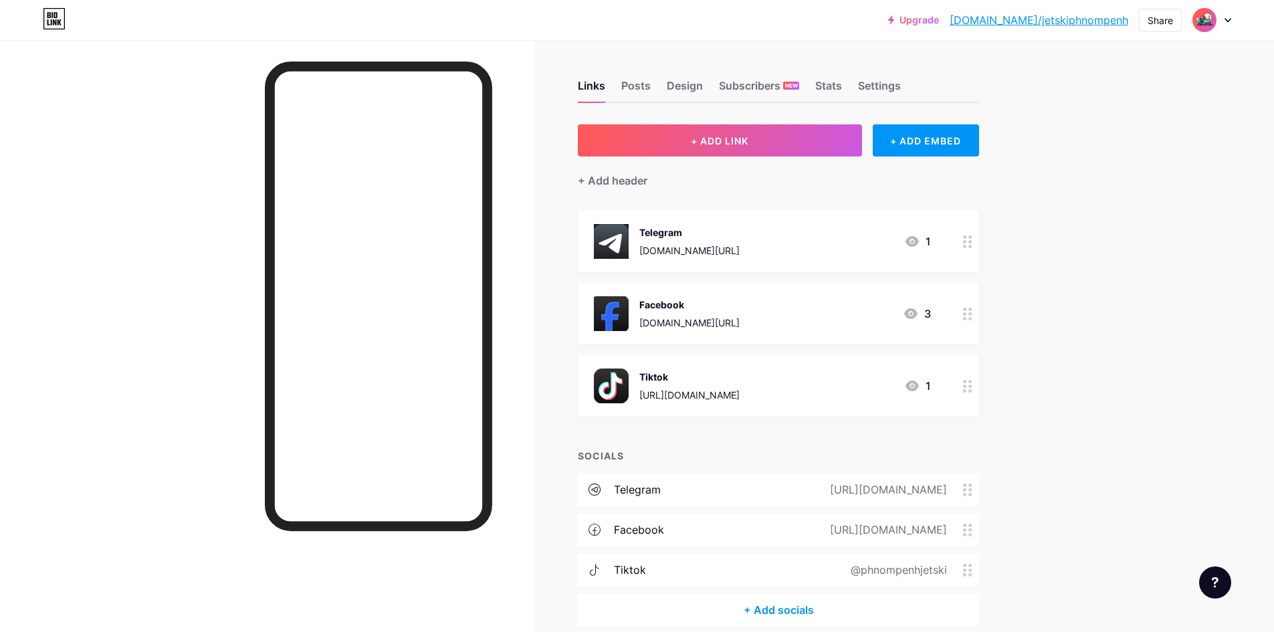
click at [969, 316] on icon at bounding box center [967, 314] width 9 height 13
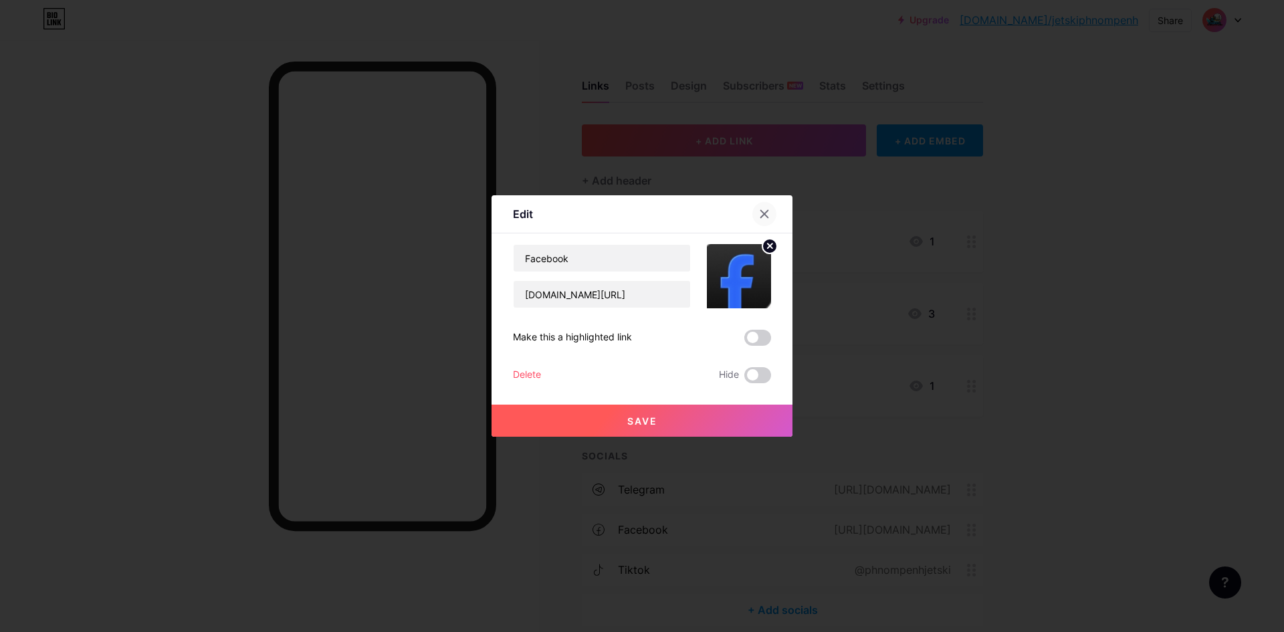
click at [759, 207] on div at bounding box center [764, 214] width 24 height 24
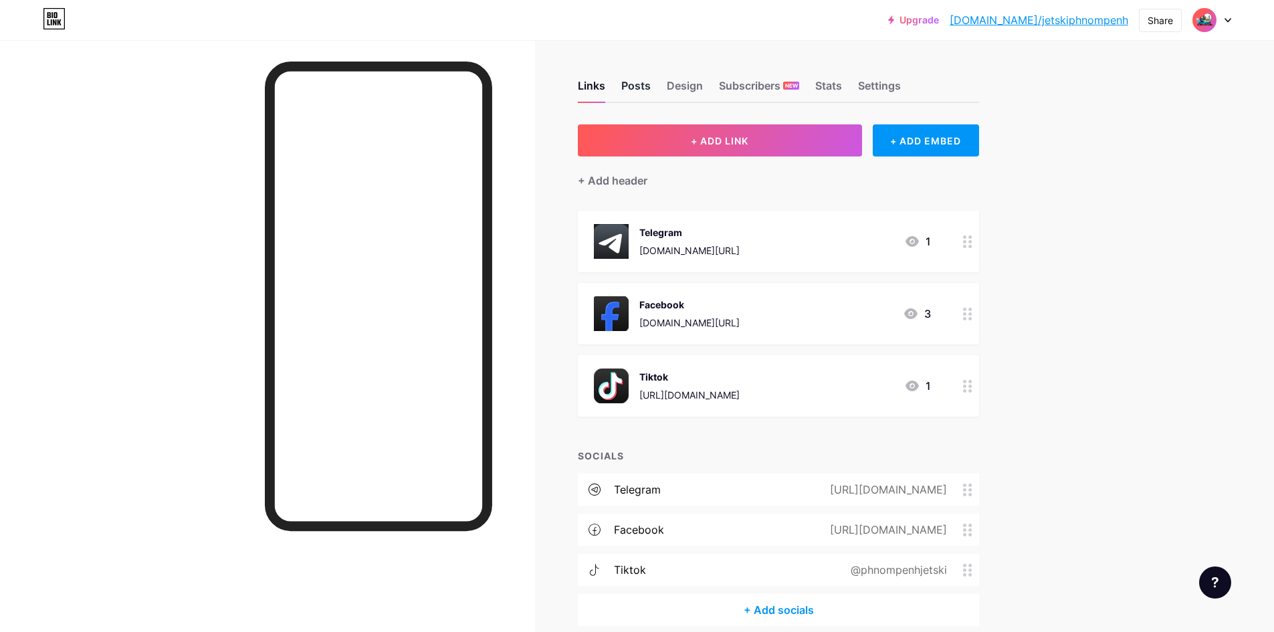
click at [638, 86] on div "Posts" at bounding box center [635, 90] width 29 height 24
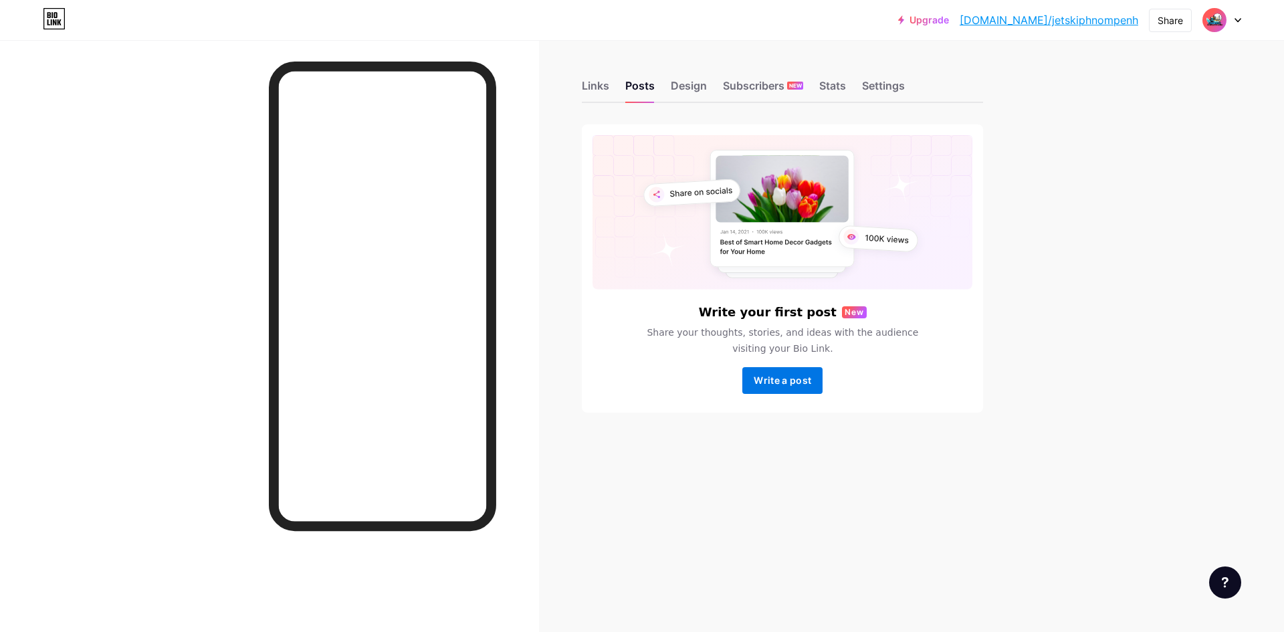
click at [795, 377] on span "Write a post" at bounding box center [781, 379] width 57 height 11
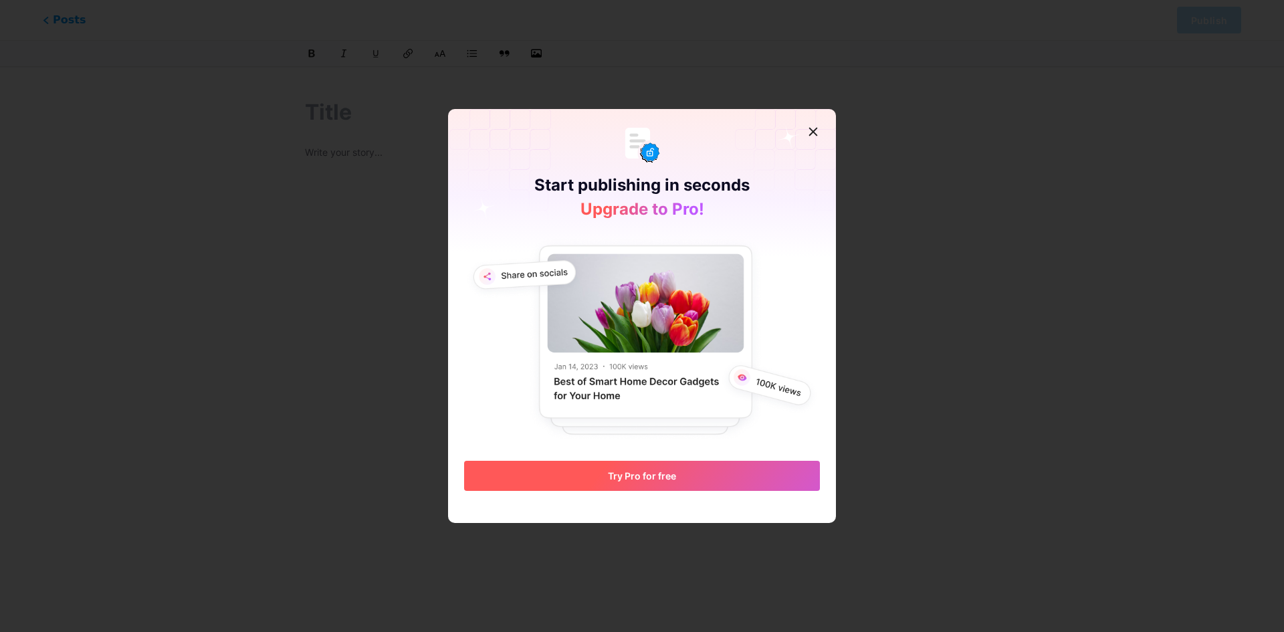
click at [744, 478] on button "Try Pro for free" at bounding box center [642, 476] width 356 height 30
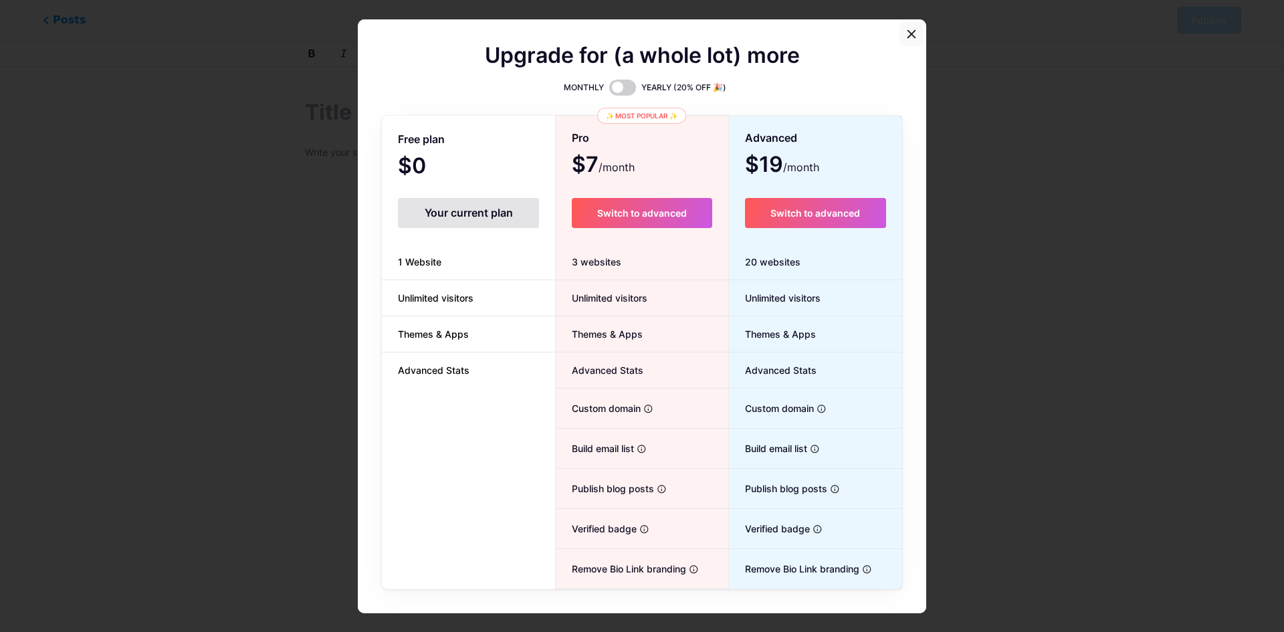
click at [907, 37] on icon at bounding box center [911, 34] width 11 height 11
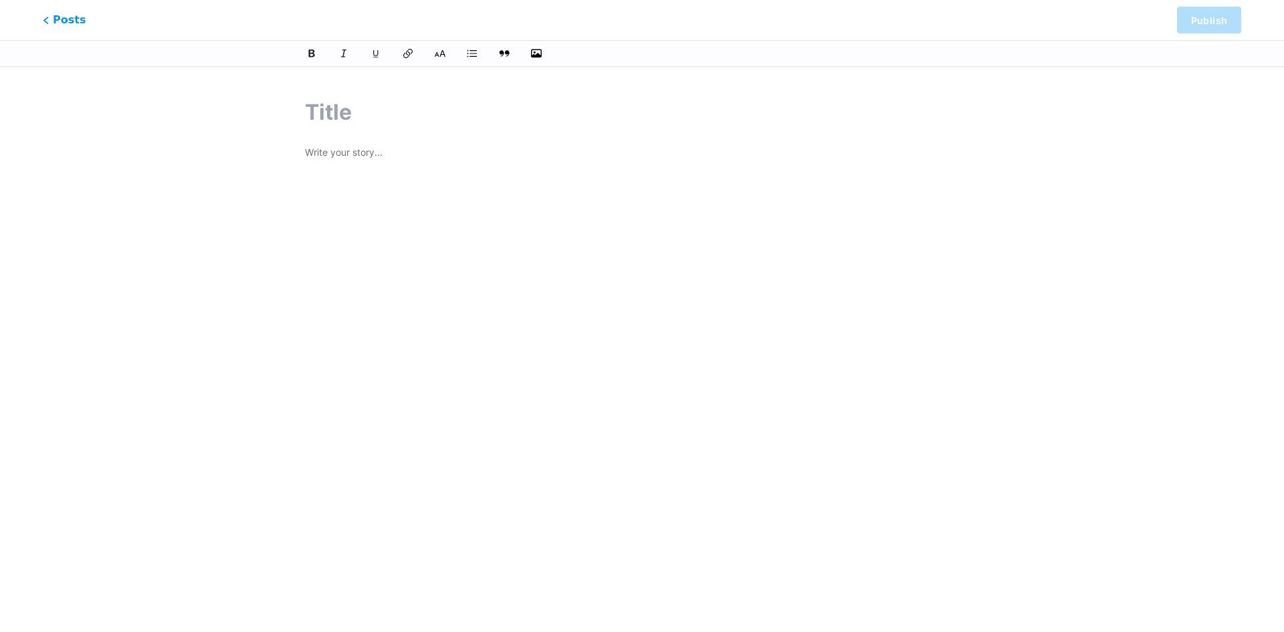
click at [474, 132] on div at bounding box center [641, 290] width 711 height 420
drag, startPoint x: 405, startPoint y: 122, endPoint x: 382, endPoint y: 118, distance: 23.9
click at [390, 121] on input "text" at bounding box center [642, 112] width 674 height 32
click at [378, 118] on input "text" at bounding box center [642, 112] width 674 height 32
click at [51, 16] on span "Posts" at bounding box center [64, 19] width 47 height 17
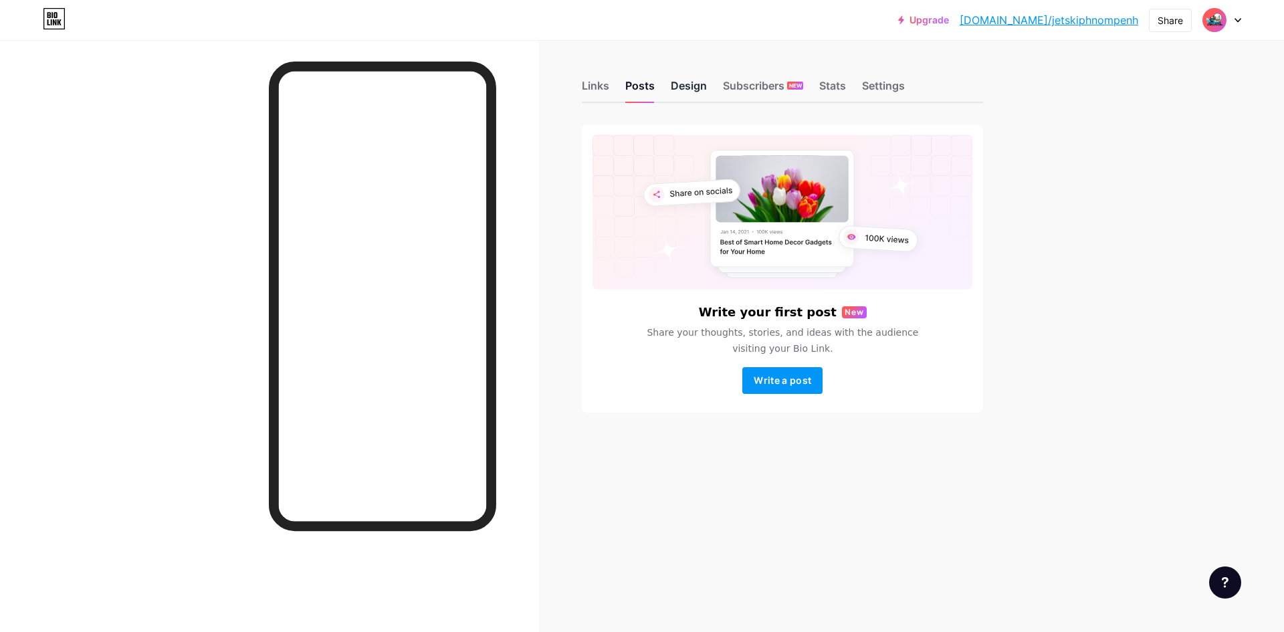
click at [687, 78] on div "Design" at bounding box center [689, 90] width 36 height 24
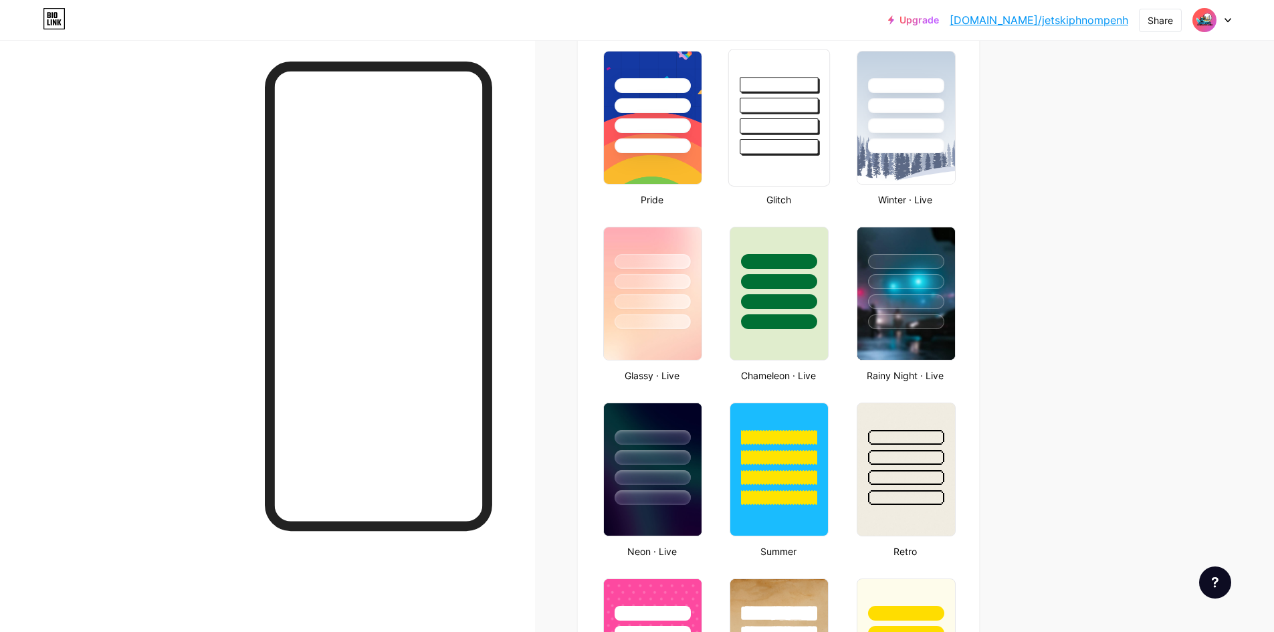
scroll to position [535, 0]
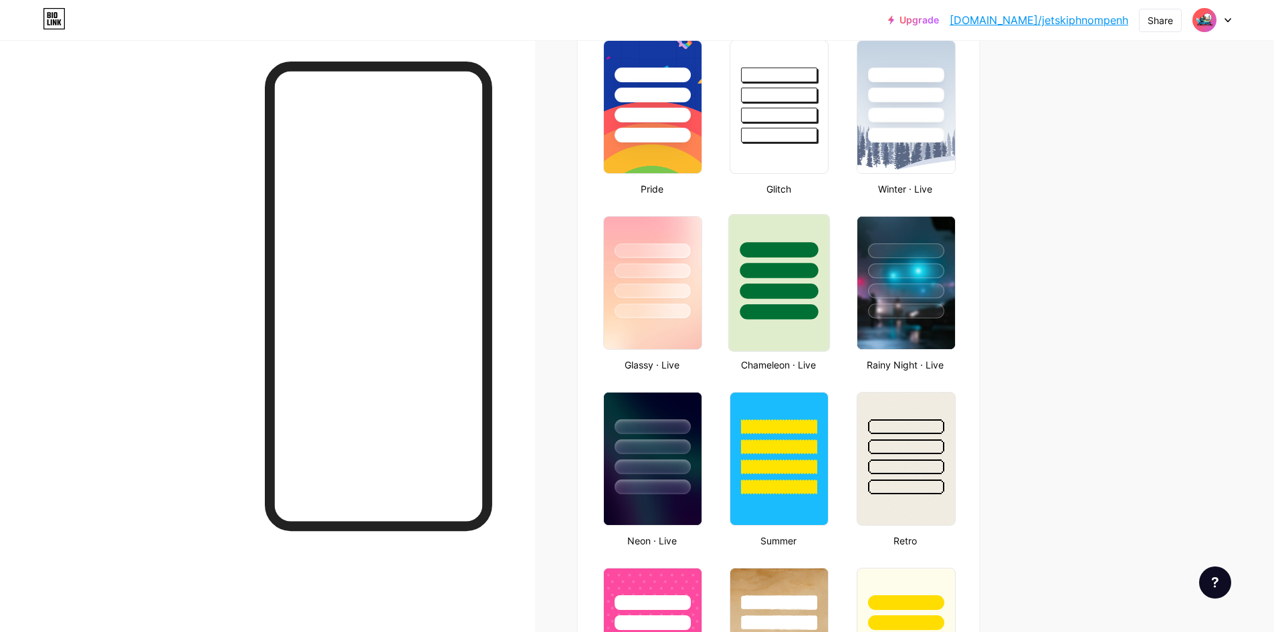
type input "#000000"
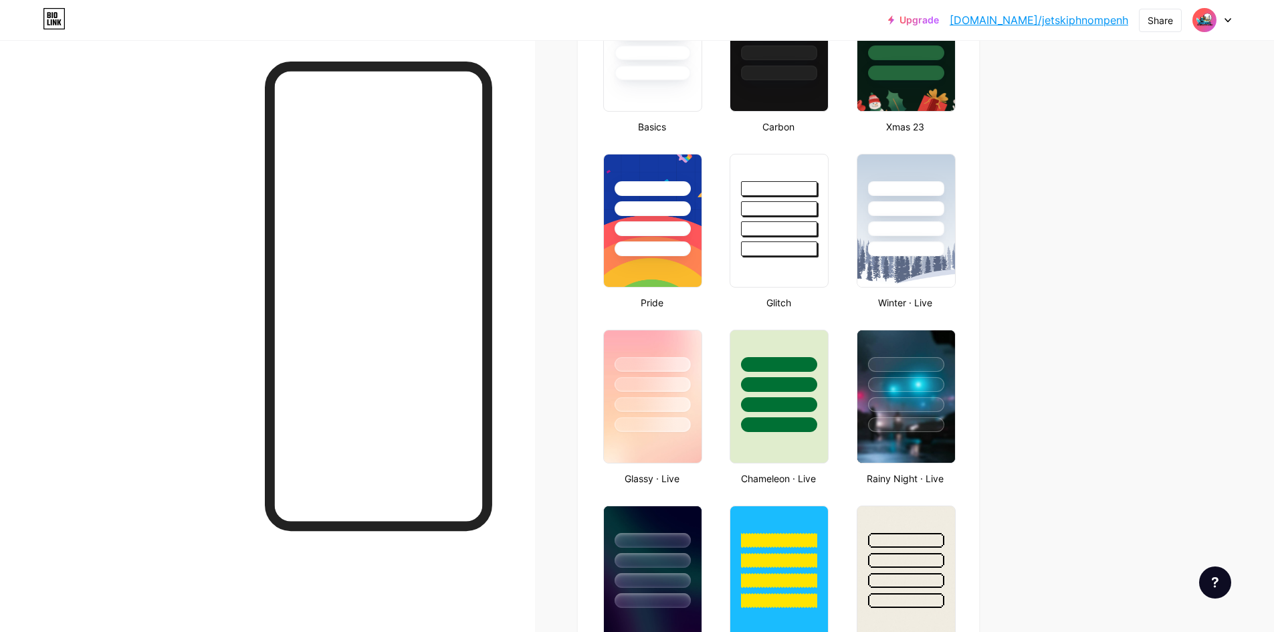
scroll to position [0, 0]
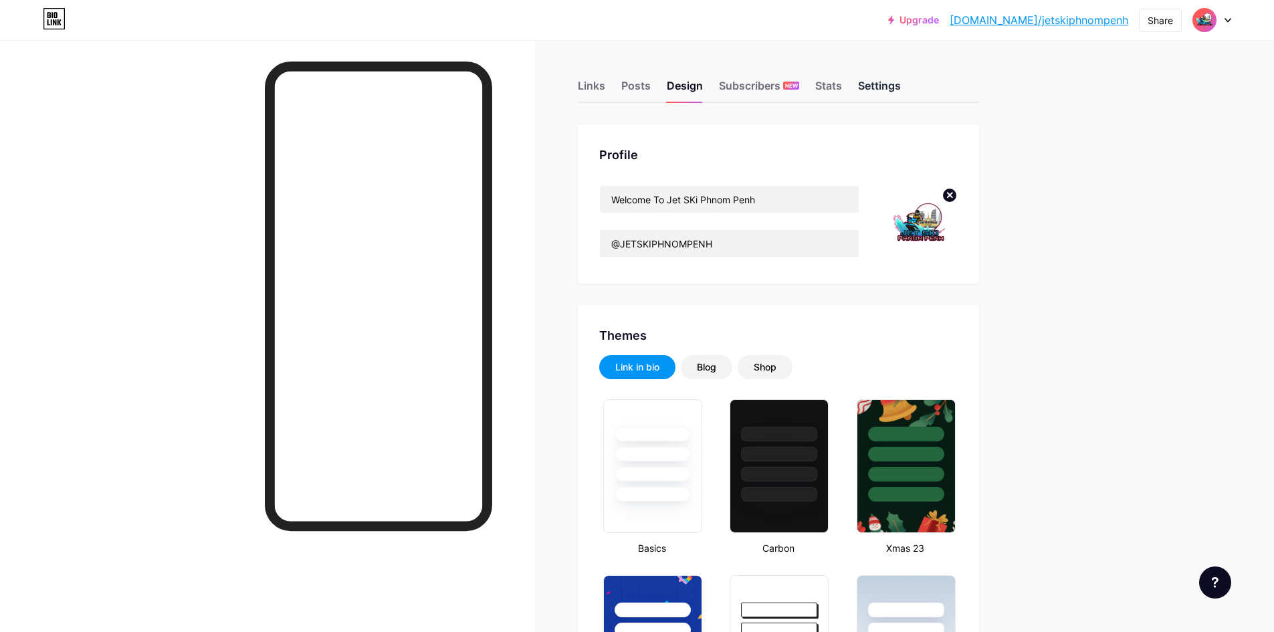
click at [878, 81] on div "Settings" at bounding box center [879, 90] width 43 height 24
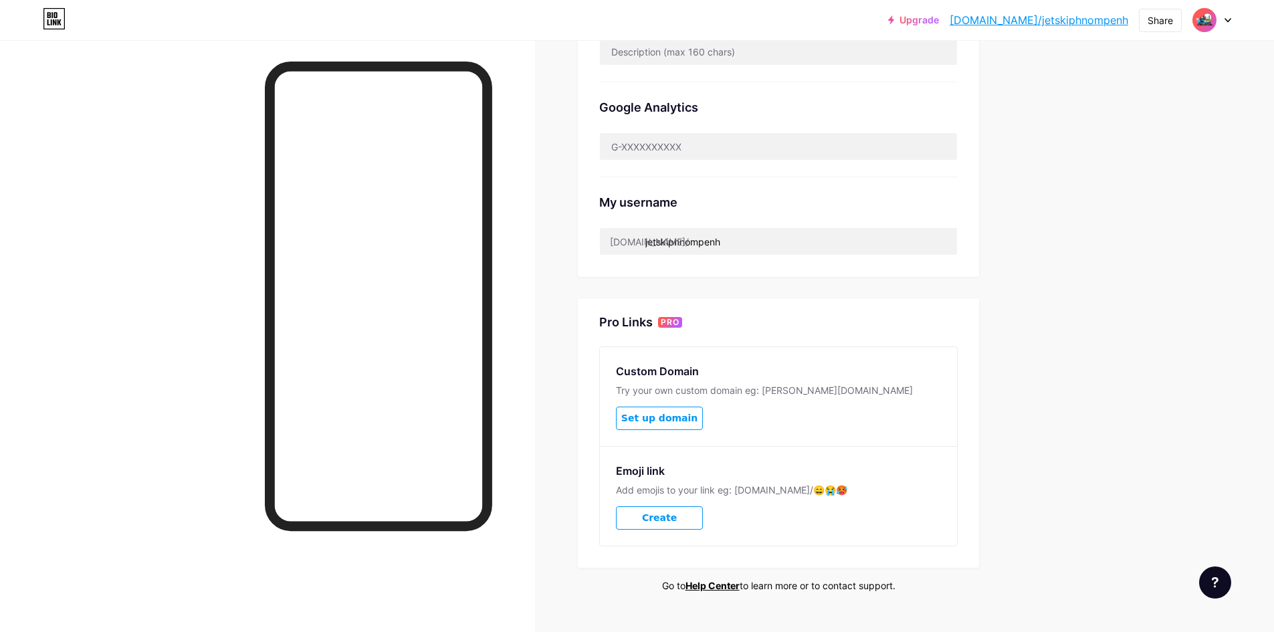
scroll to position [414, 0]
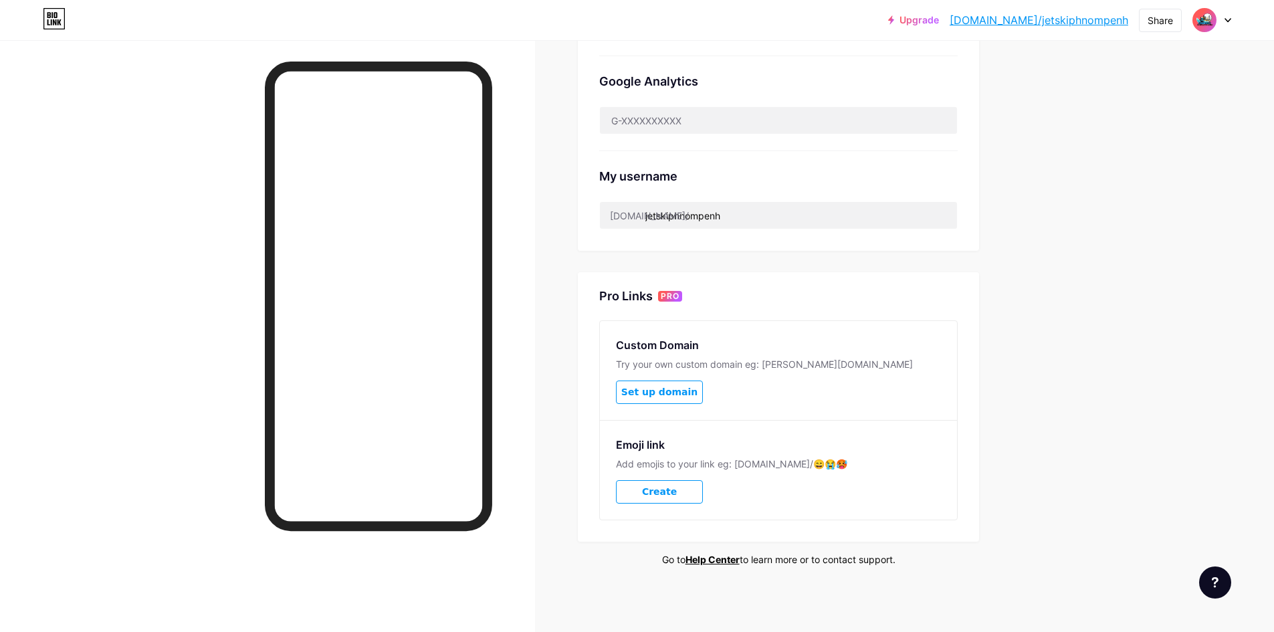
click at [668, 392] on span "Set up domain" at bounding box center [659, 391] width 76 height 11
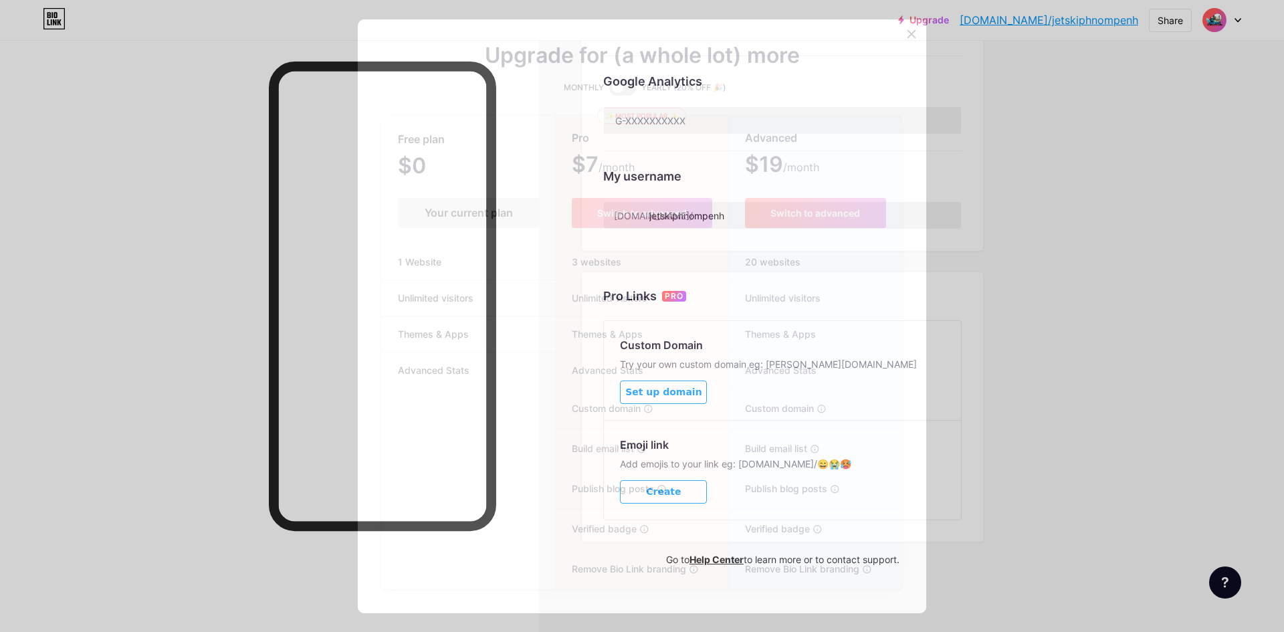
click at [907, 38] on icon at bounding box center [911, 34] width 11 height 11
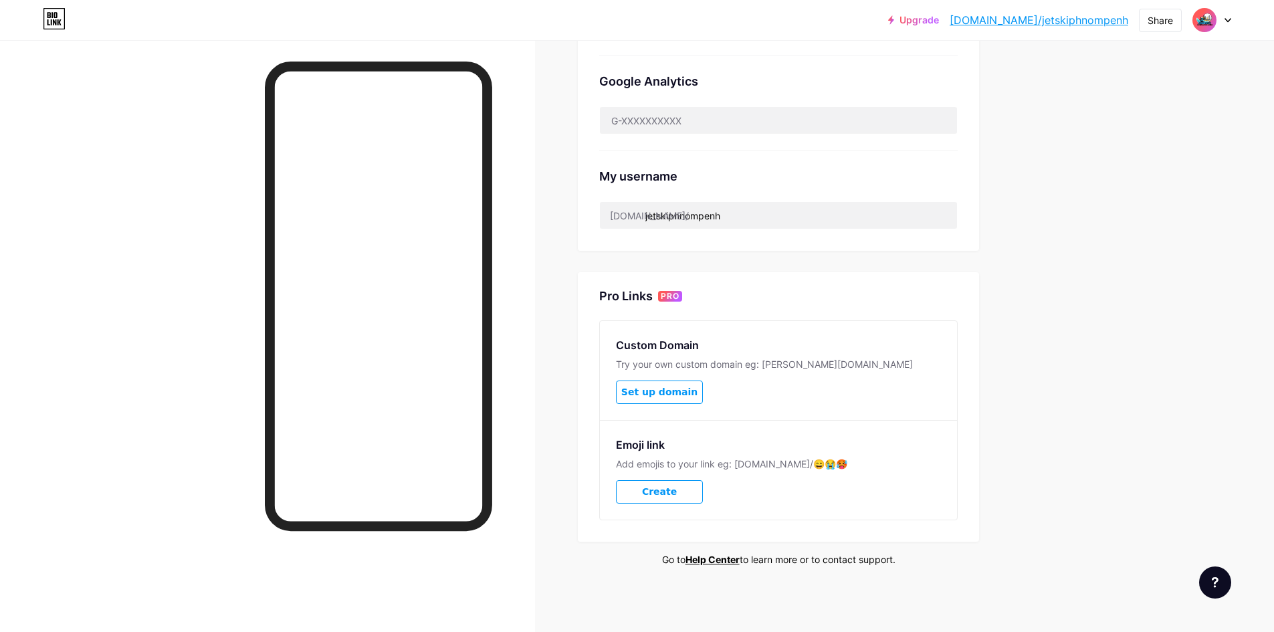
click at [655, 492] on span "Create" at bounding box center [659, 491] width 35 height 11
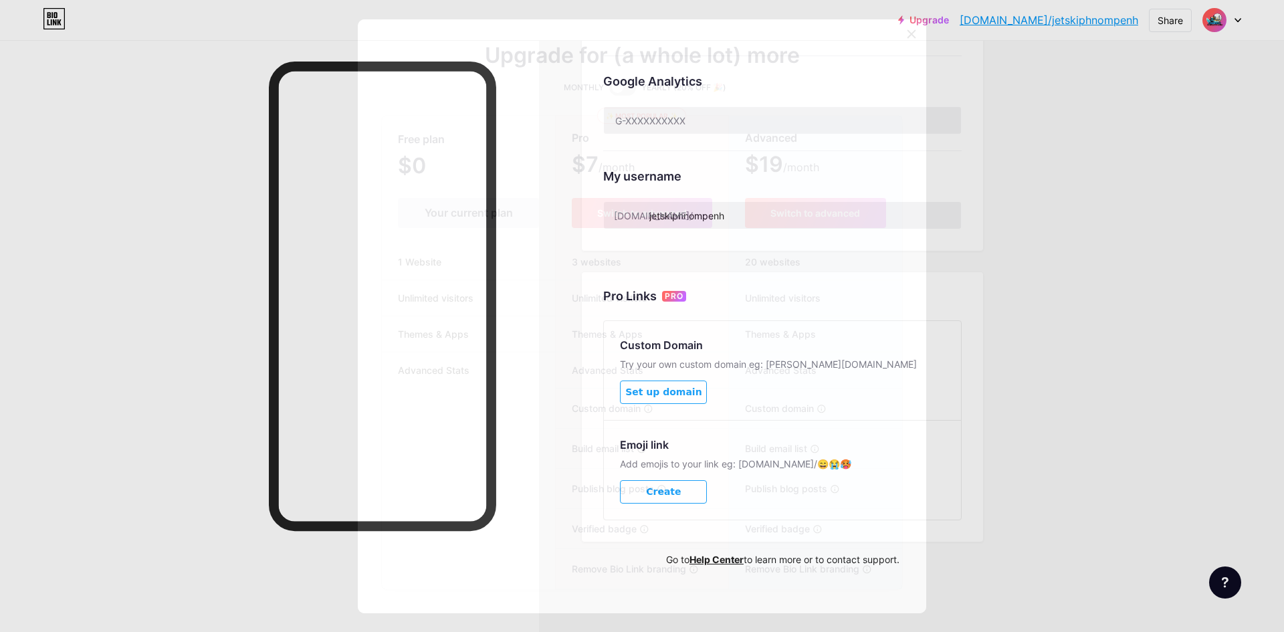
click at [907, 39] on icon at bounding box center [911, 34] width 11 height 11
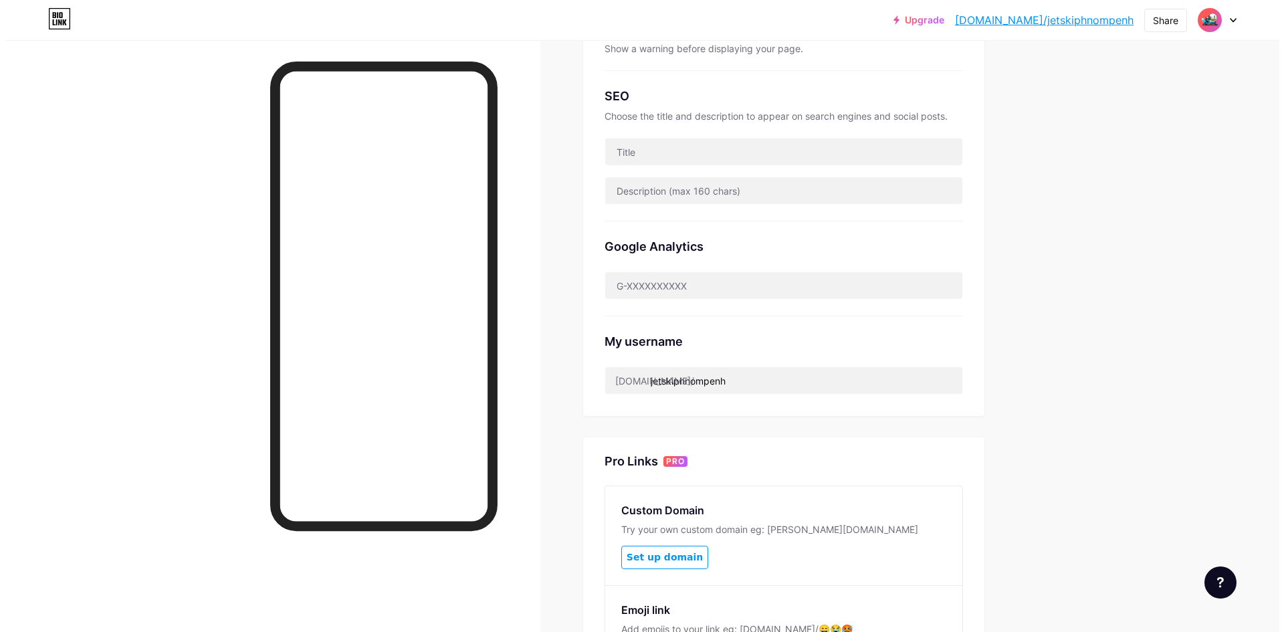
scroll to position [0, 0]
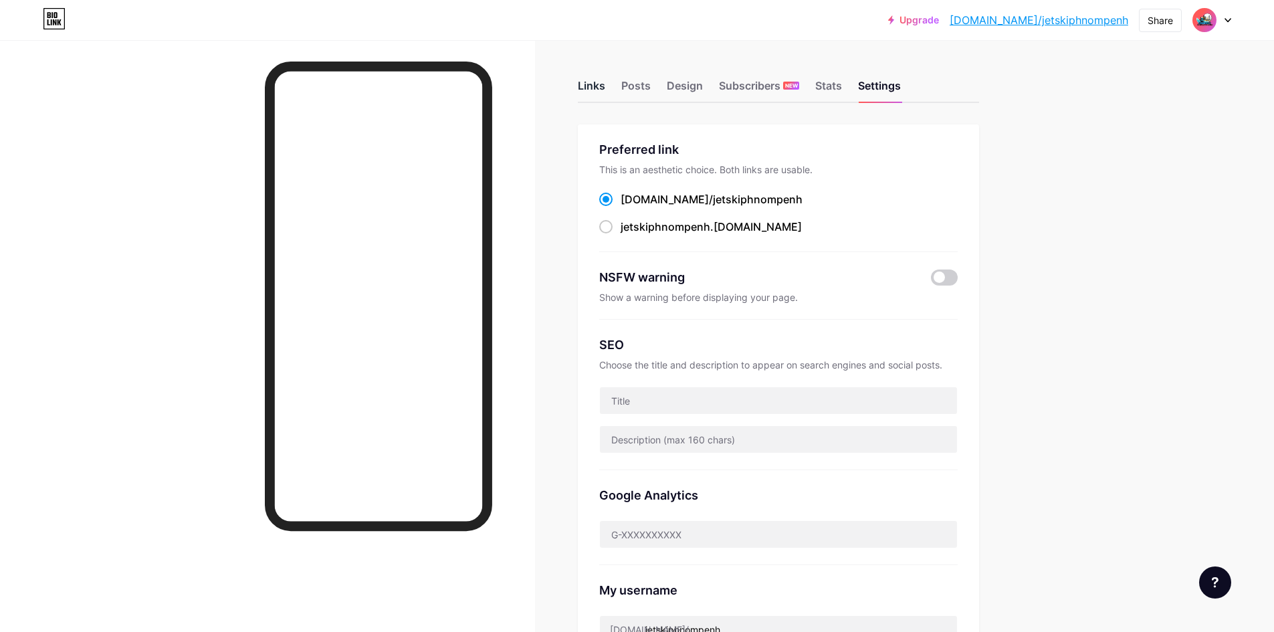
click at [594, 91] on div "Links" at bounding box center [591, 90] width 27 height 24
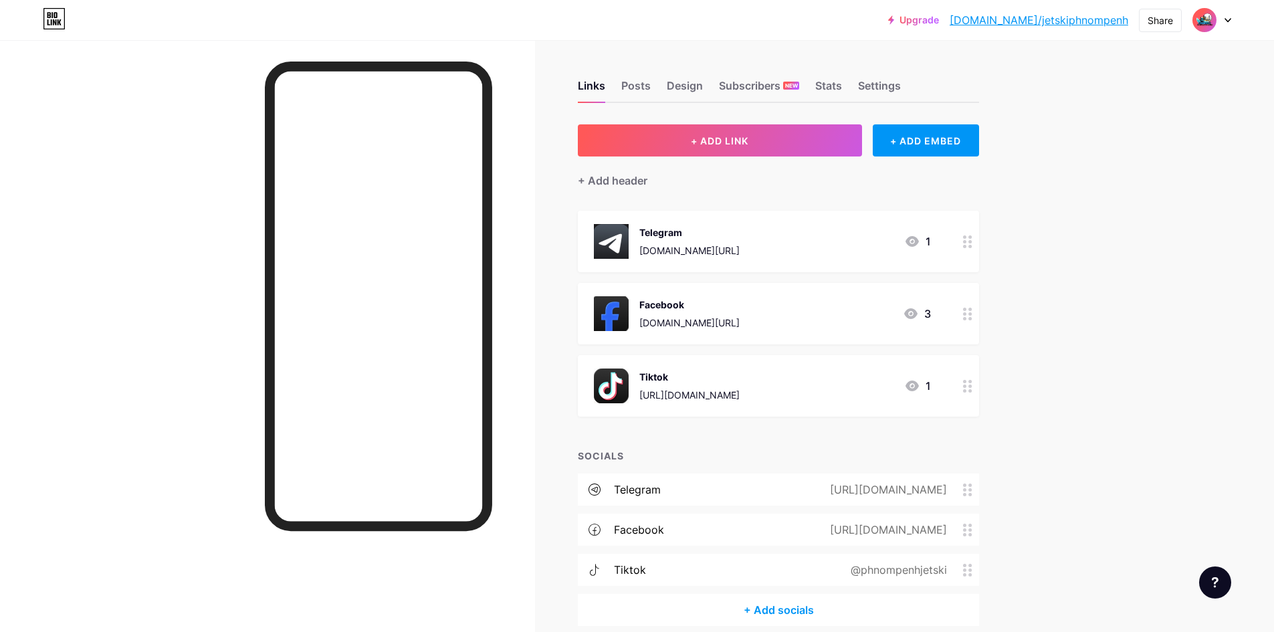
drag, startPoint x: 1073, startPoint y: 19, endPoint x: 1035, endPoint y: 78, distance: 69.5
click at [1034, 87] on div "Links Posts Design Subscribers NEW Stats Settings + ADD LINK + ADD EMBED + Add …" at bounding box center [517, 366] width 1035 height 653
click at [955, 310] on div "Facebook www.facebook.com/share/1MFWA9kVQP/?mibextid=wwXIfr 3" at bounding box center [778, 314] width 401 height 62
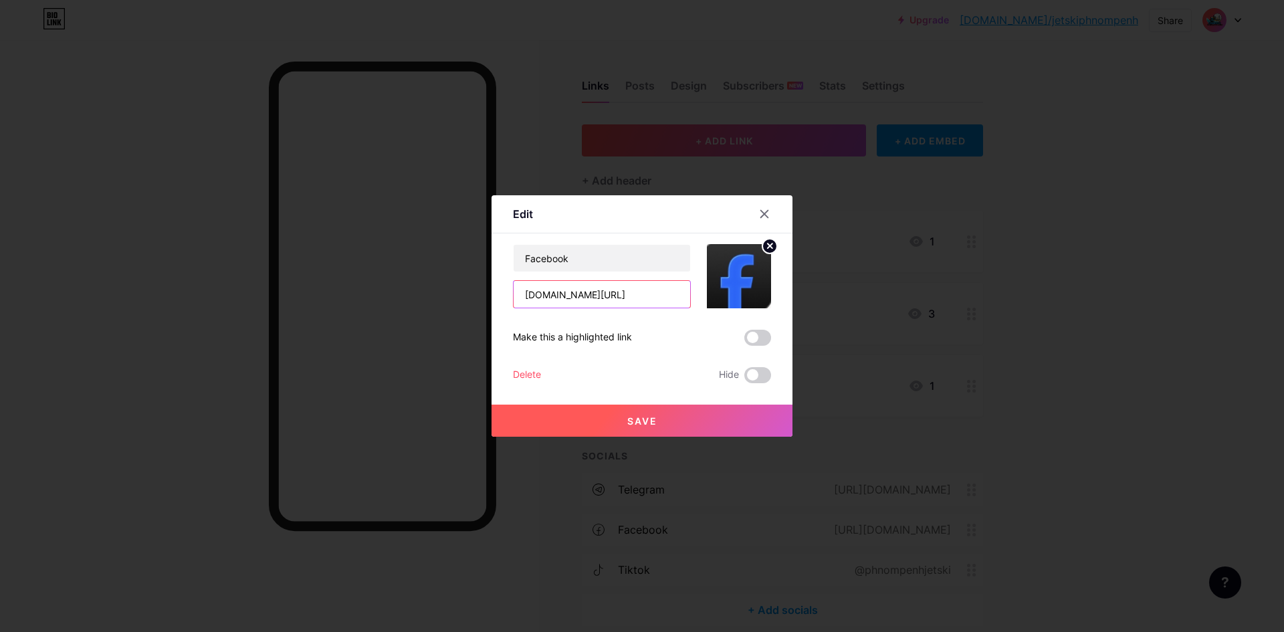
click at [594, 283] on input "[DOMAIN_NAME][URL]" at bounding box center [601, 294] width 176 height 27
click at [594, 285] on input "[DOMAIN_NAME][URL]" at bounding box center [601, 294] width 176 height 27
click at [593, 287] on input "[DOMAIN_NAME][URL]" at bounding box center [601, 294] width 176 height 27
paste input "https://web.facebook.com/profile.php?id=100070257193258"
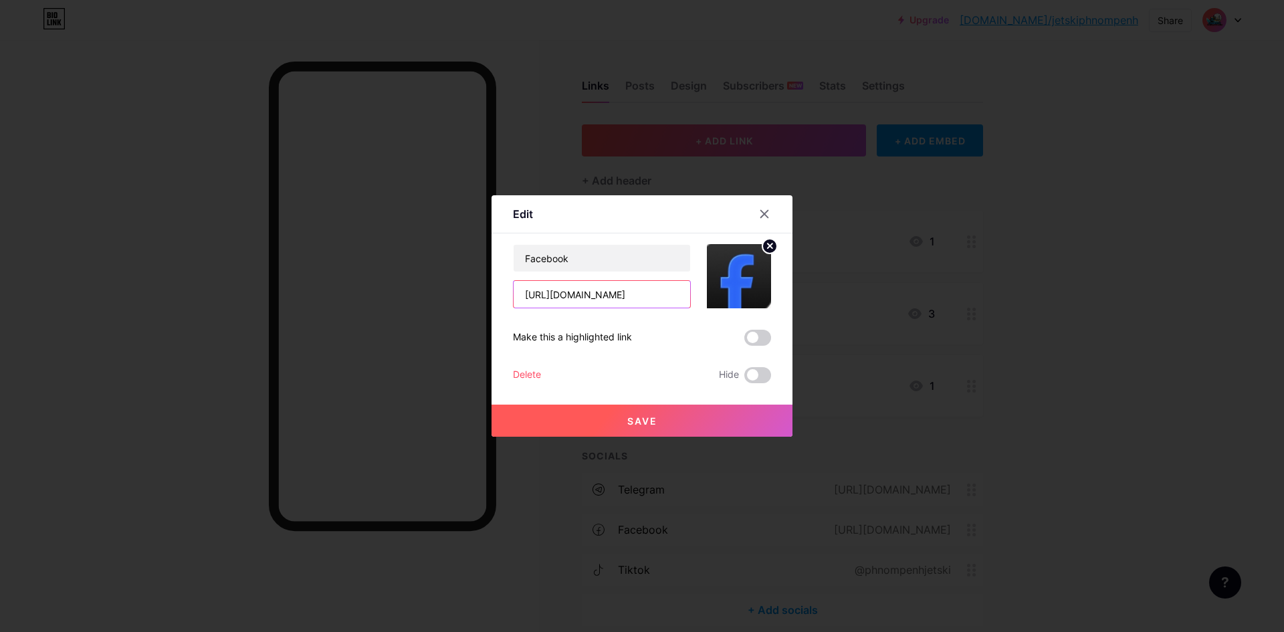
type input "https://web.facebook.com/profile.php?id=100070257193258"
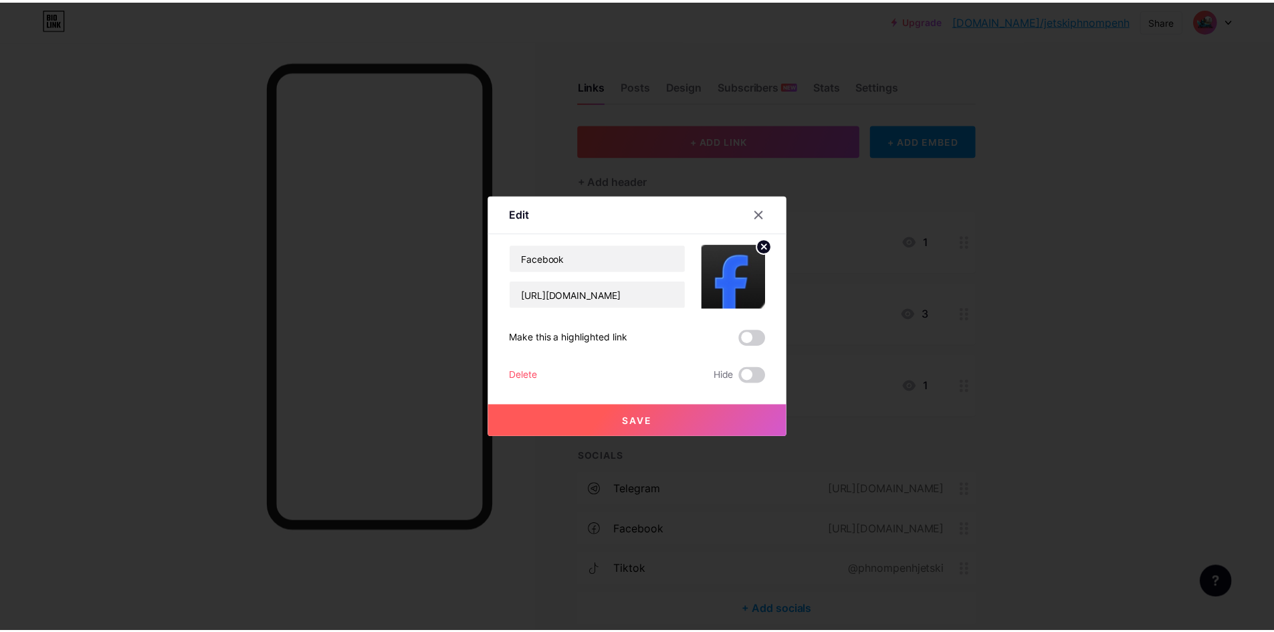
scroll to position [0, 0]
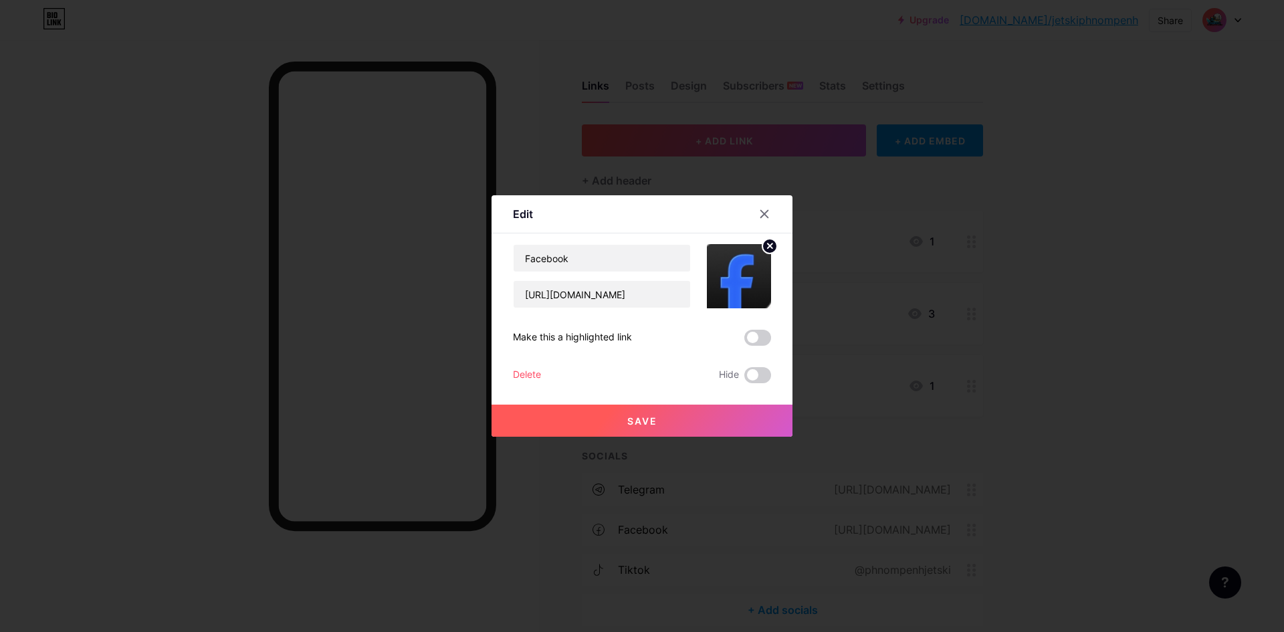
click at [589, 410] on button "Save" at bounding box center [641, 420] width 301 height 32
